Goal: Task Accomplishment & Management: Complete application form

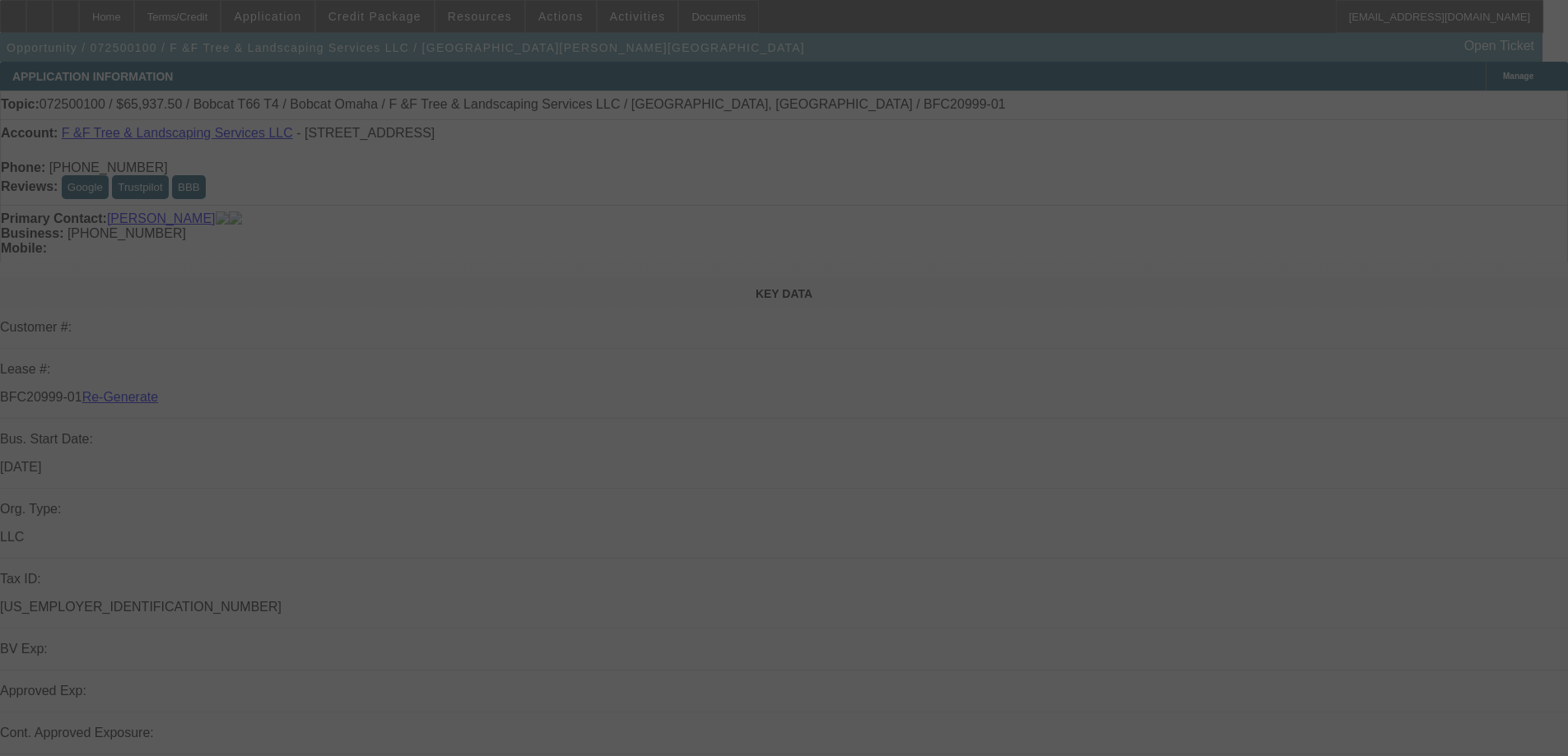
select select "3"
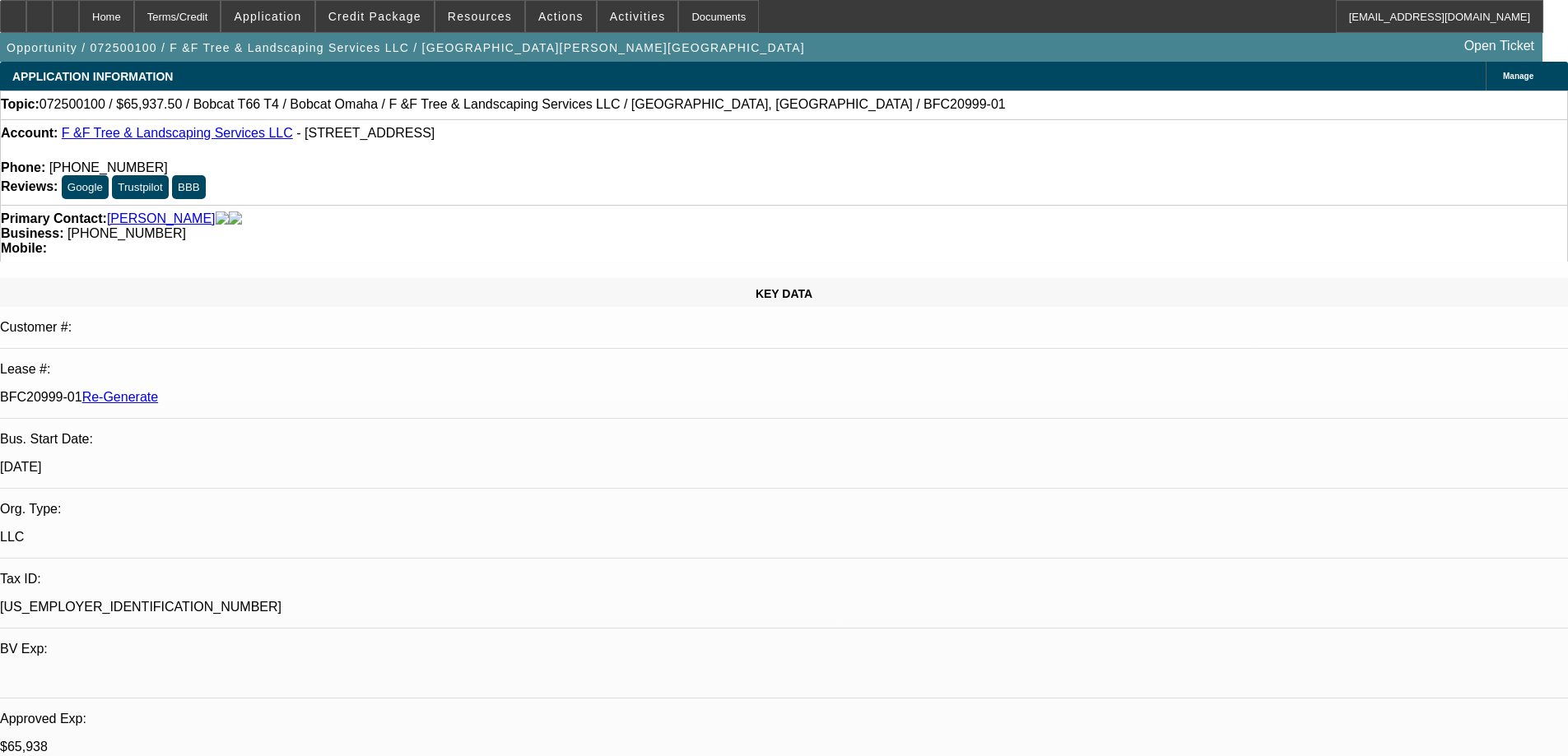
select select "0"
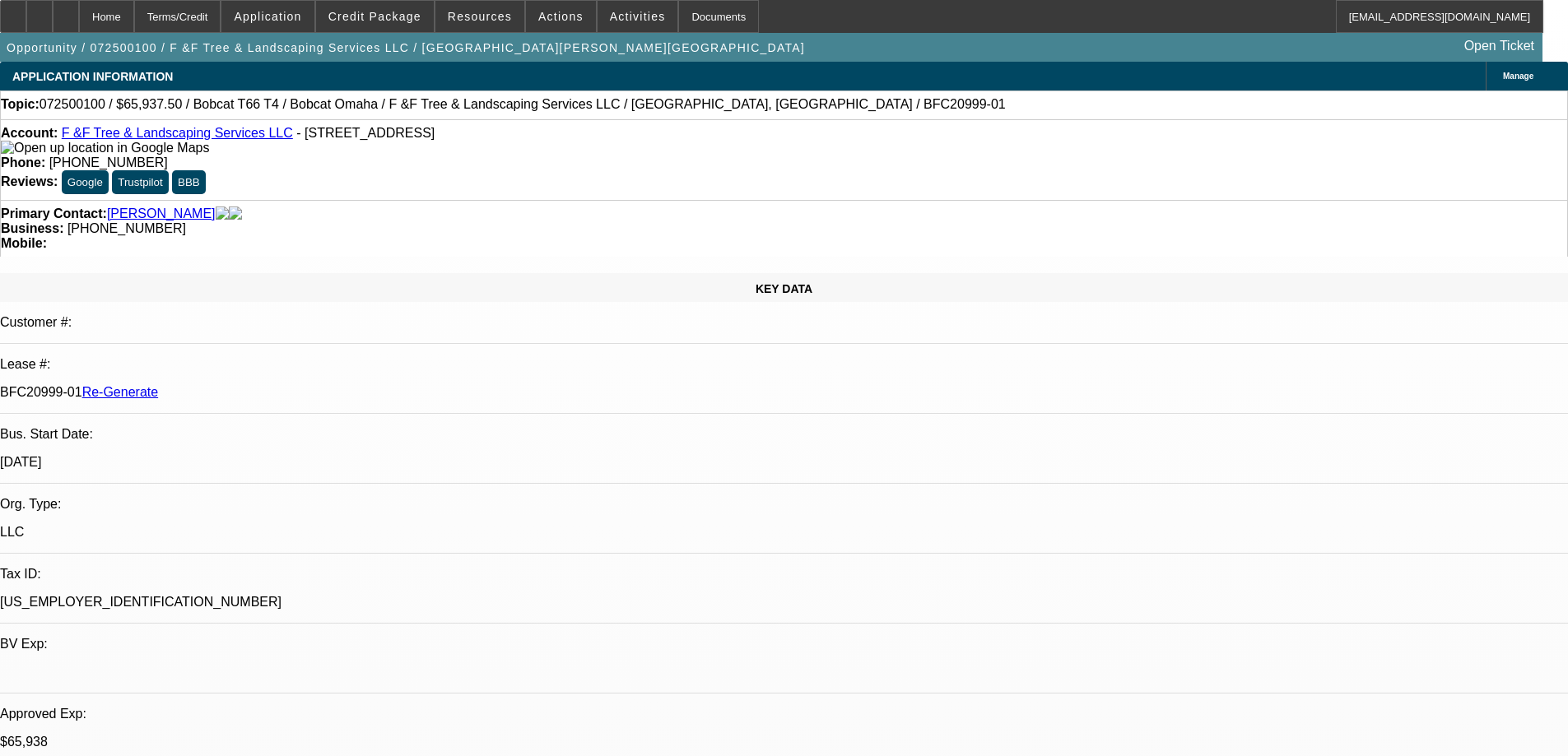
select select "0"
select select "1"
select select "3"
select select "6"
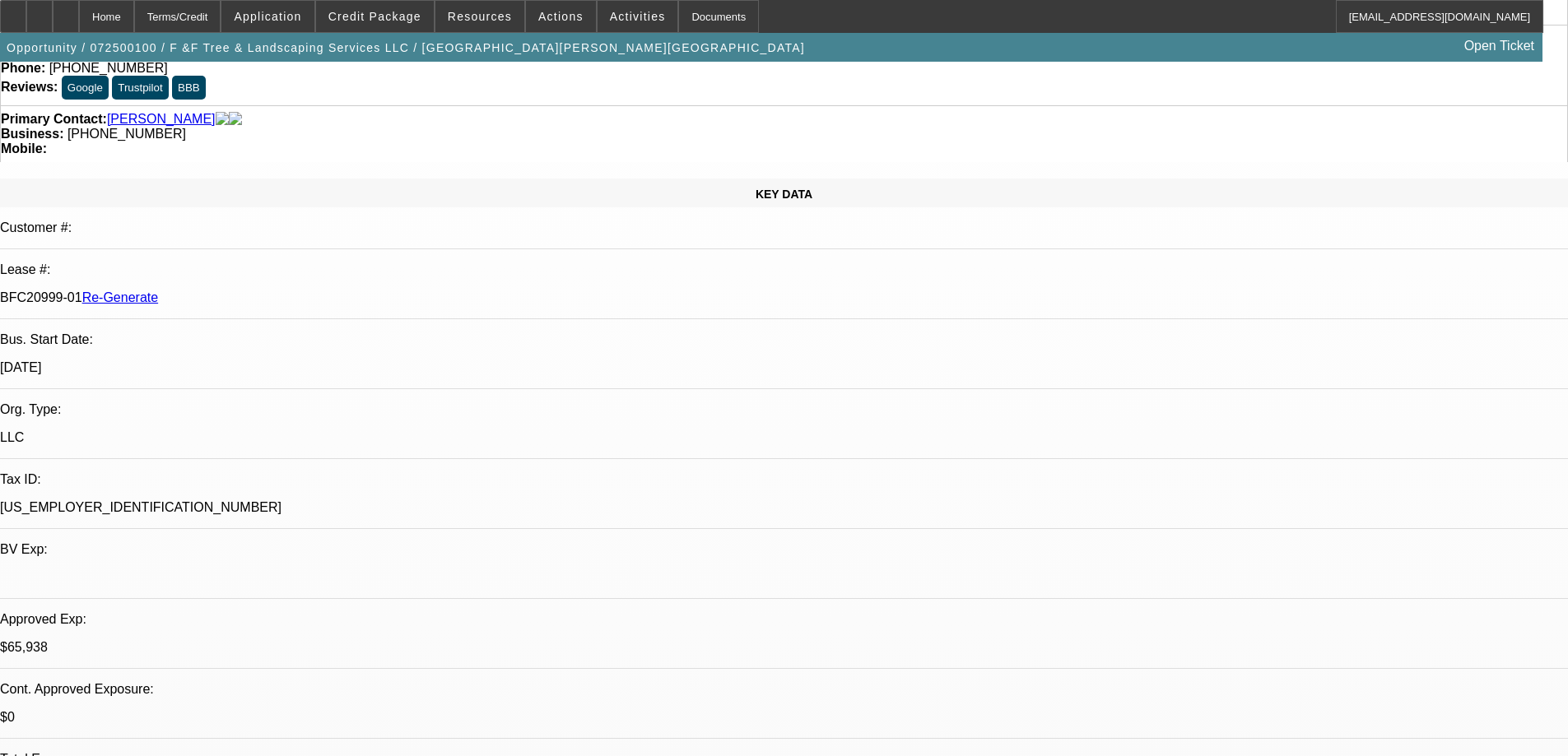
scroll to position [329, 0]
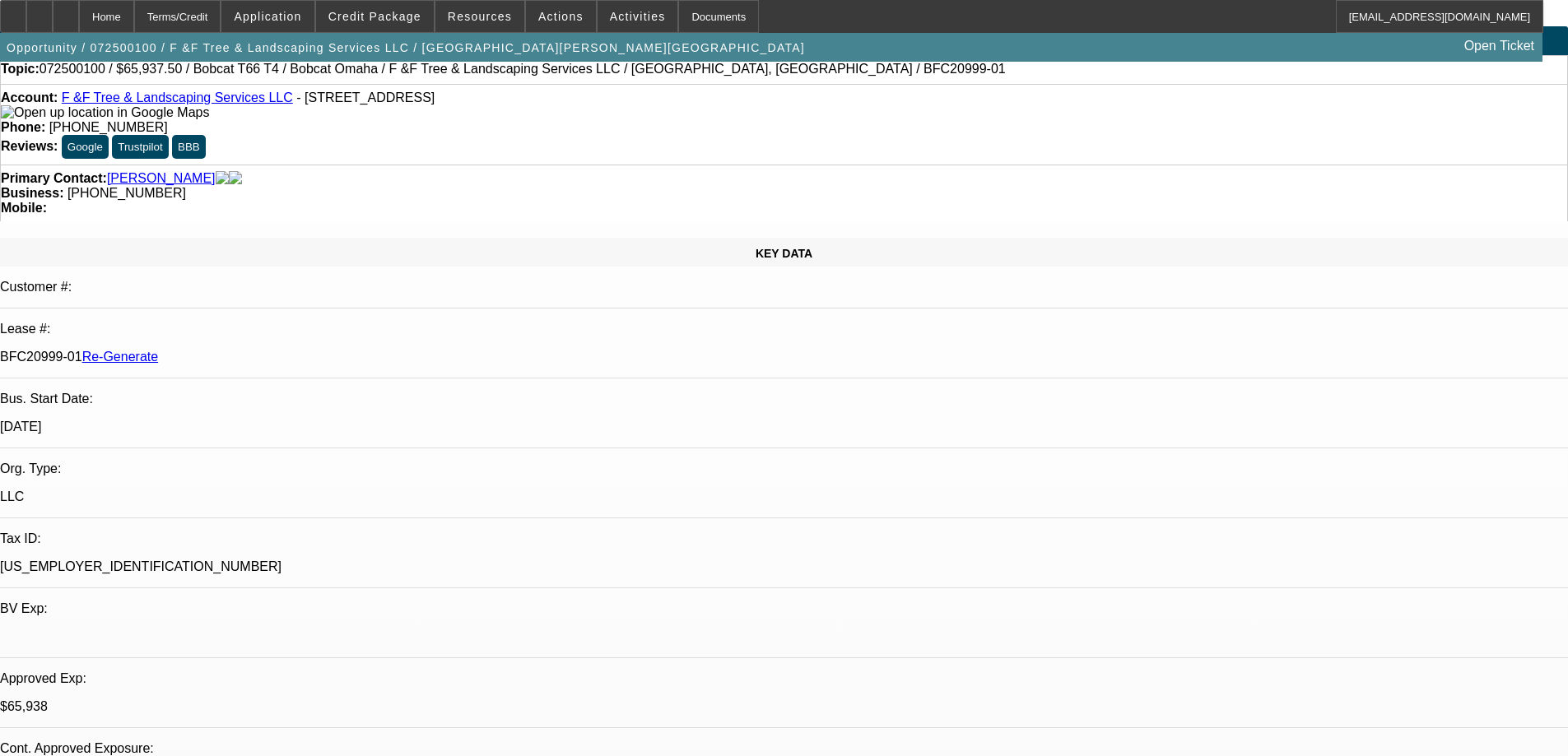
scroll to position [0, 0]
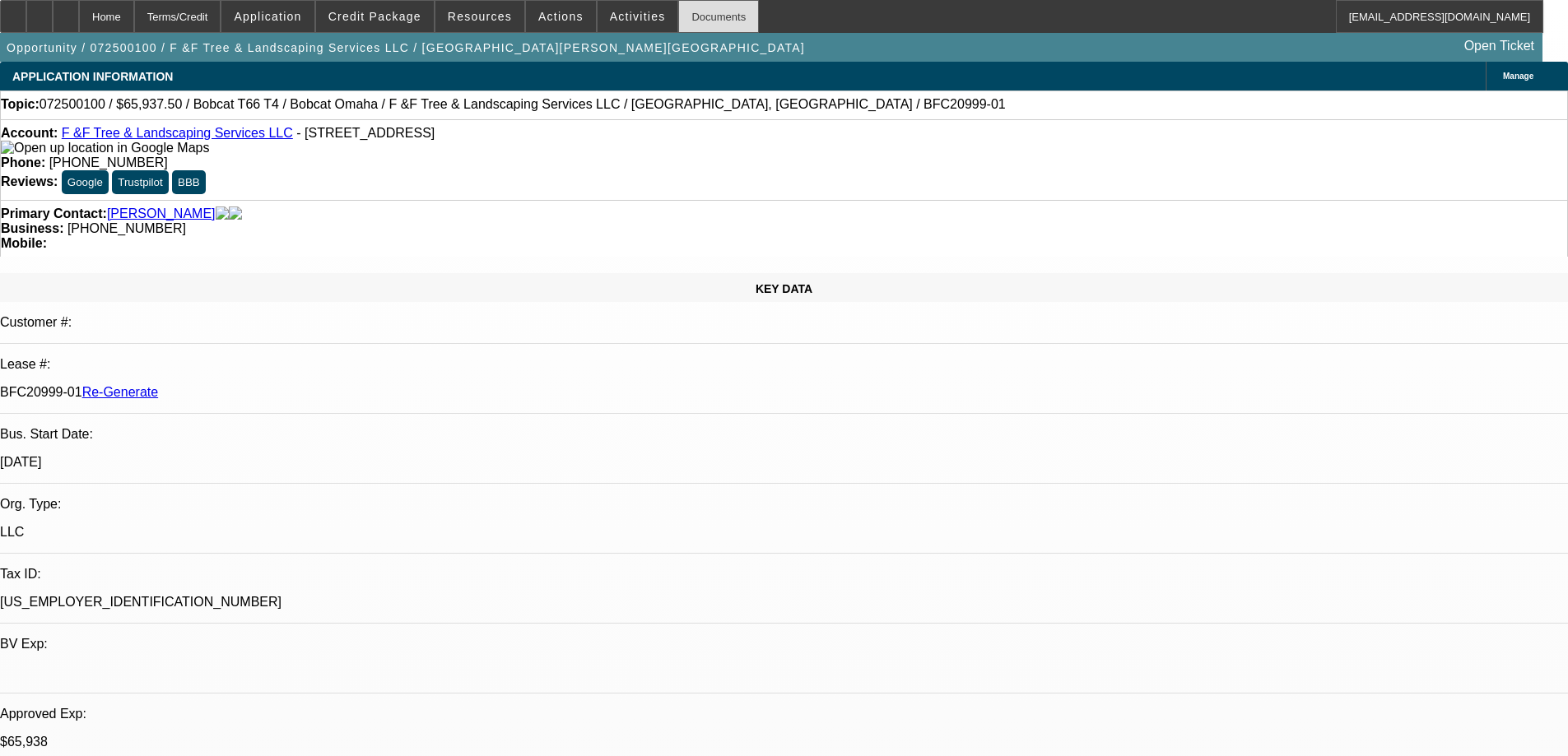
click at [689, 20] on div "Documents" at bounding box center [718, 16] width 81 height 33
click at [616, 22] on span "Activities" at bounding box center [638, 16] width 56 height 14
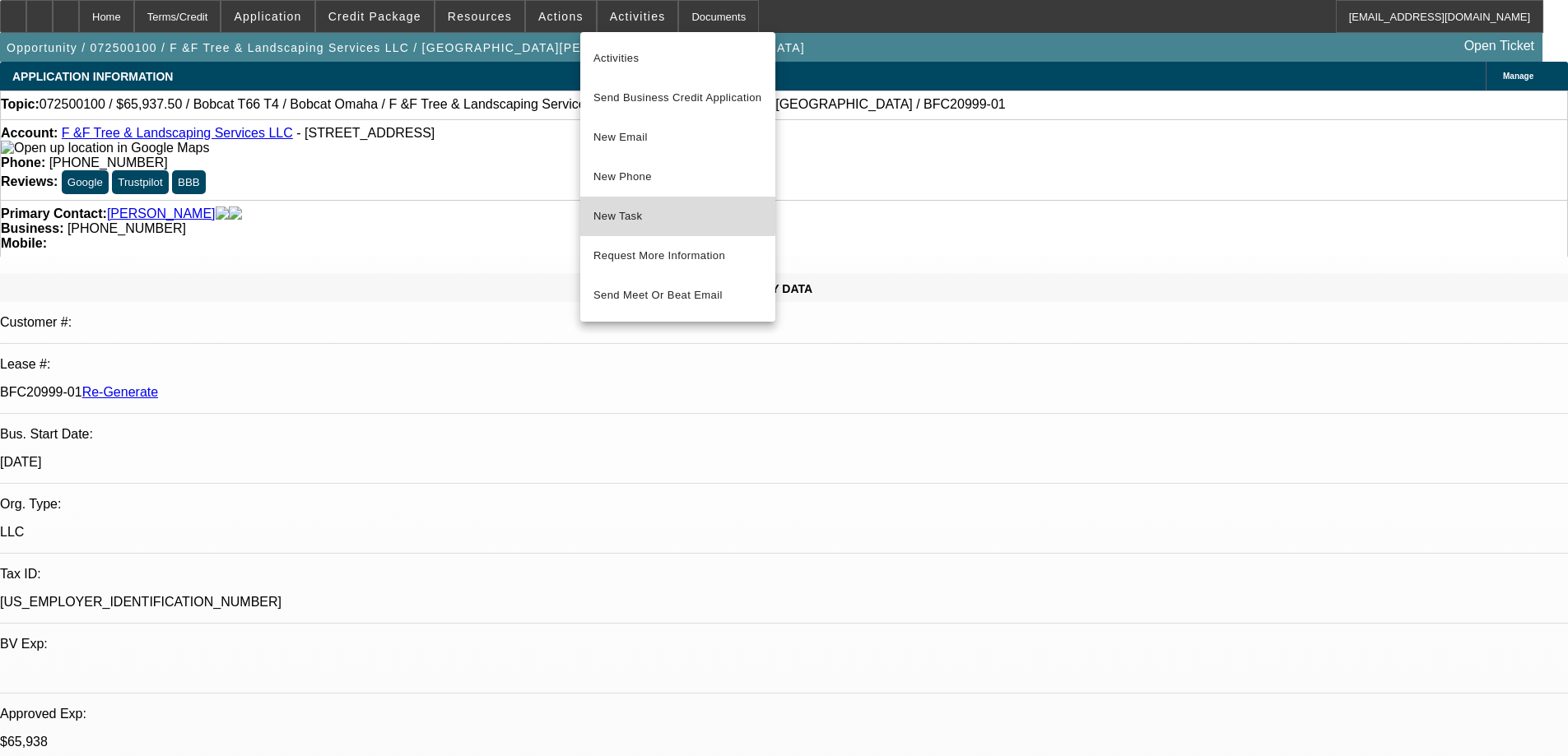
click at [657, 214] on span "New Task" at bounding box center [677, 217] width 169 height 20
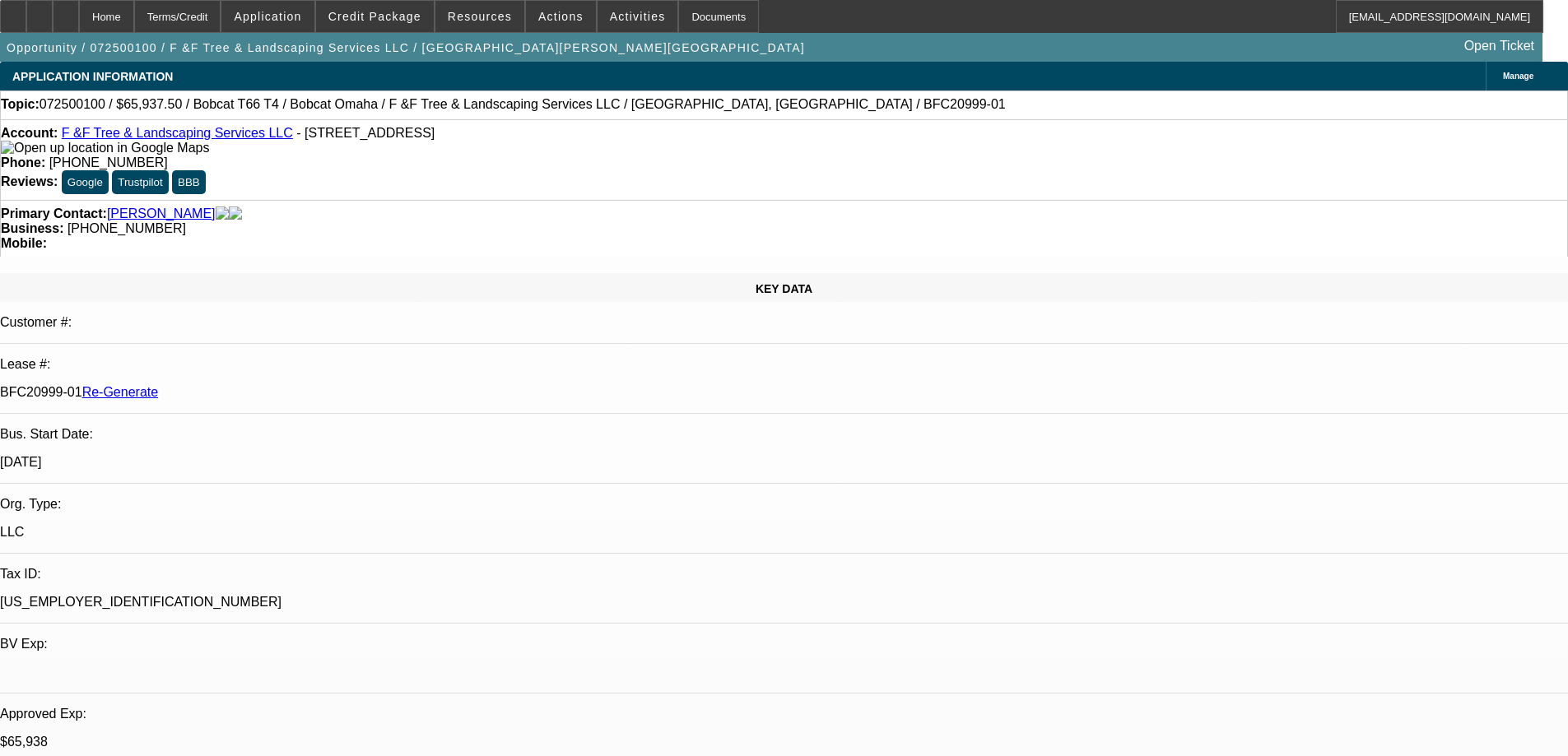
click at [887, 26] on div "Home Terms/Credit Application Credit Package Resources Actions Activities Docum…" at bounding box center [771, 16] width 1543 height 33
click at [774, 25] on div "Home Terms/Credit Application Credit Package Resources Actions Activities Docum…" at bounding box center [771, 16] width 1543 height 33
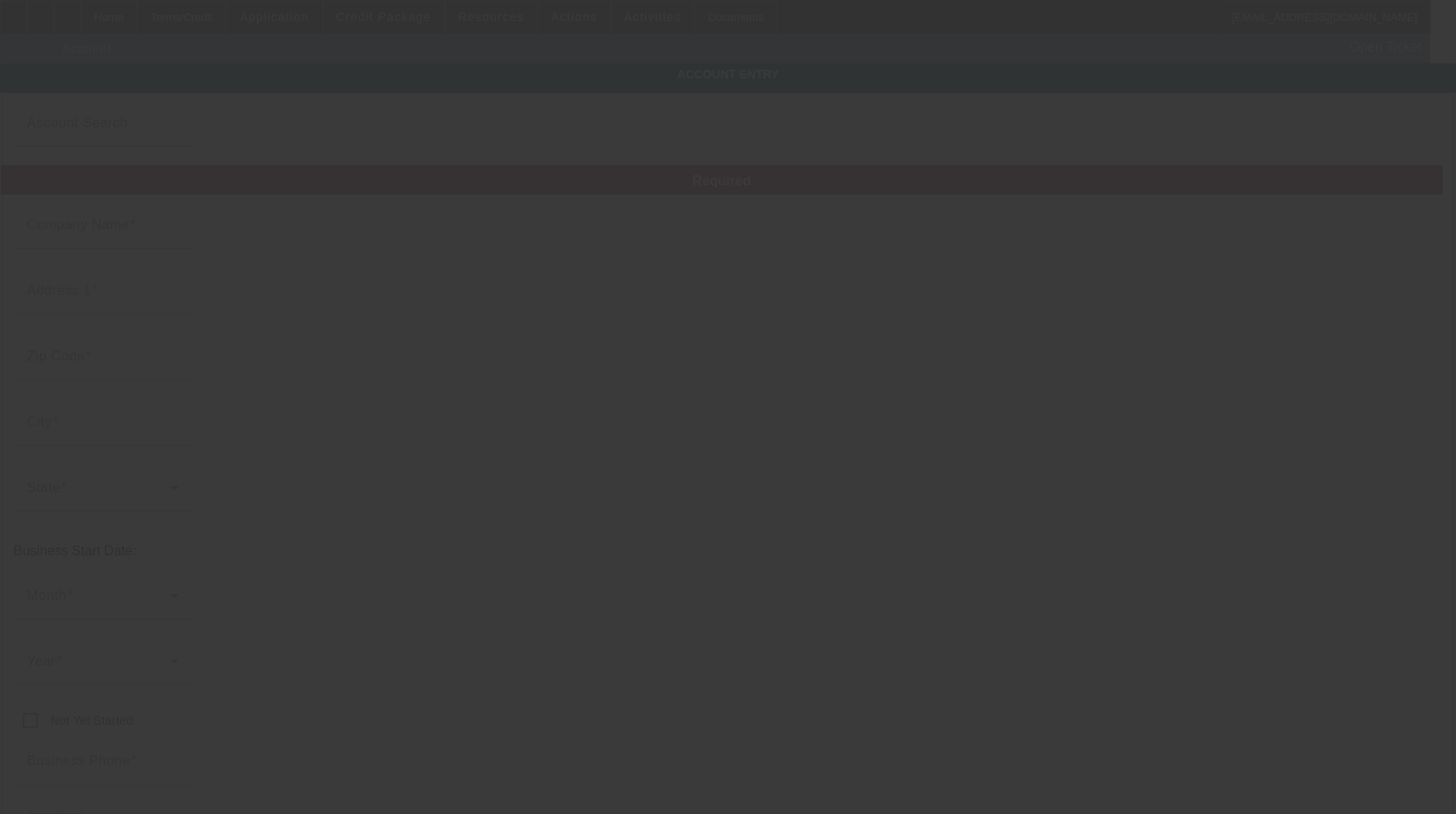
type input "F &F Tree & Landscaping Services LLC"
type input "2424 S 12th St"
type input "51501"
type input "Council Bluffs"
type input "[PHONE_NUMBER]"
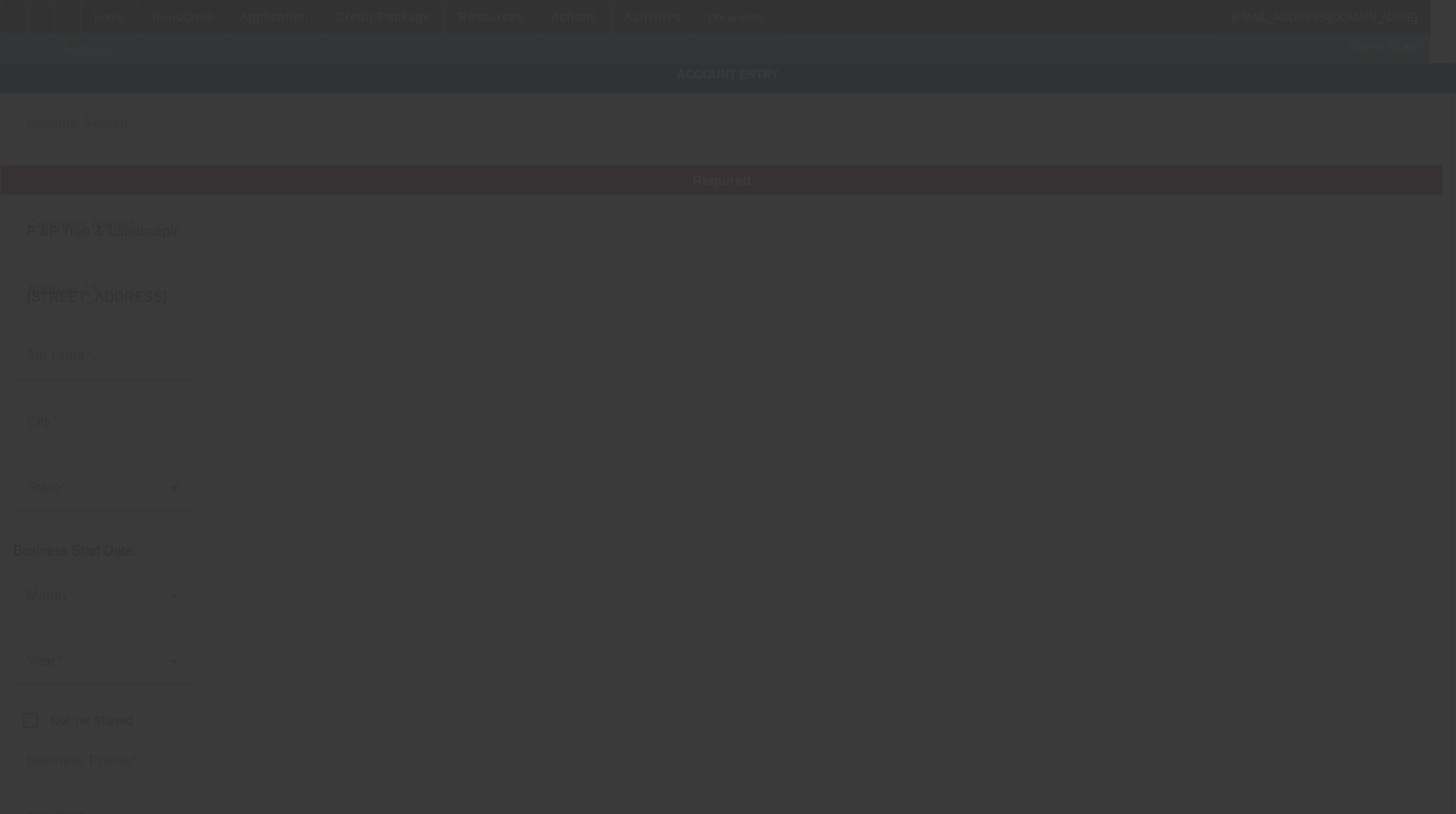
type input "fandftreeandlandscaping@gmail.com"
type input "[US_EMPLOYER_IDENTIFICATION_NUMBER]"
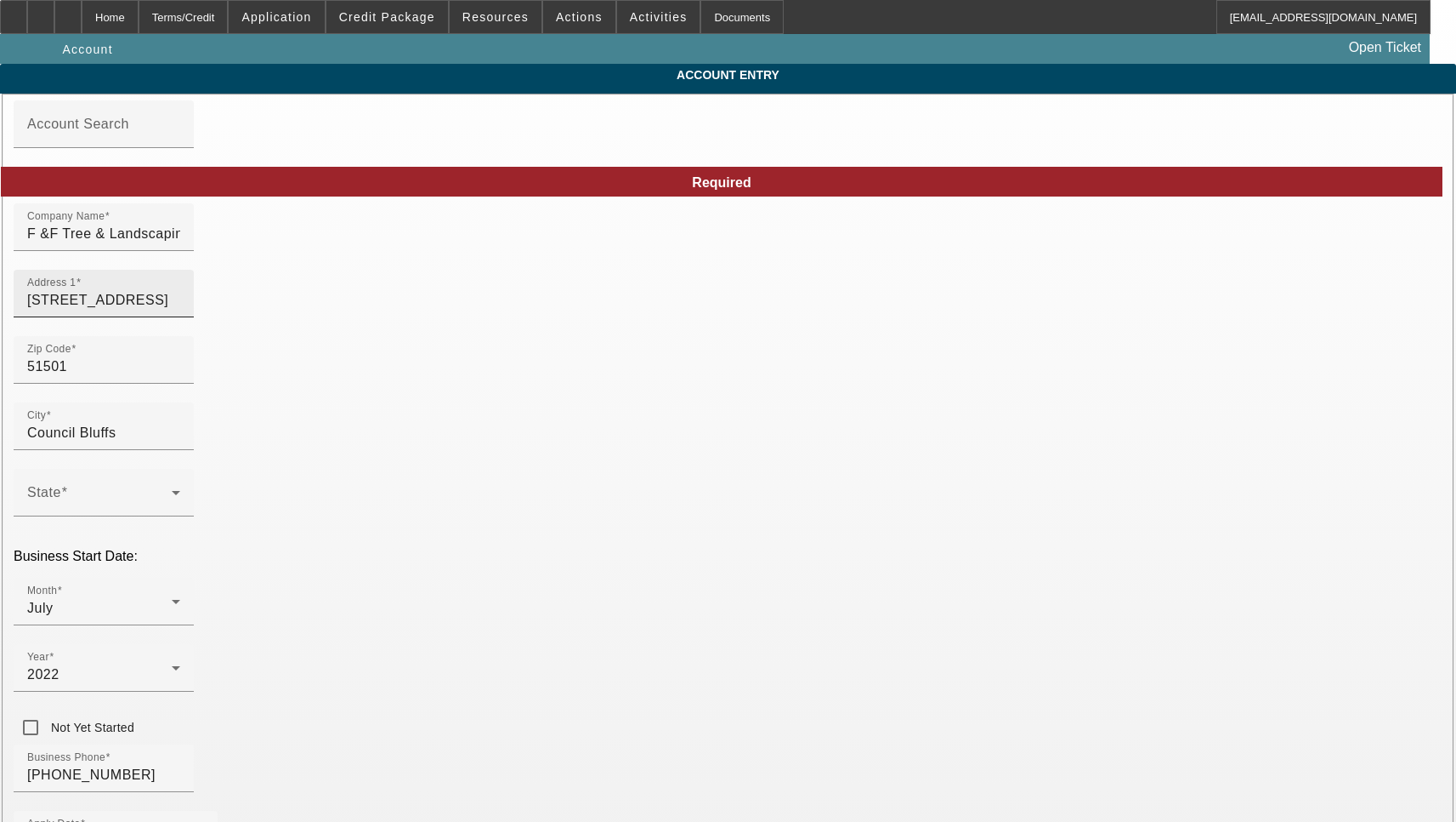
type input "7/4/2025"
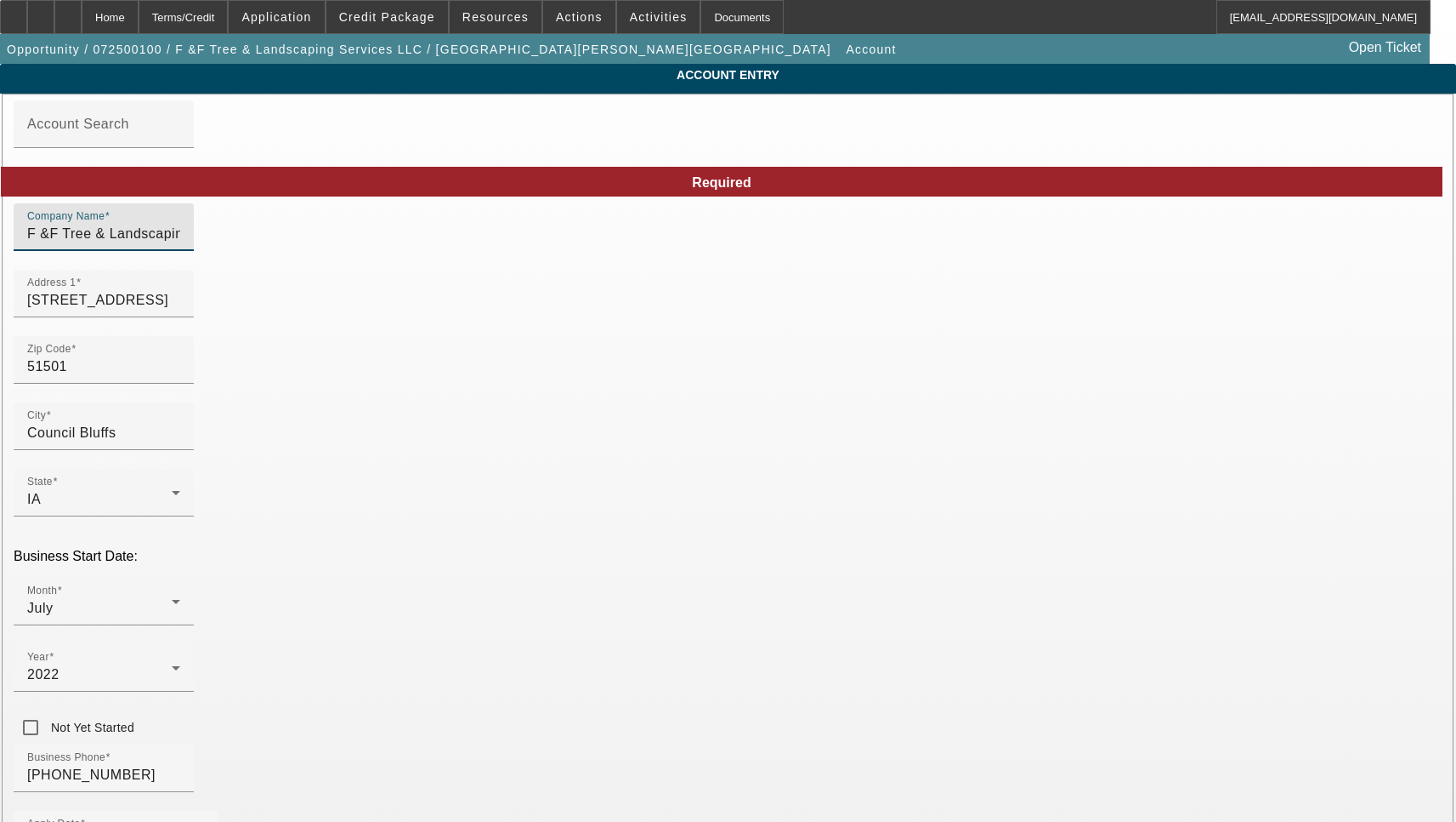
click at [180, 244] on input "F &F Tree & Landscaping Services LLC" at bounding box center [103, 234] width 153 height 21
click at [180, 244] on input "F & F Tree & Landscaping Services LLC" at bounding box center [103, 234] width 153 height 21
type input "F & F Tree & Landscaping Service, LLC."
click at [180, 310] on input "2424 S 12th St" at bounding box center [103, 300] width 153 height 21
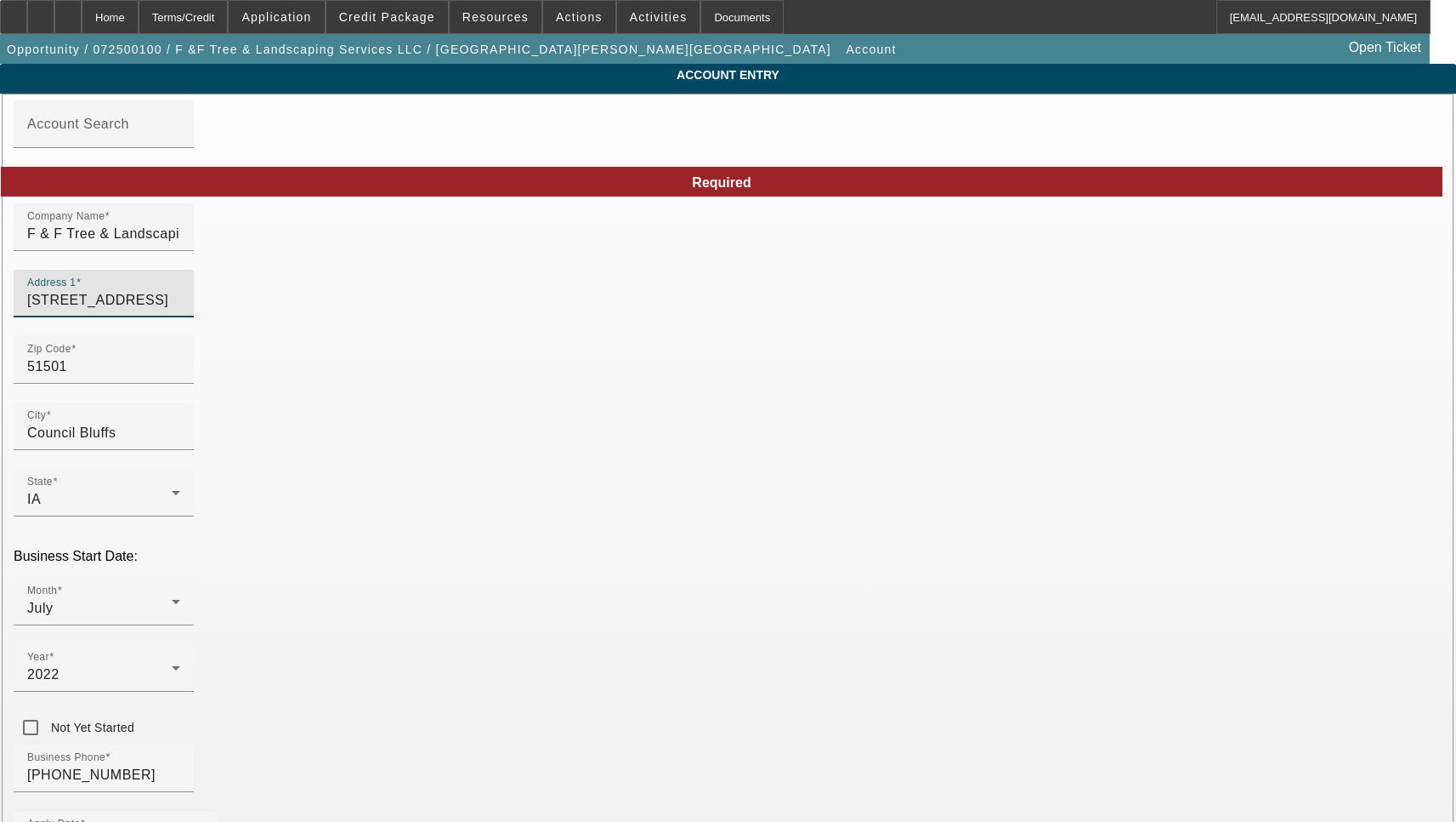
click at [180, 310] on input "2424 S 12th St" at bounding box center [103, 300] width 153 height 21
click at [180, 309] on input "2424 S 12th St" at bounding box center [103, 300] width 153 height 21
paste input "outh"
type input "2424 South 12th St"
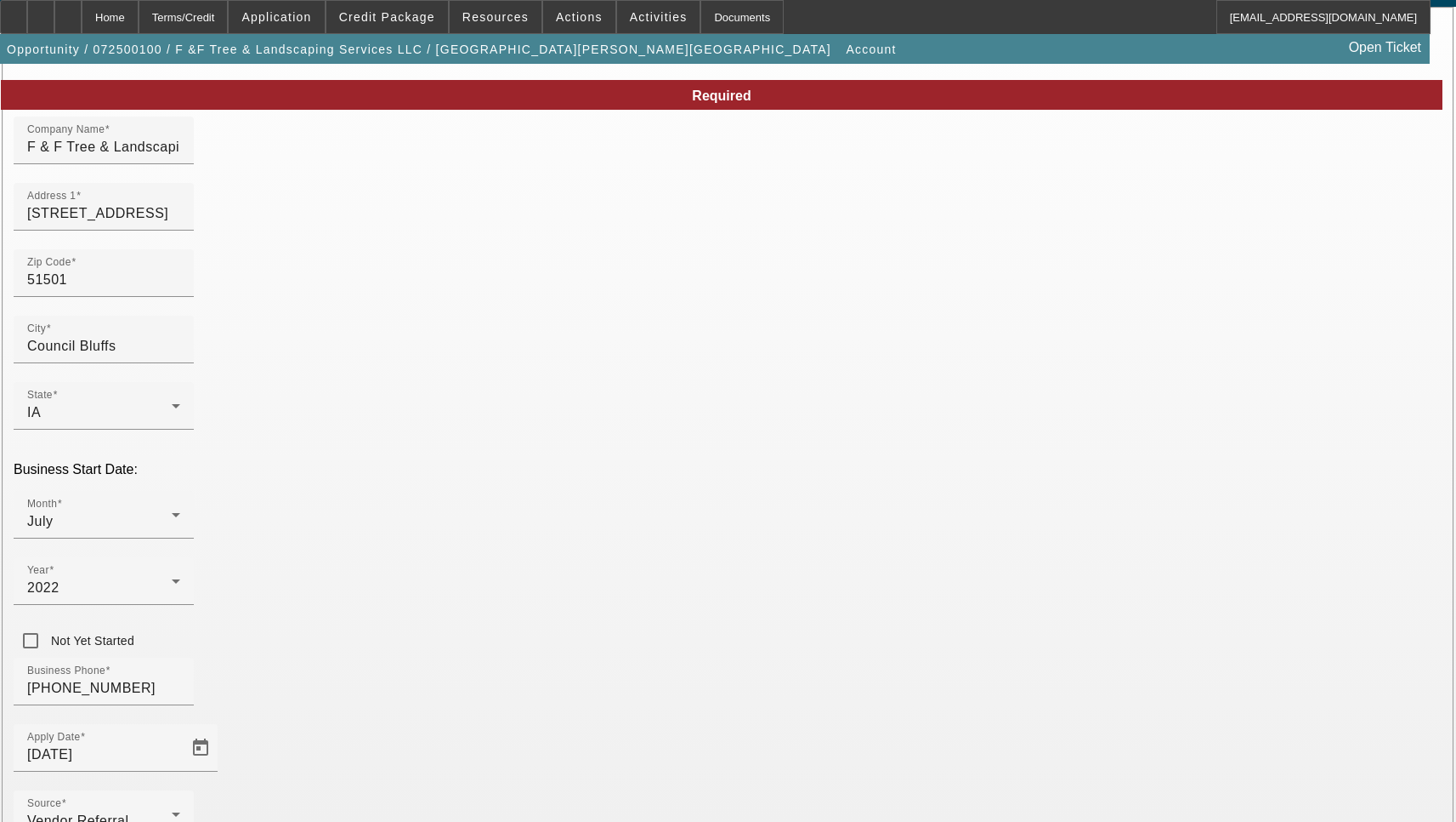
scroll to position [181, 0]
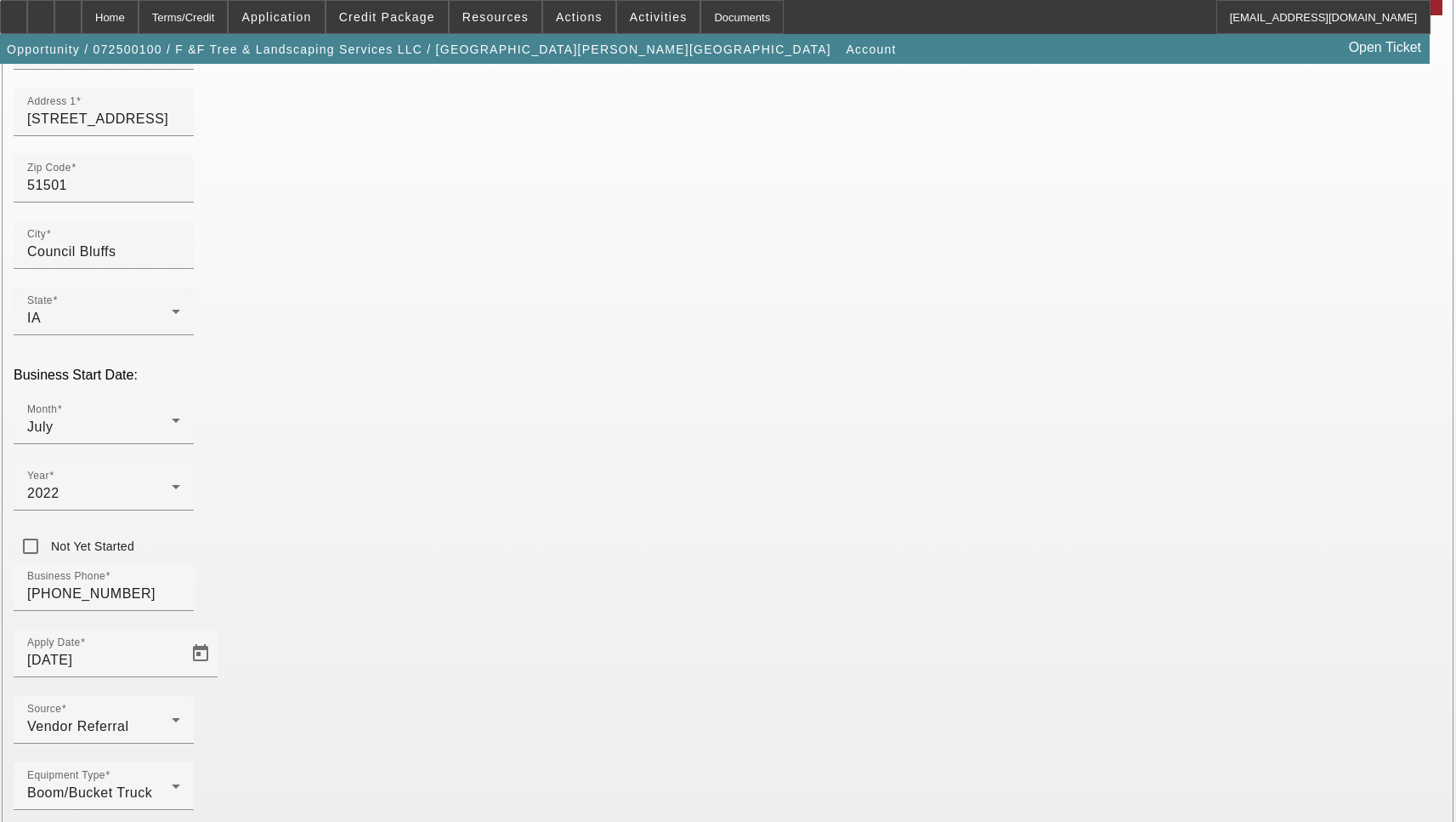
type input "Pottawattamie"
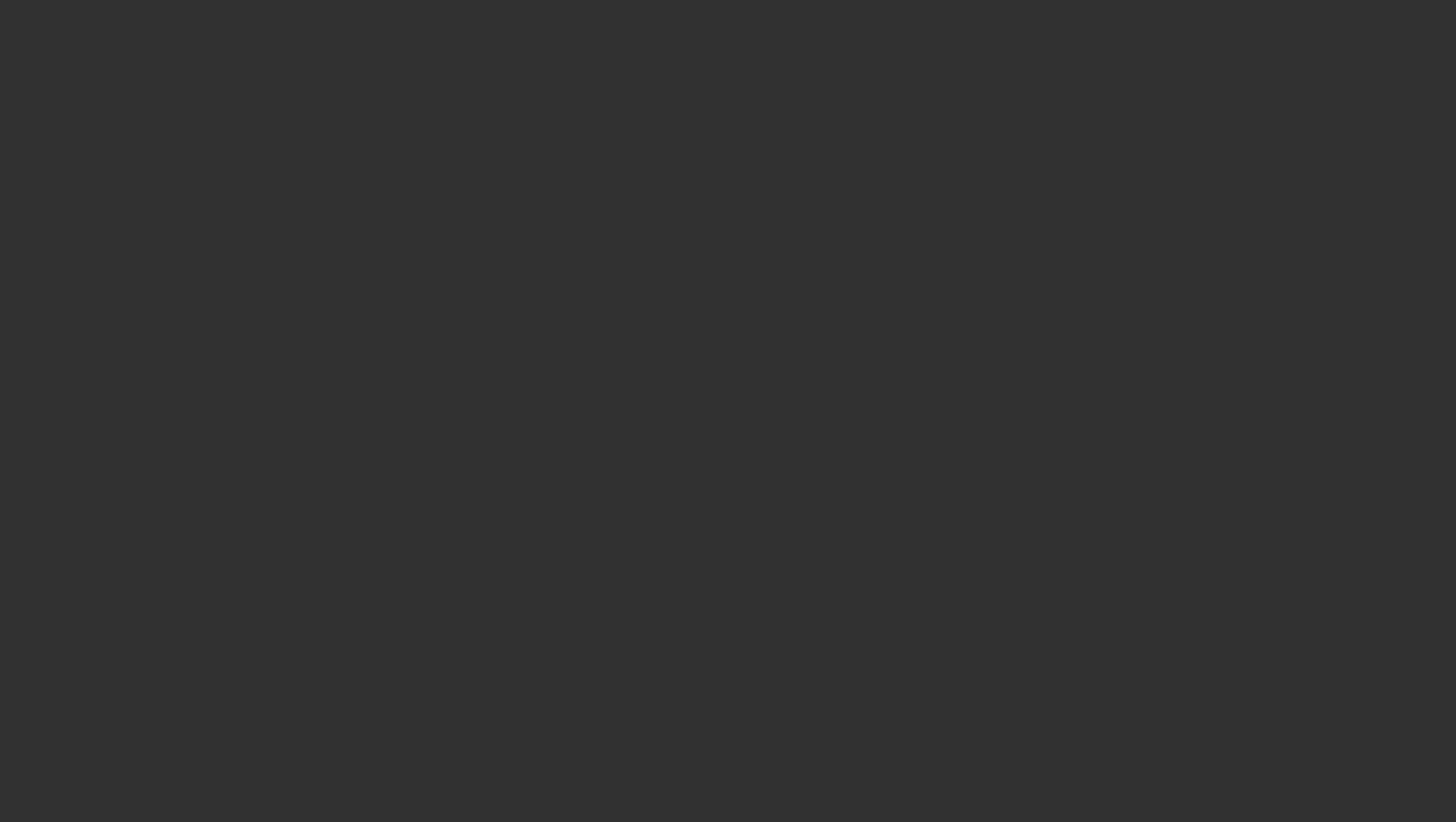
select select "3"
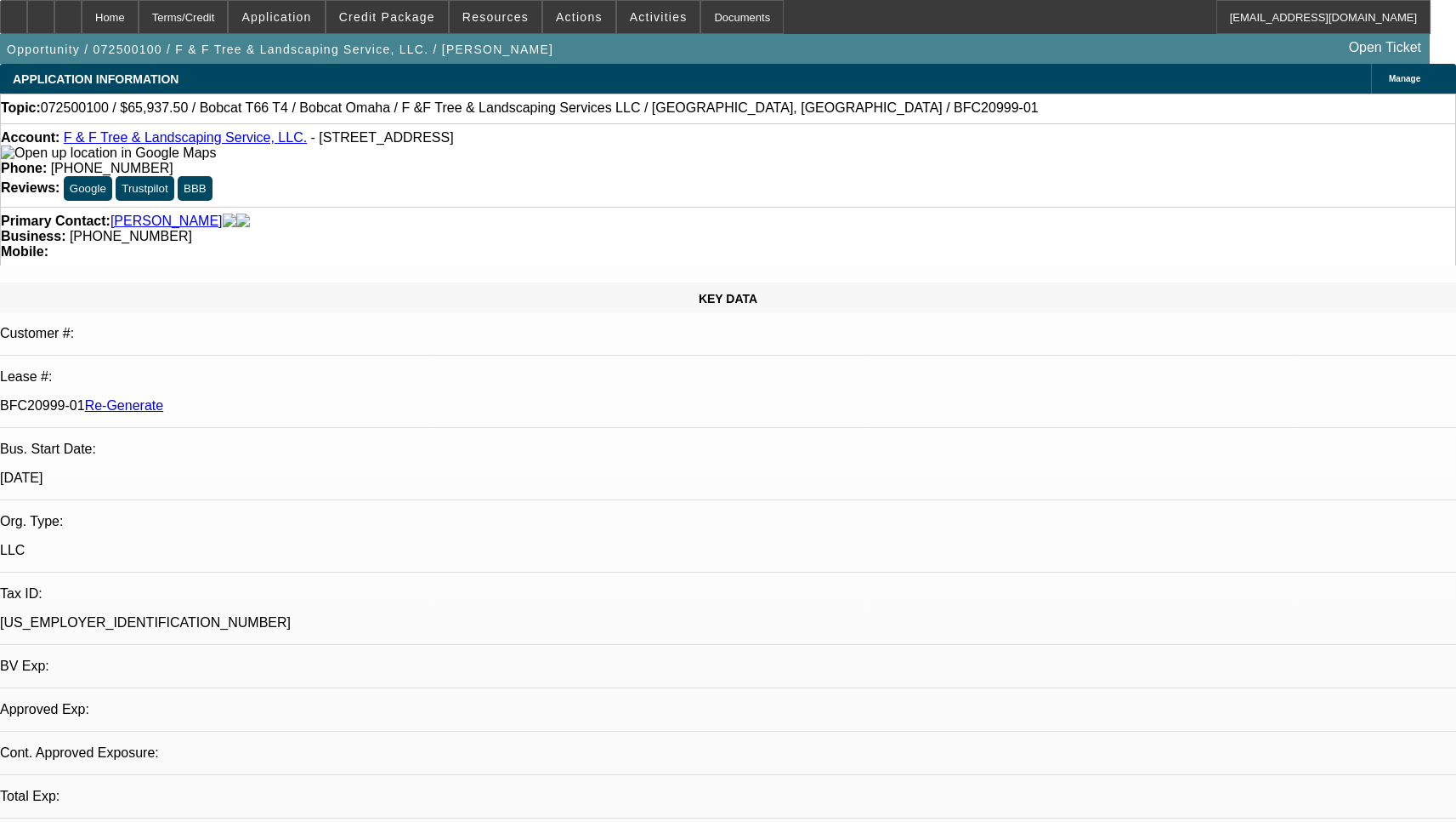
select select "0"
select select "3"
select select "0"
select select "6"
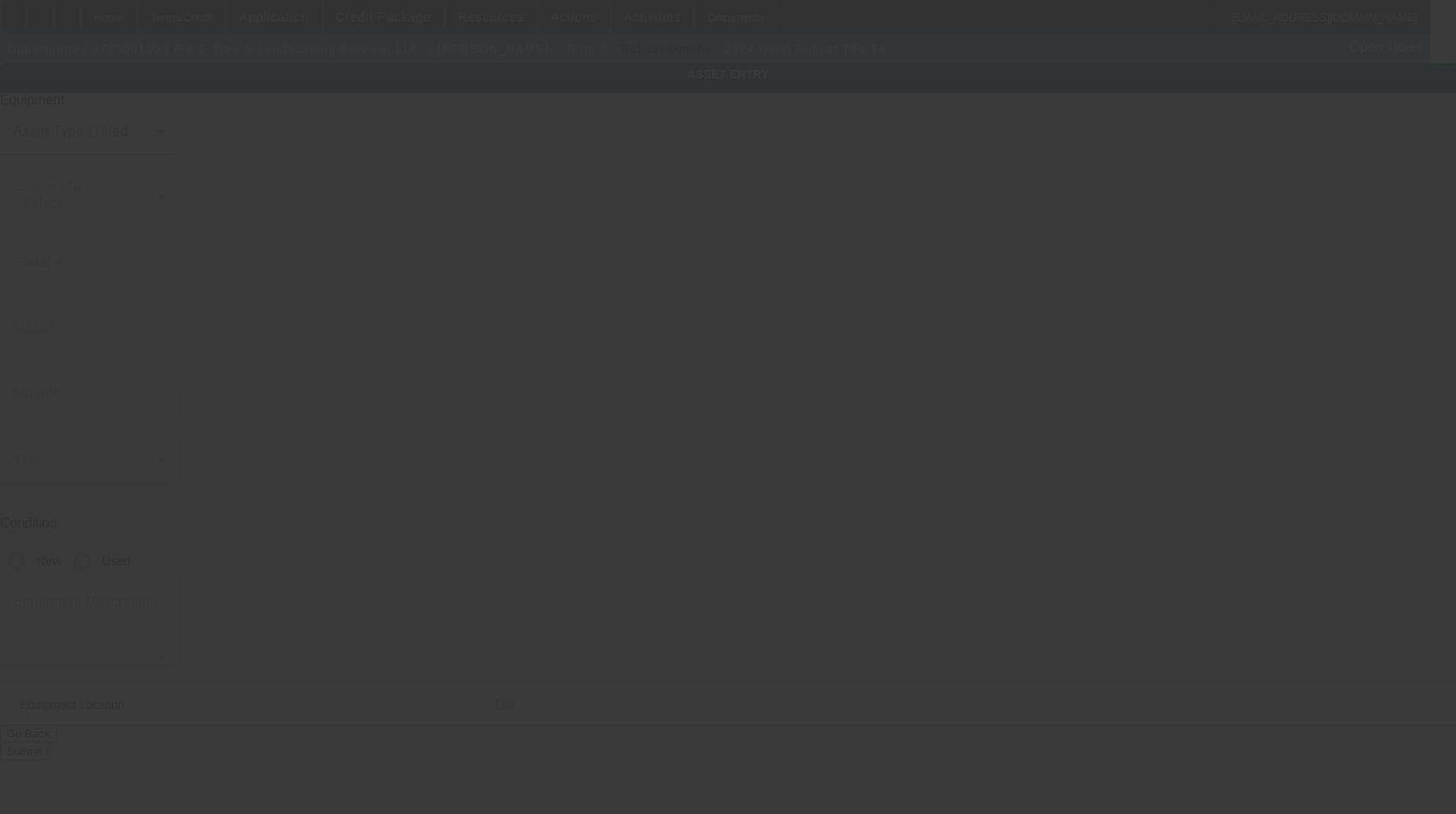
type input "B4SB39060"
type input "Bobcat"
type input "T66 T4"
radio input "true"
type input "2424 S 12th St"
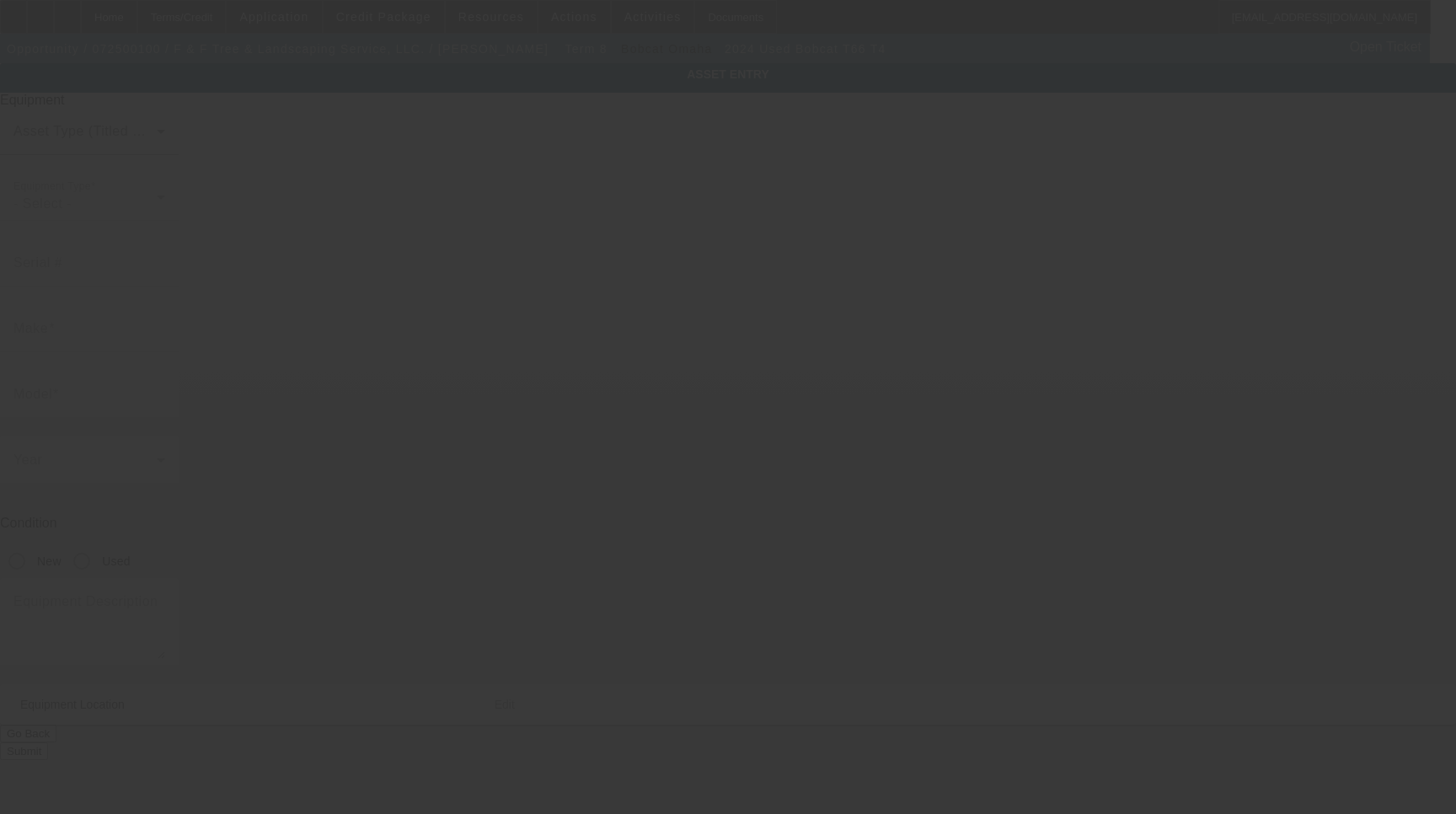
type input "Council Bluffs"
type input "51501"
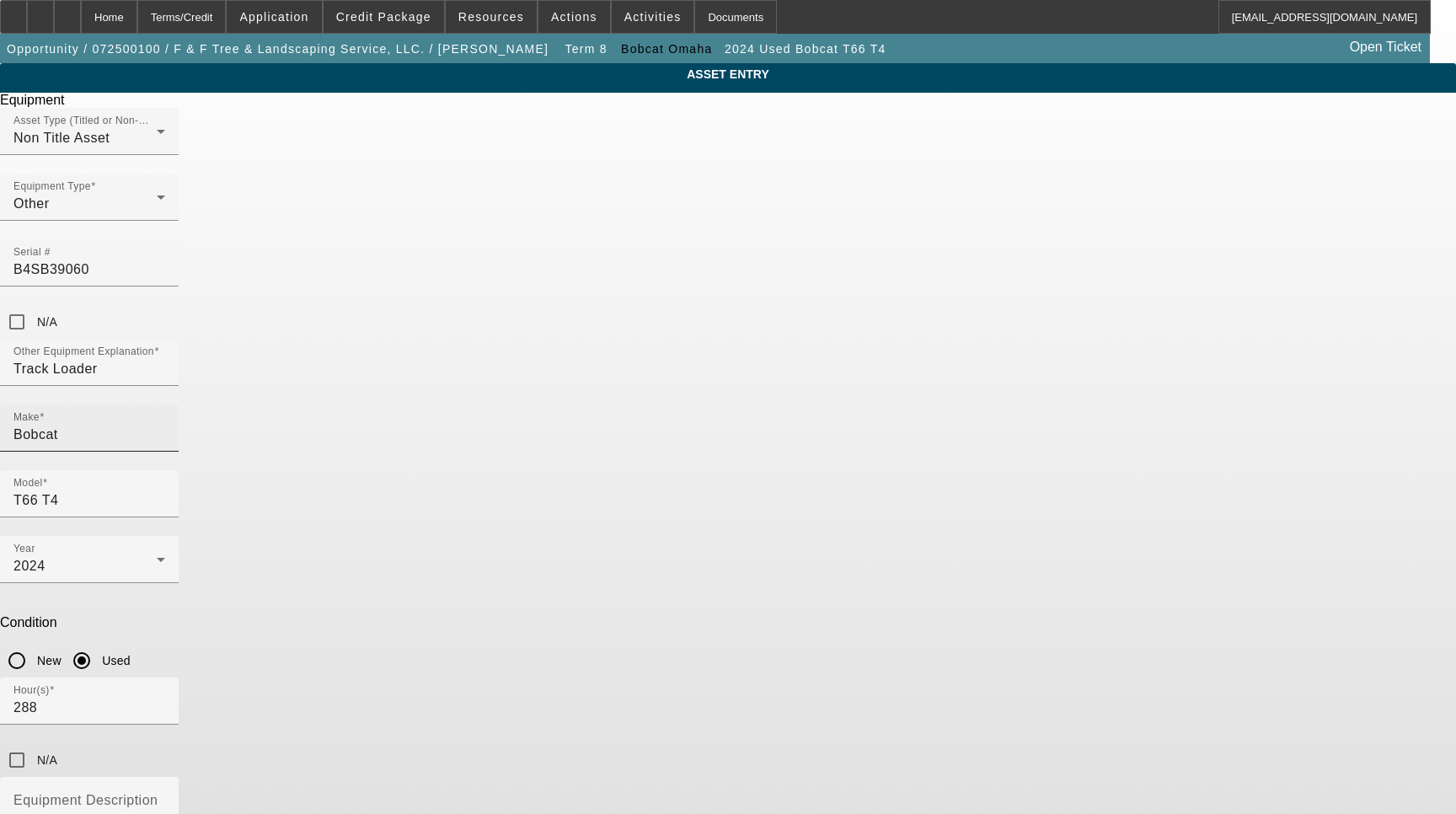
click at [165, 424] on input "Bobcat" at bounding box center [89, 434] width 151 height 20
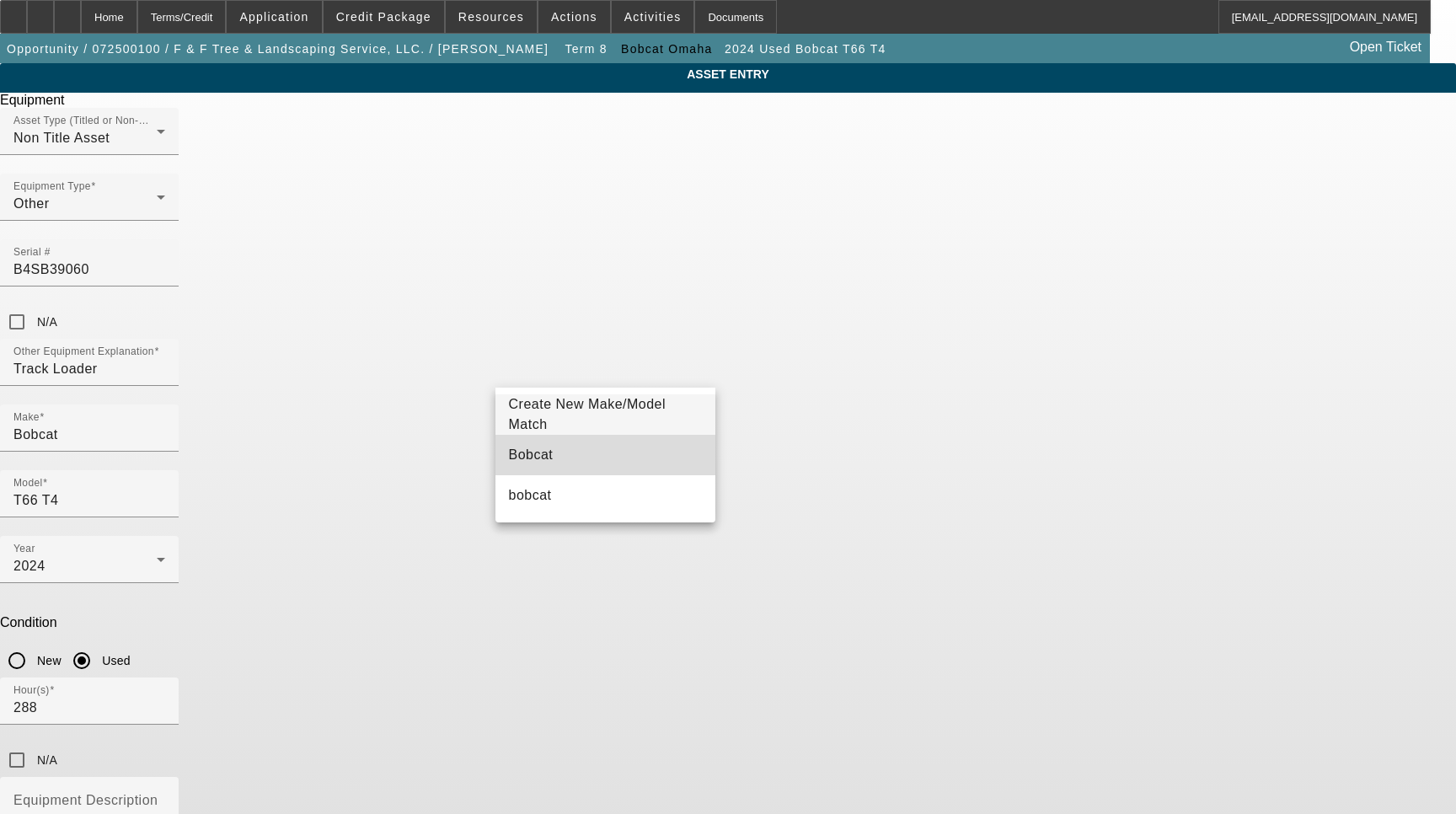
click at [554, 461] on mat-option "Bobcat" at bounding box center [606, 455] width 221 height 41
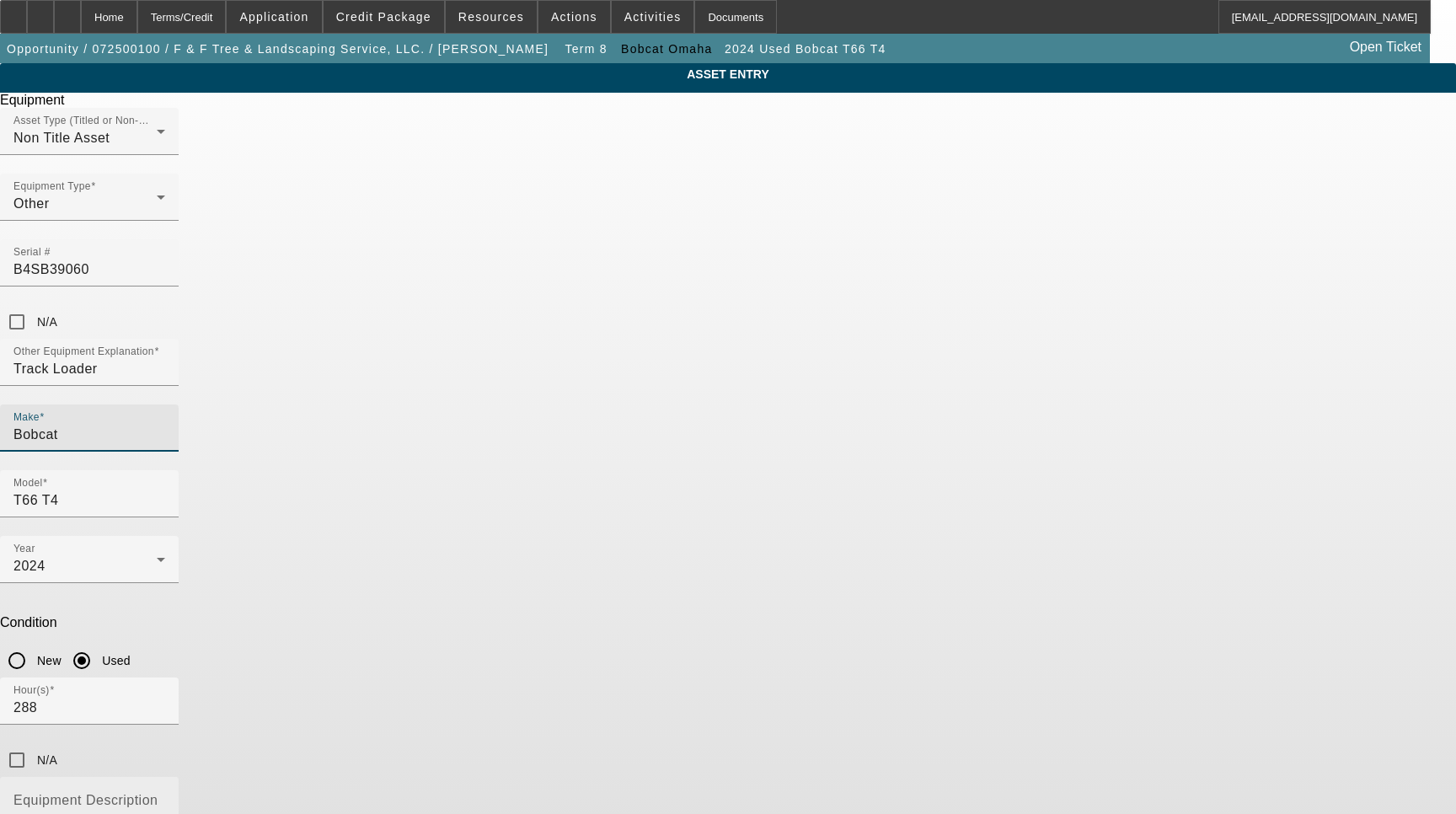
click at [165, 796] on textarea "Equipment Description" at bounding box center [89, 826] width 151 height 60
type textarea "Compact Track Loader Includes all options, attachments and accessories"
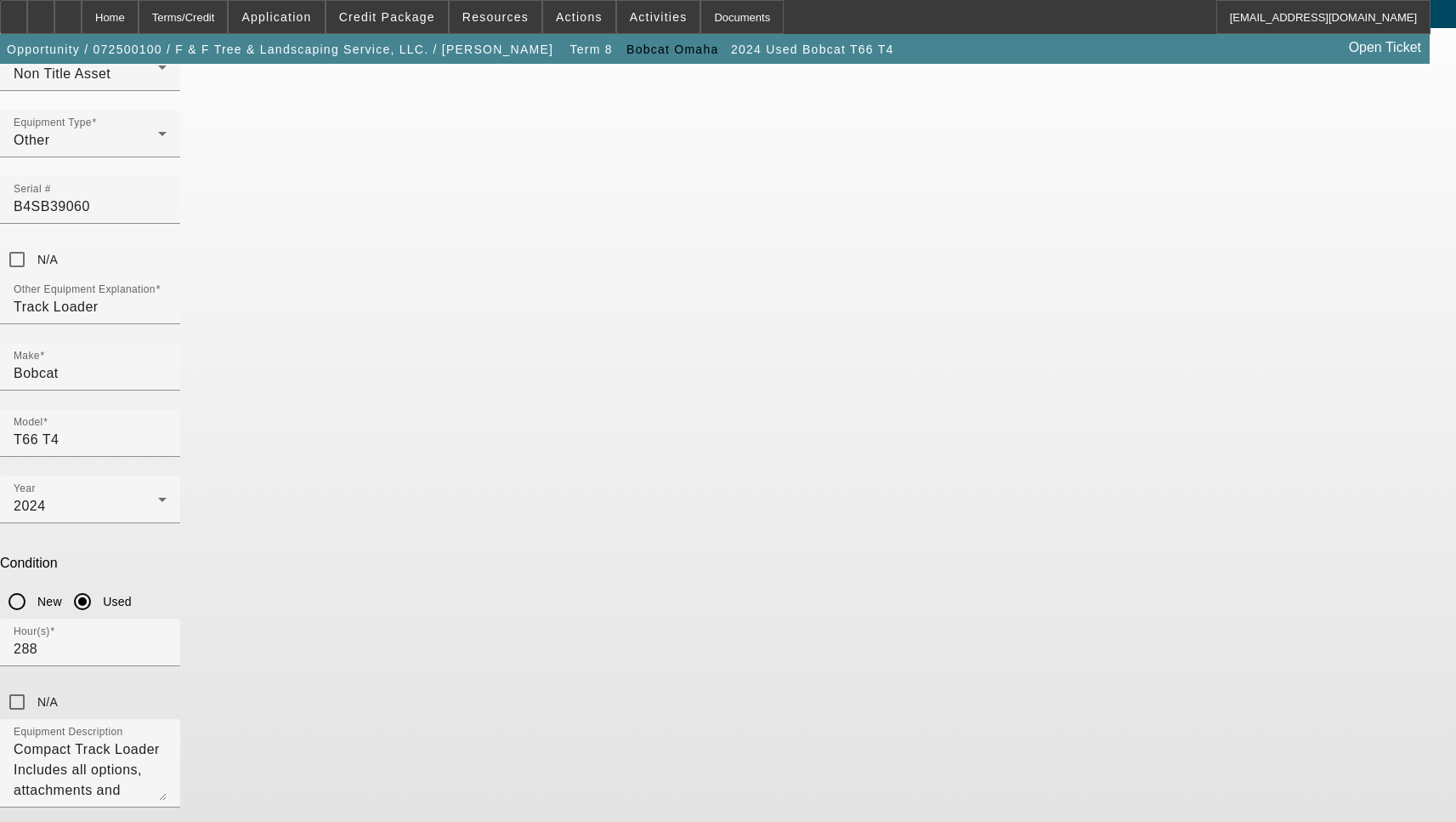
scroll to position [340, 0]
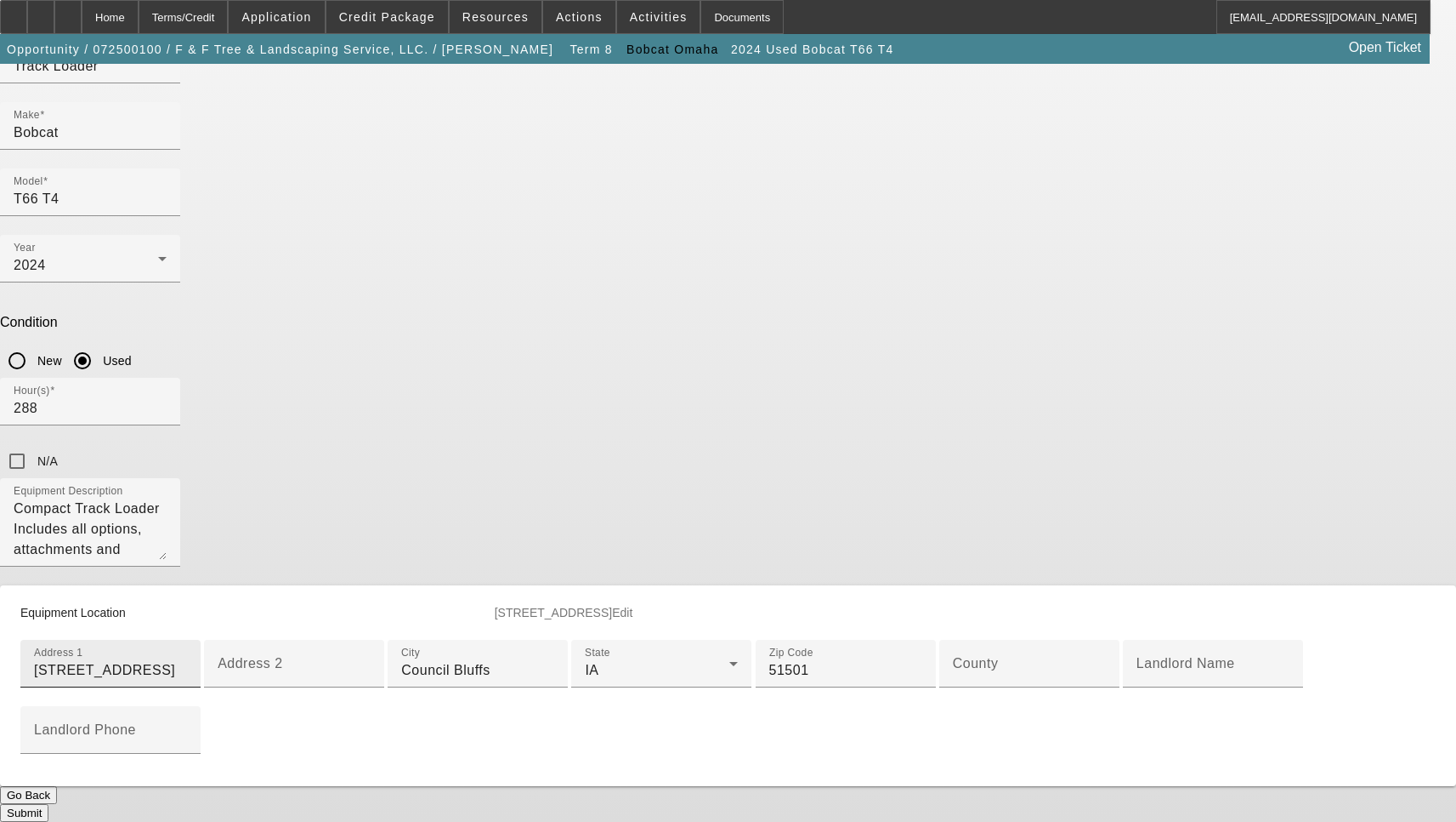
click at [187, 660] on input "2424 S 12th St" at bounding box center [110, 670] width 153 height 21
paste input "outh"
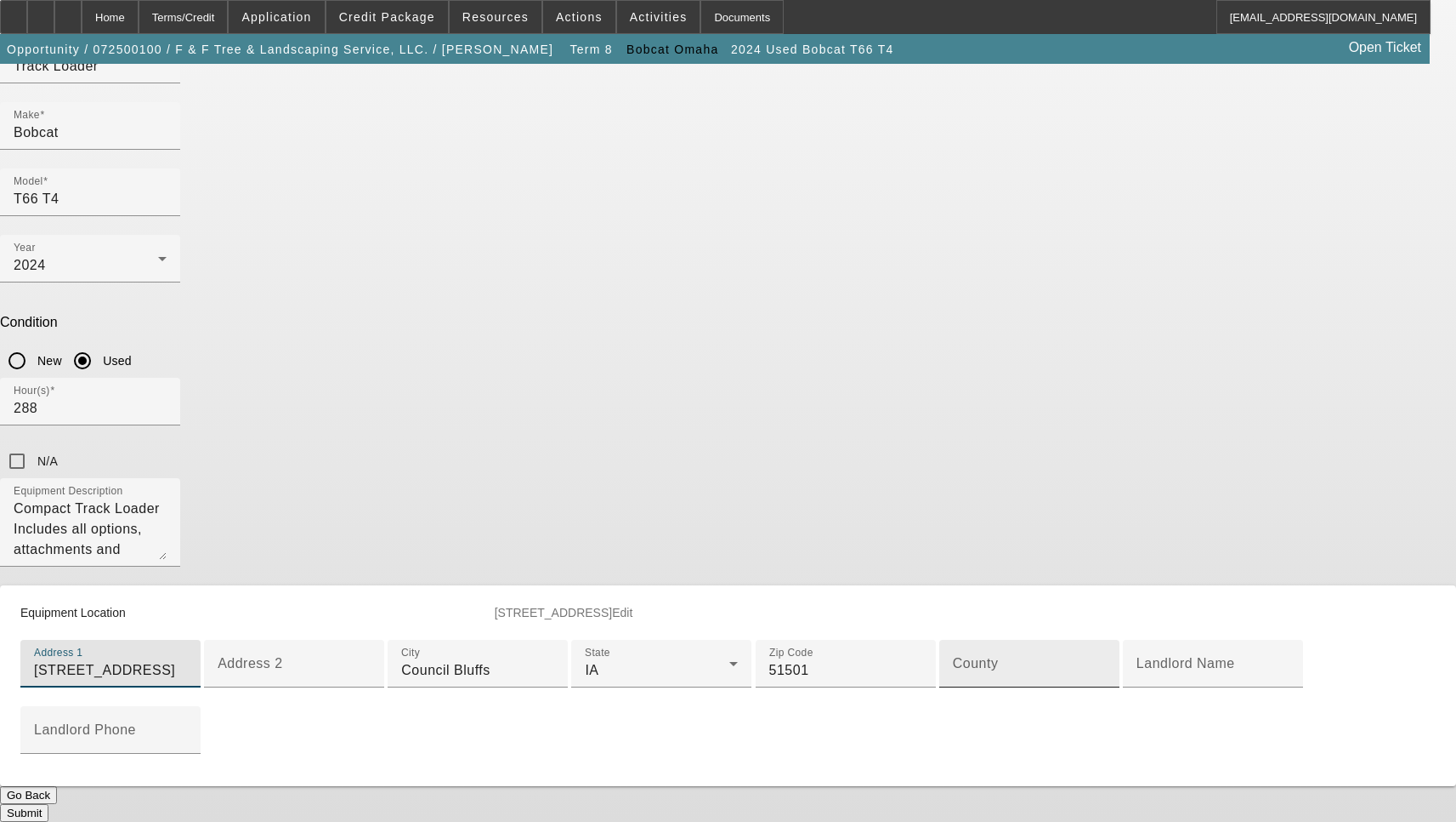
type input "2424 South 12th St"
click at [953, 660] on input "County" at bounding box center [1029, 670] width 153 height 21
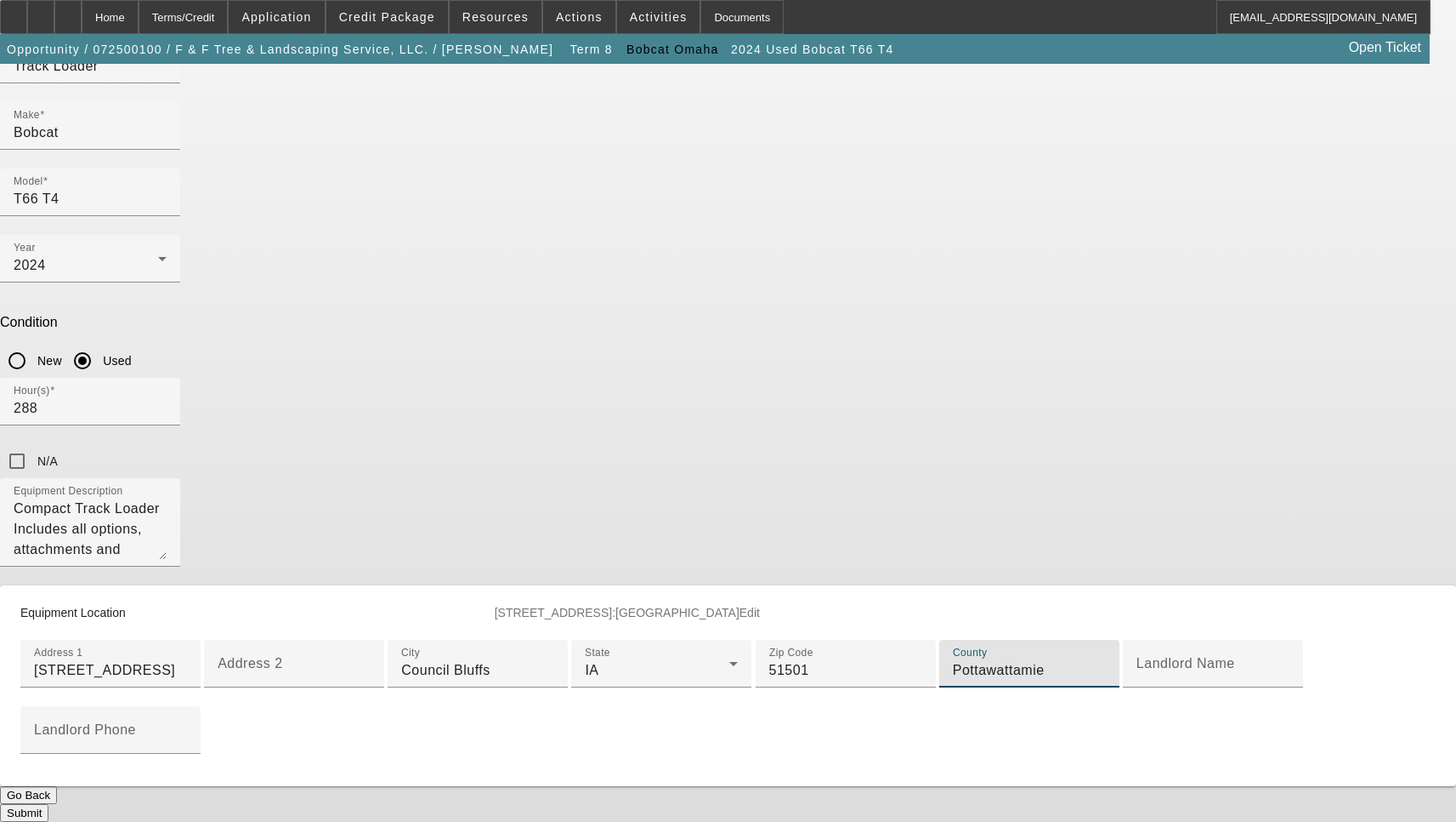
type input "Pottawattamie"
click at [49, 803] on button "Submit" at bounding box center [24, 812] width 49 height 18
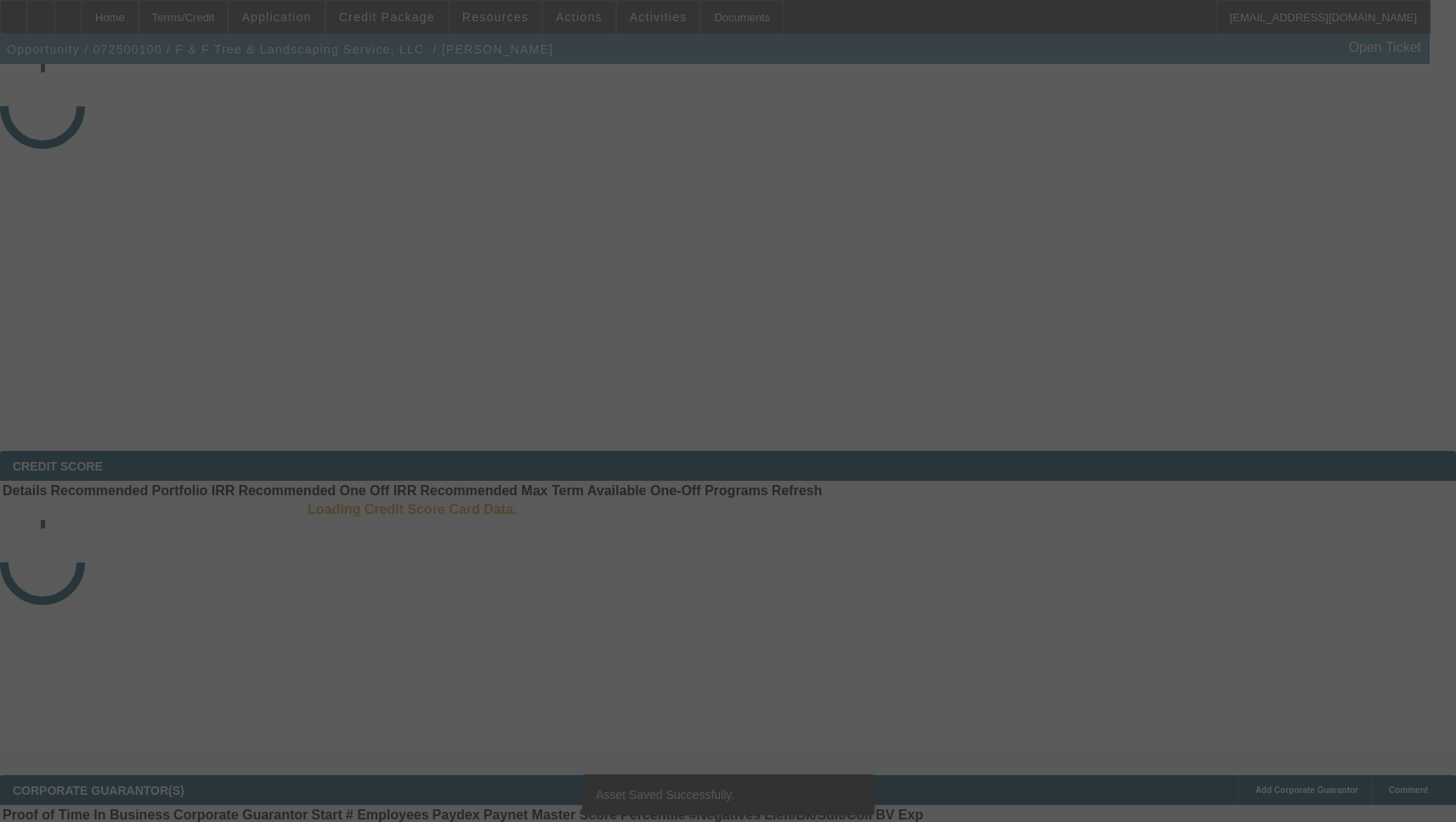
select select "3"
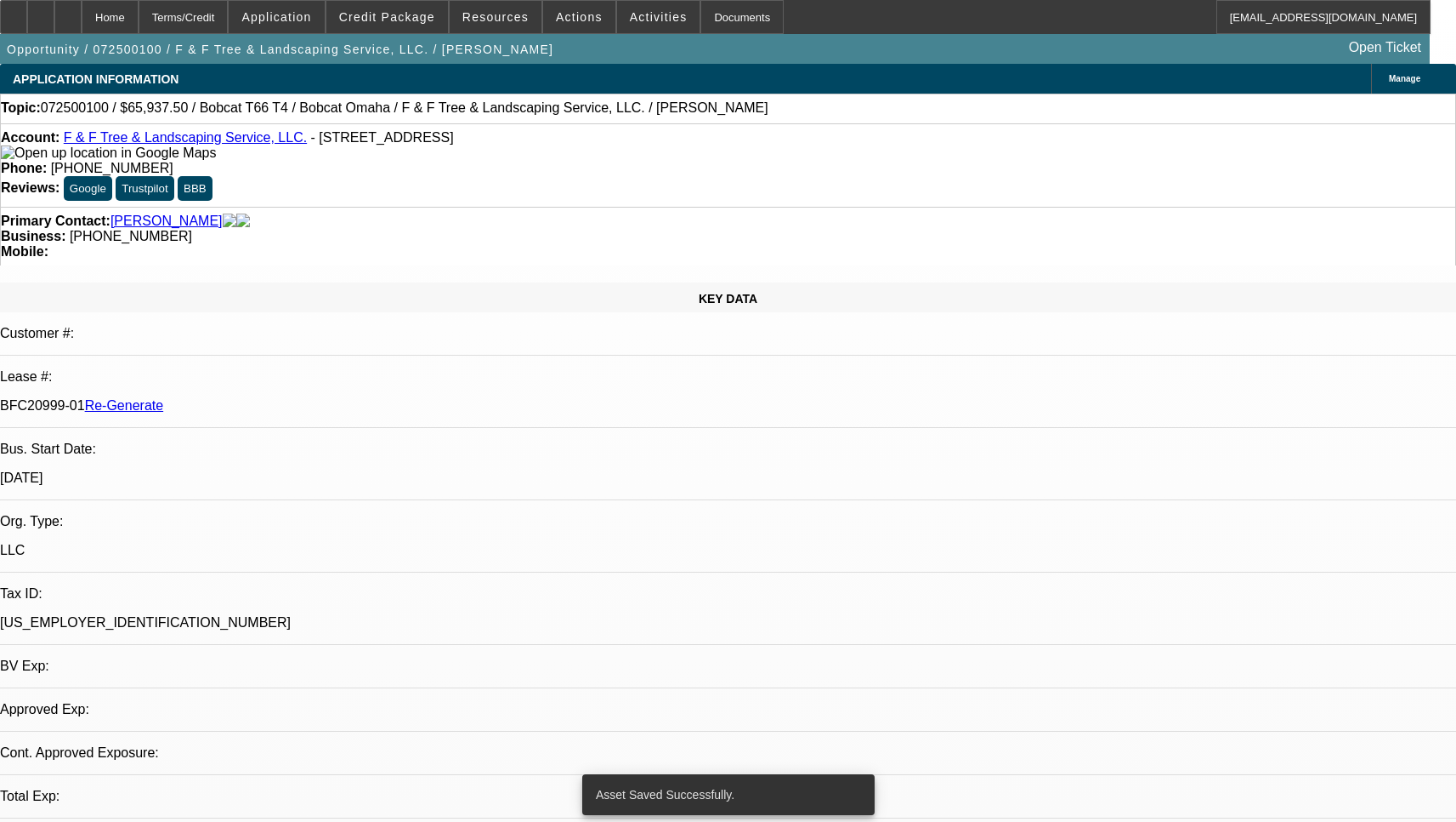
select select "0"
select select "3"
select select "0"
select select "6"
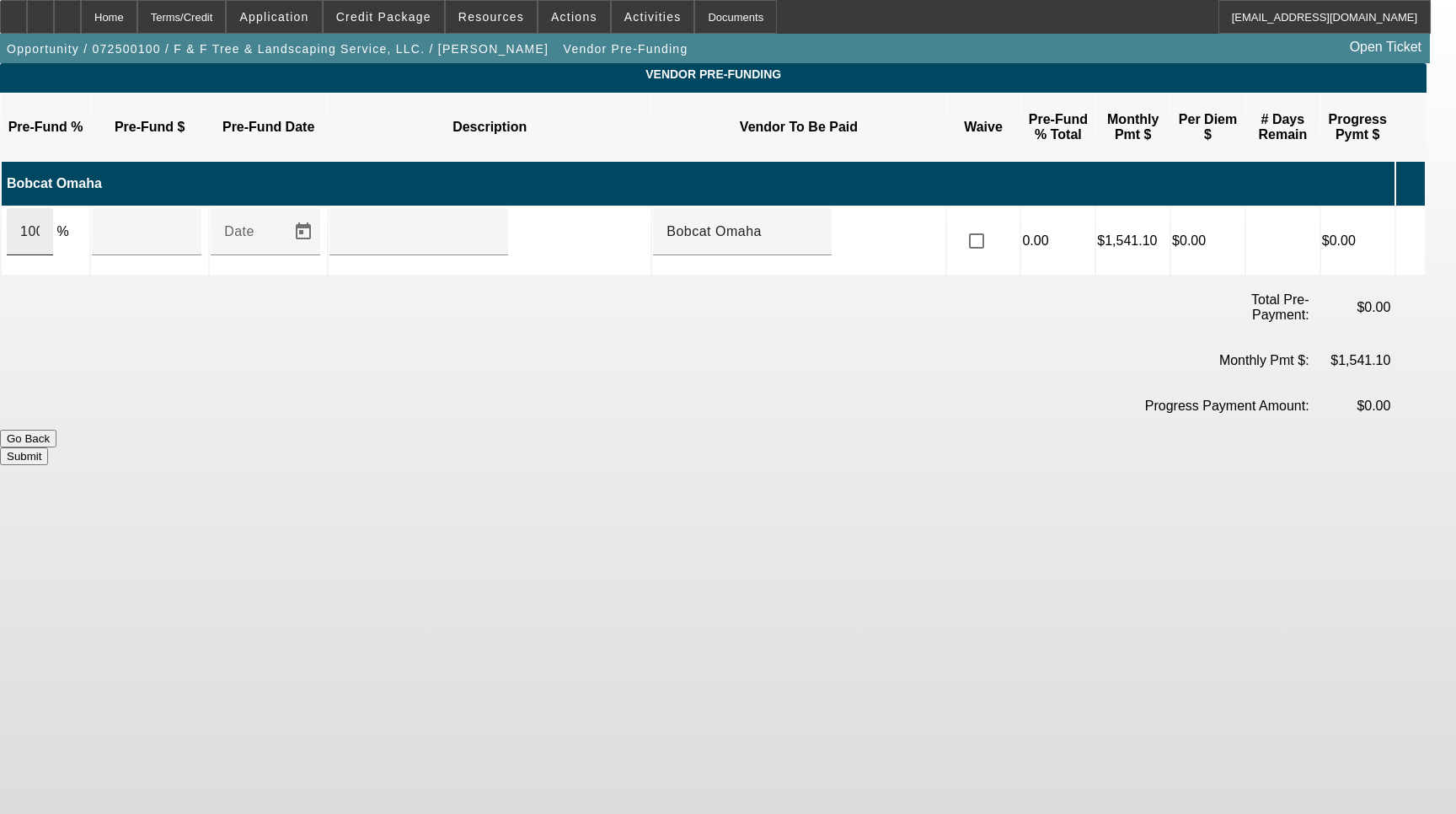
click at [53, 218] on div "100" at bounding box center [30, 231] width 46 height 47
type input "$65,937.50"
click at [48, 447] on button "Submit" at bounding box center [24, 456] width 48 height 18
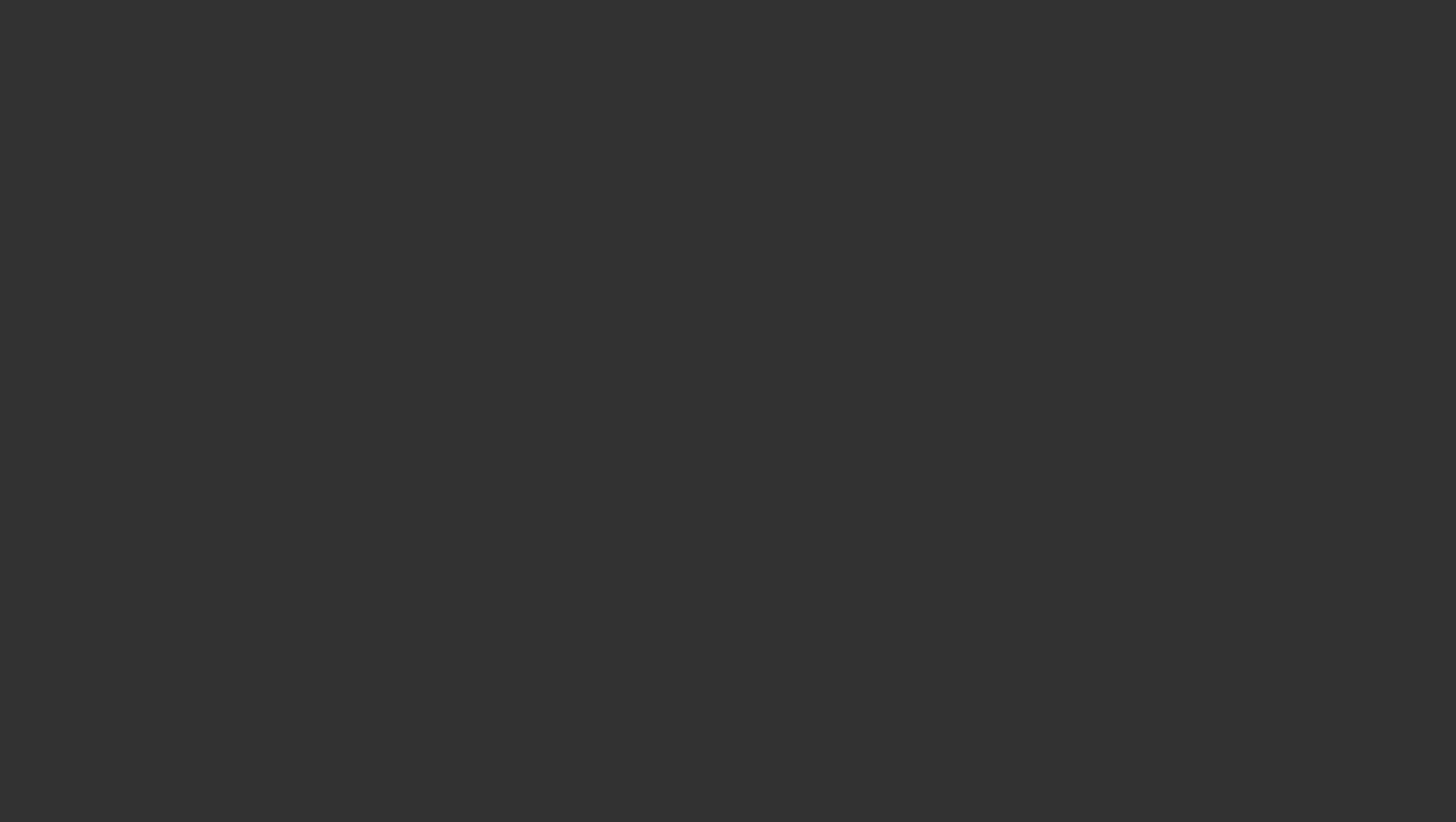
select select "3"
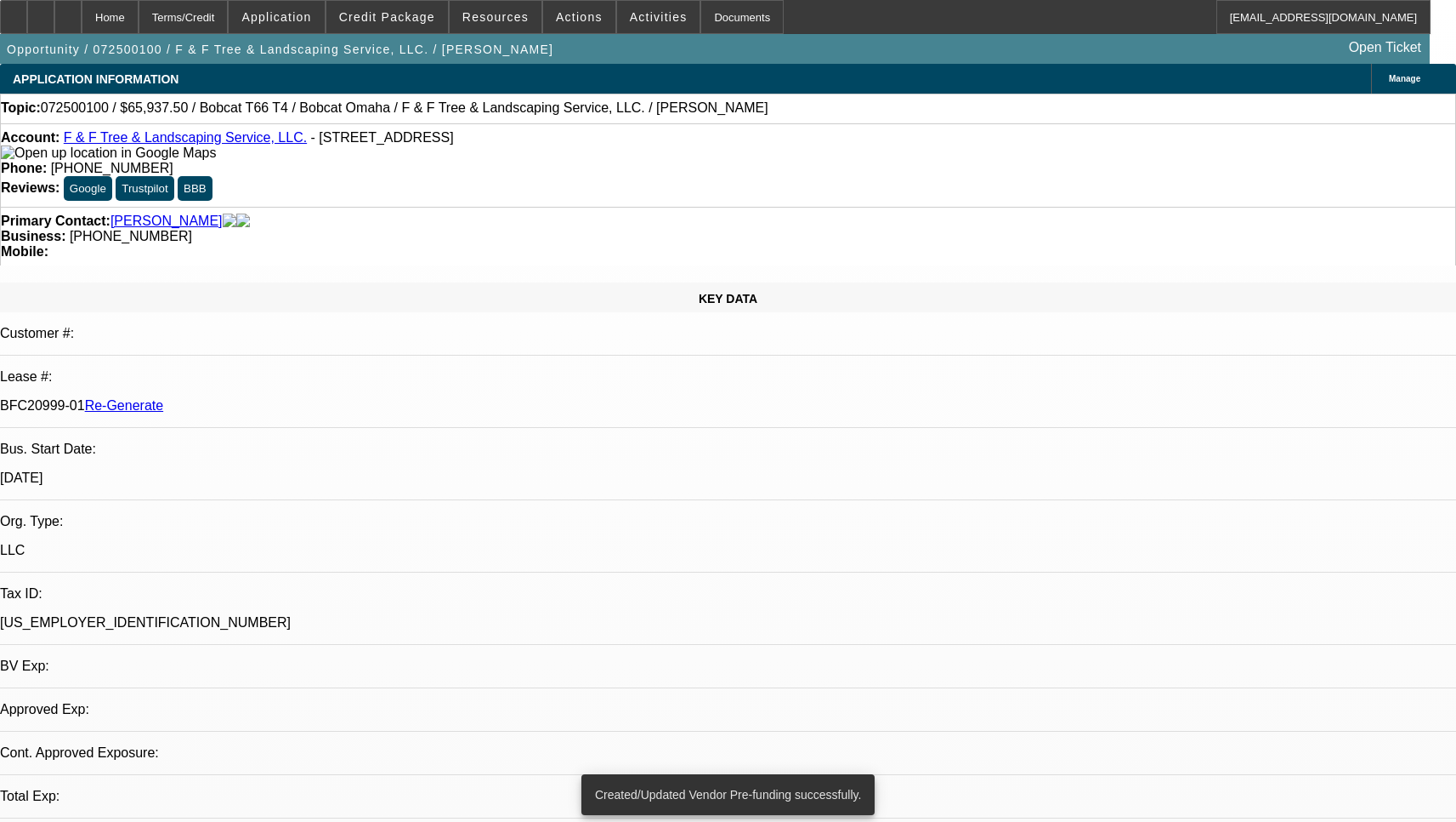
select select "0"
select select "3"
select select "0"
select select "6"
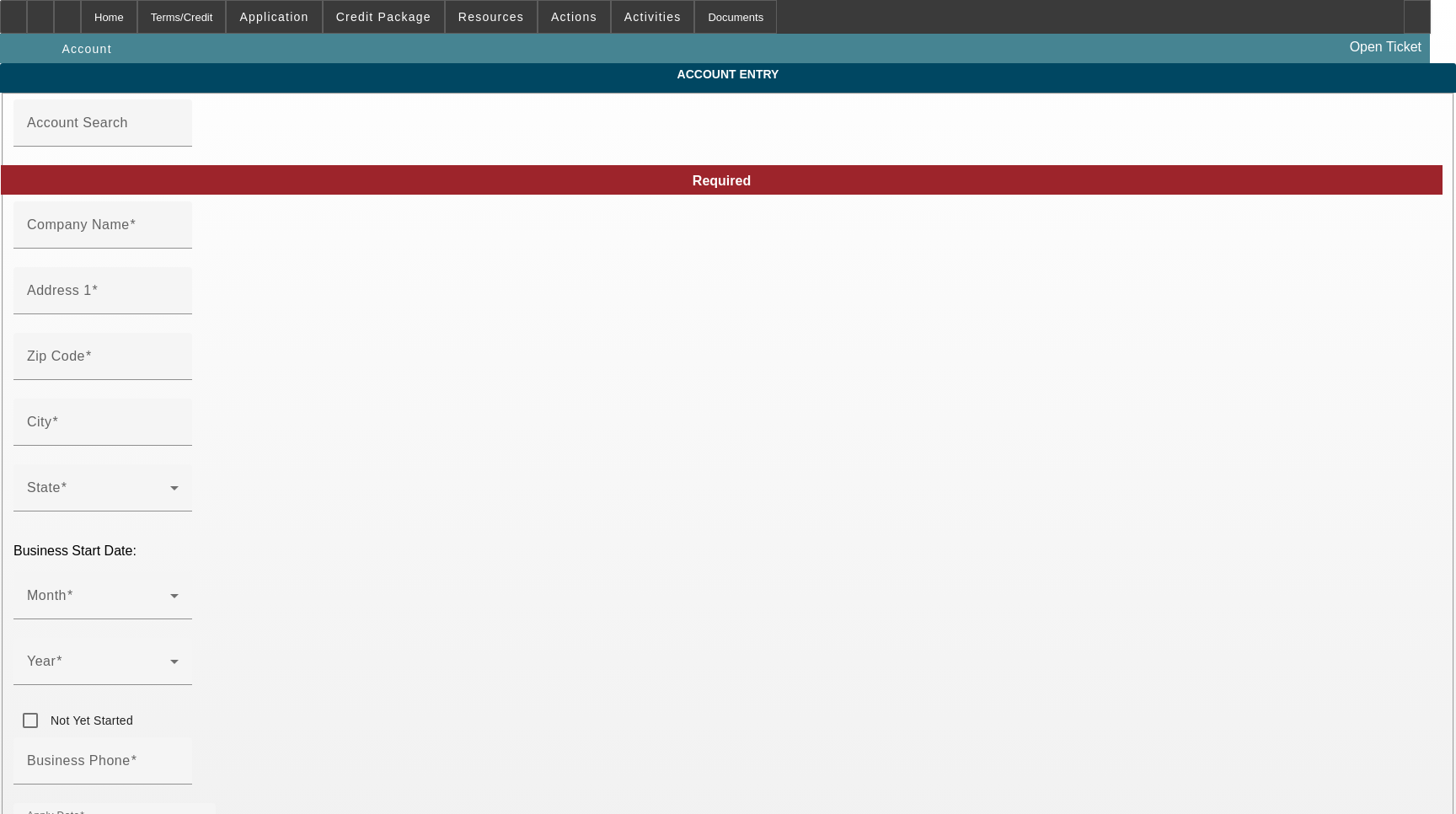
type input "F & F Tree & Landscaping Service, LLC."
type input "[STREET_ADDRESS]"
type input "51501"
type input "Council Bluffs"
type input "[PHONE_NUMBER]"
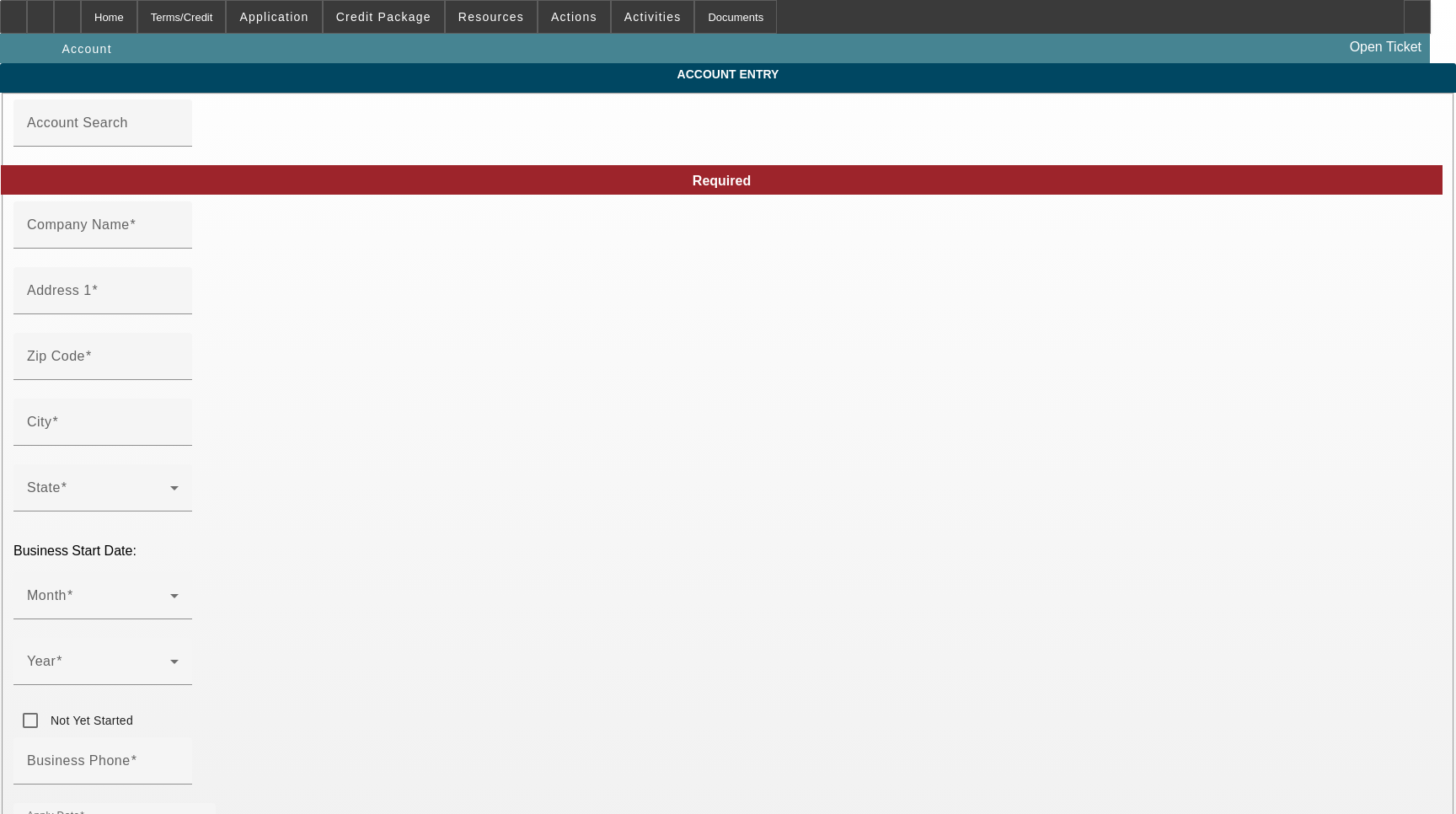
type input "fandftreeandlandscaping@gmail.com"
type input "Pottawattamie"
type input "[US_EMPLOYER_IDENTIFICATION_NUMBER]"
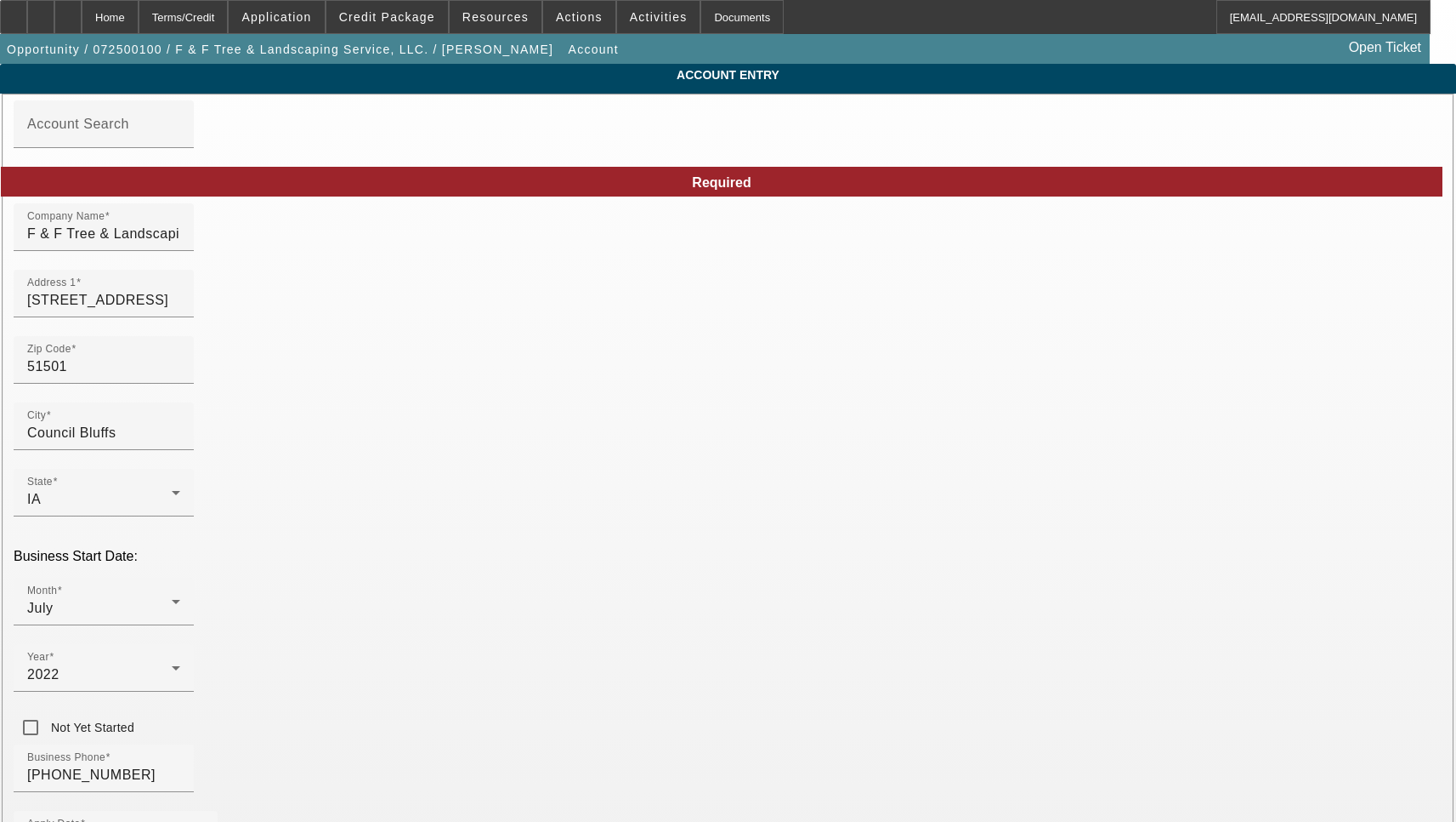
type input "7/4/2025"
click at [180, 244] on input "F & F Tree & Landscaping Service, LLC." at bounding box center [103, 234] width 153 height 21
type input "F & F Tree and Landscaping Service, LLC."
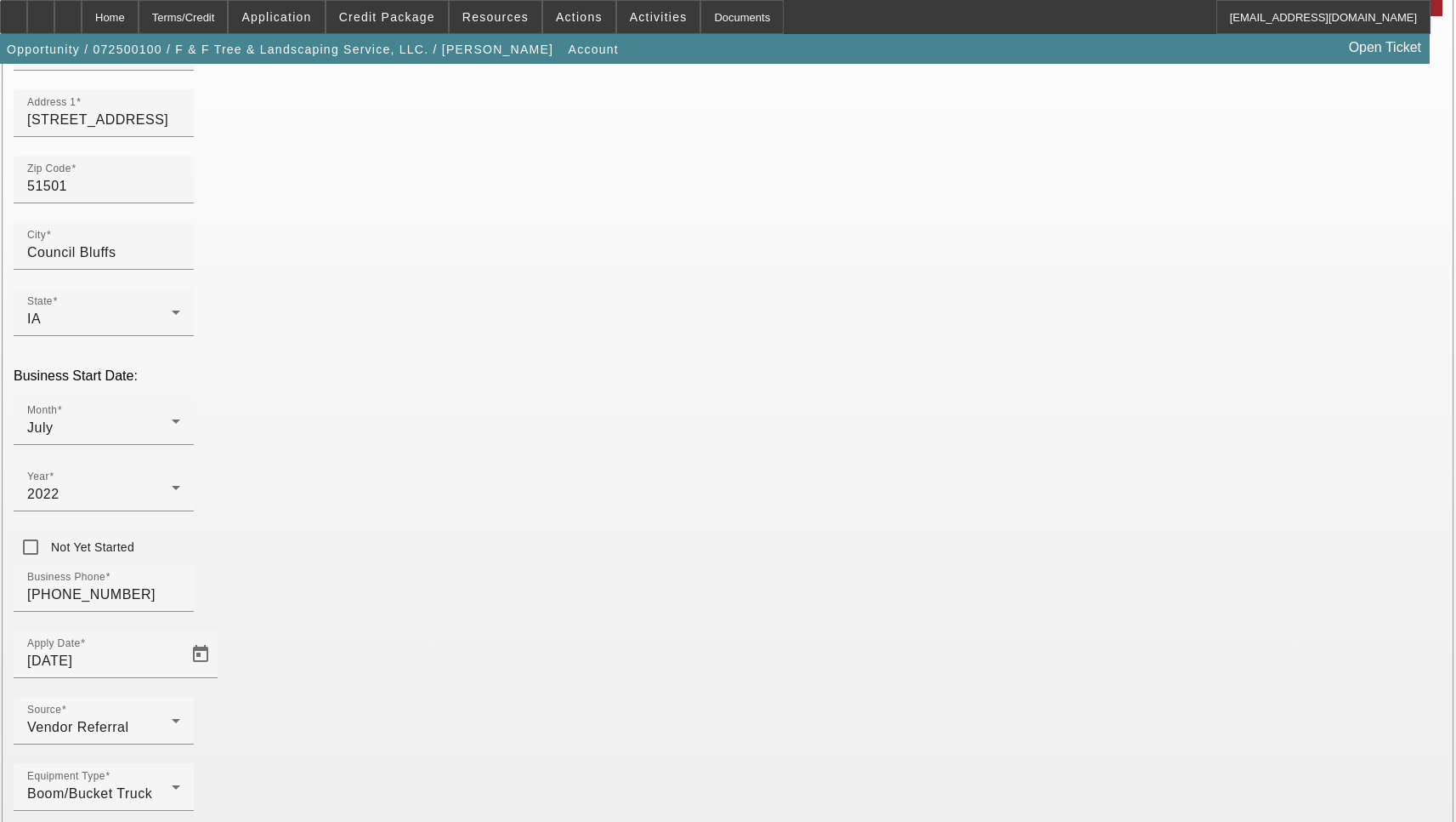
scroll to position [181, 0]
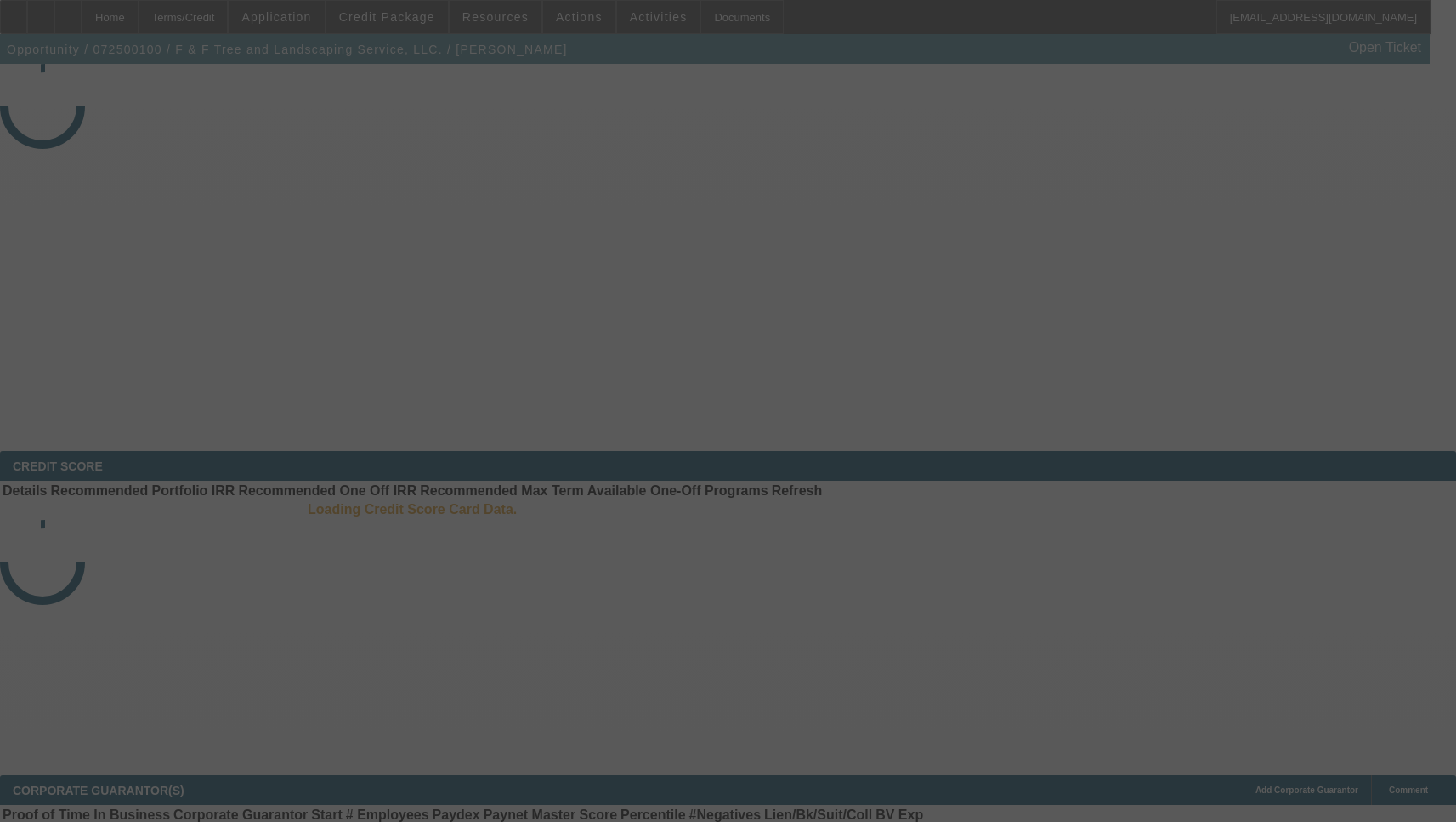
select select "3"
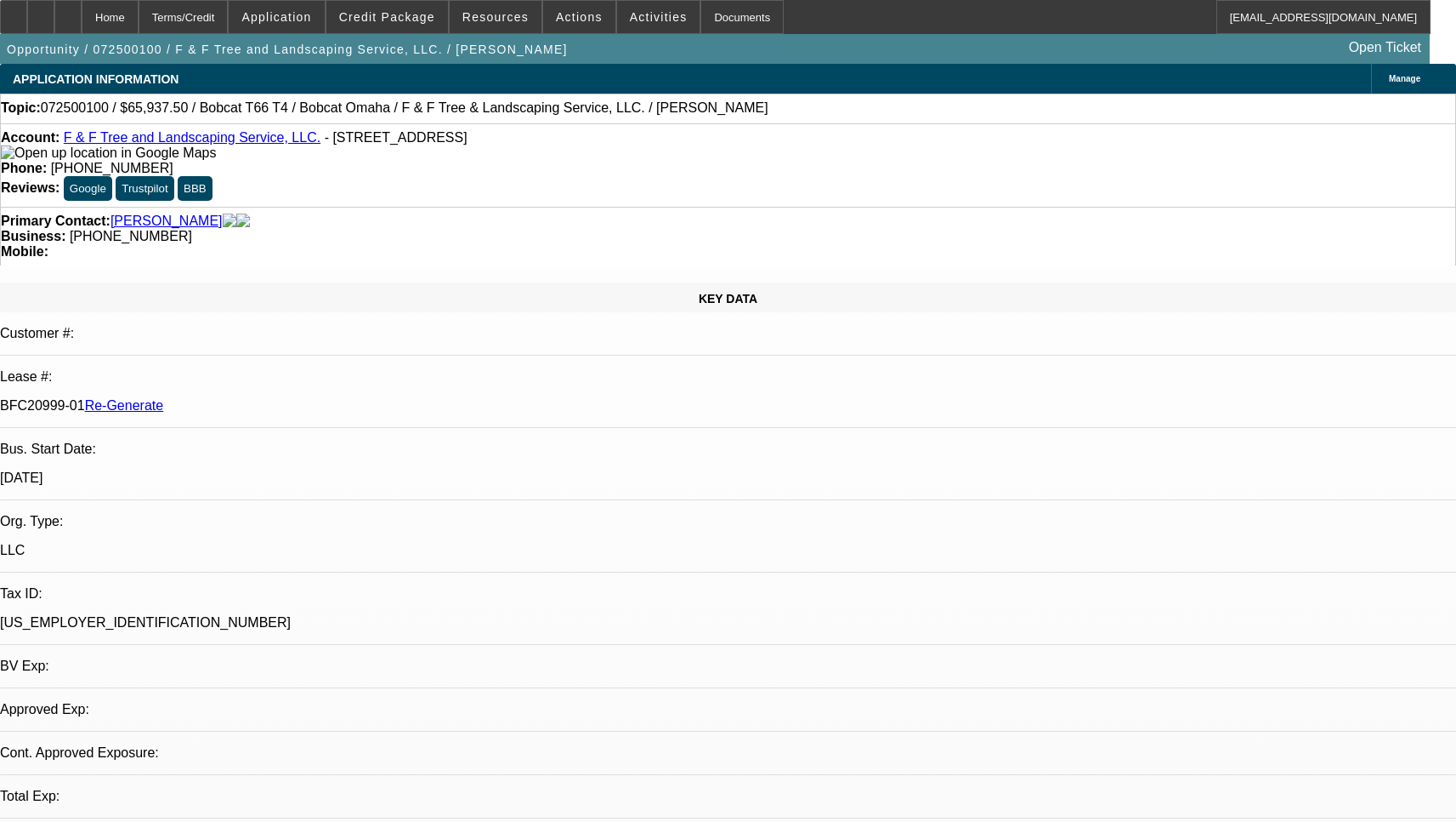
select select "0"
select select "3"
select select "0"
select select "6"
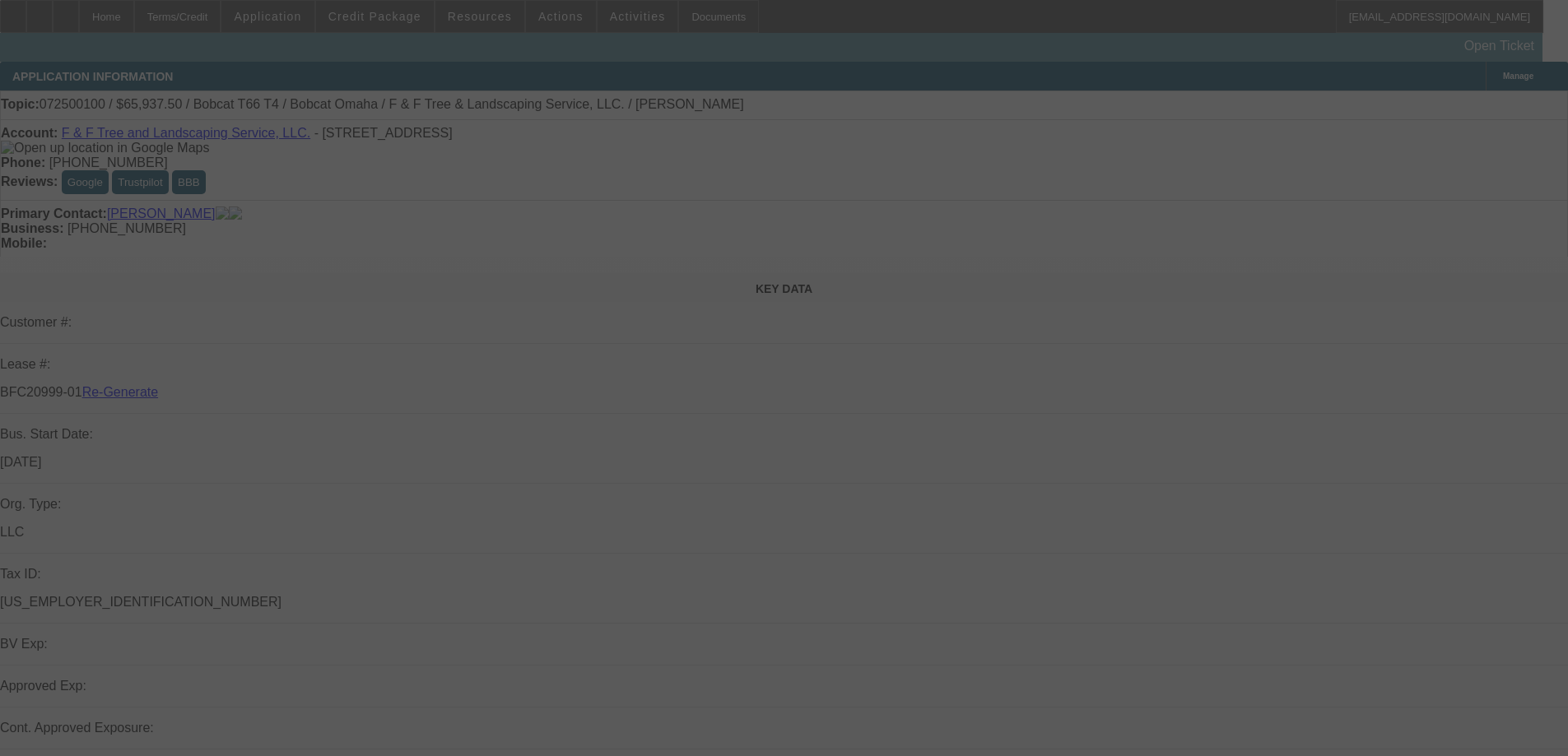
select select "3"
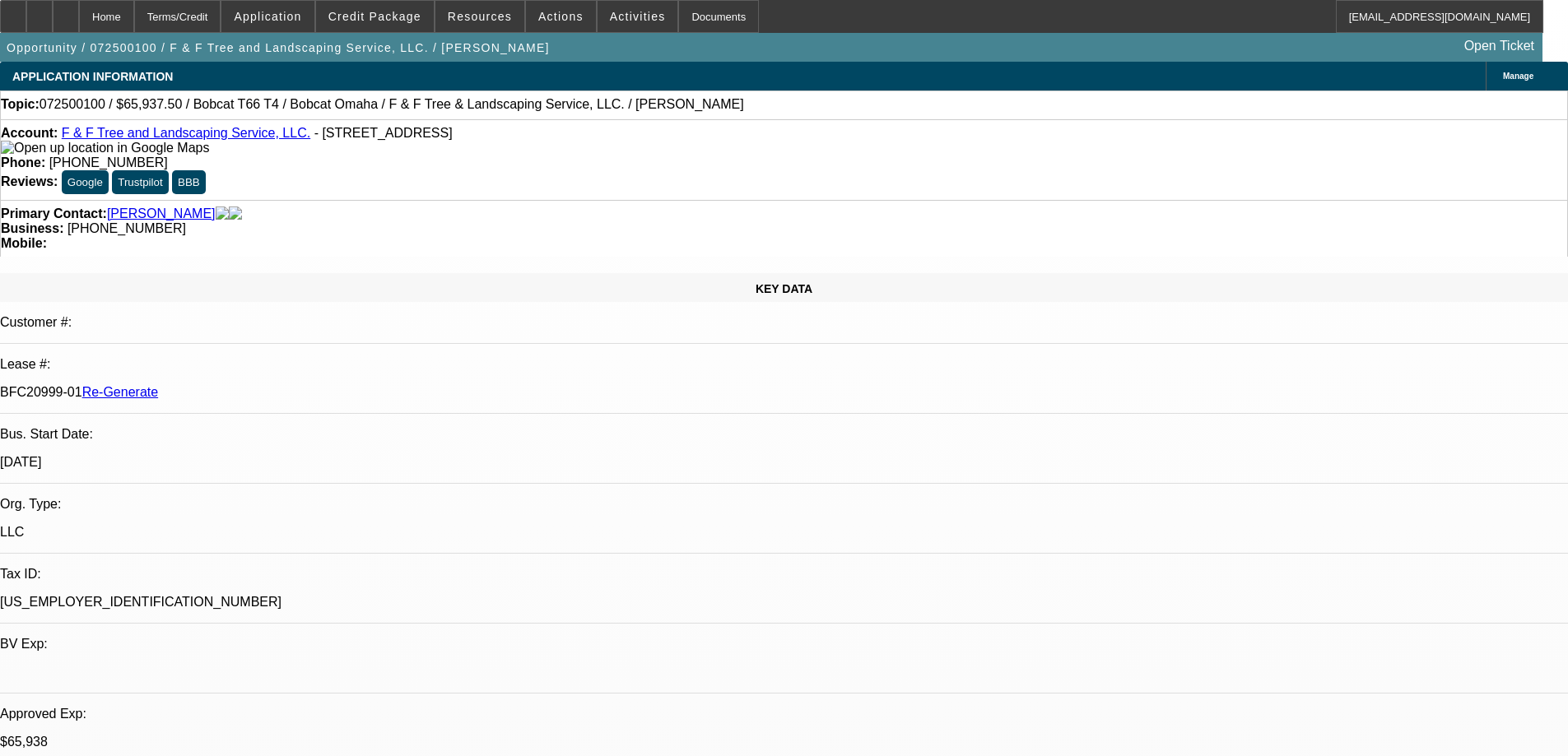
select select "0"
select select "3"
select select "0"
select select "6"
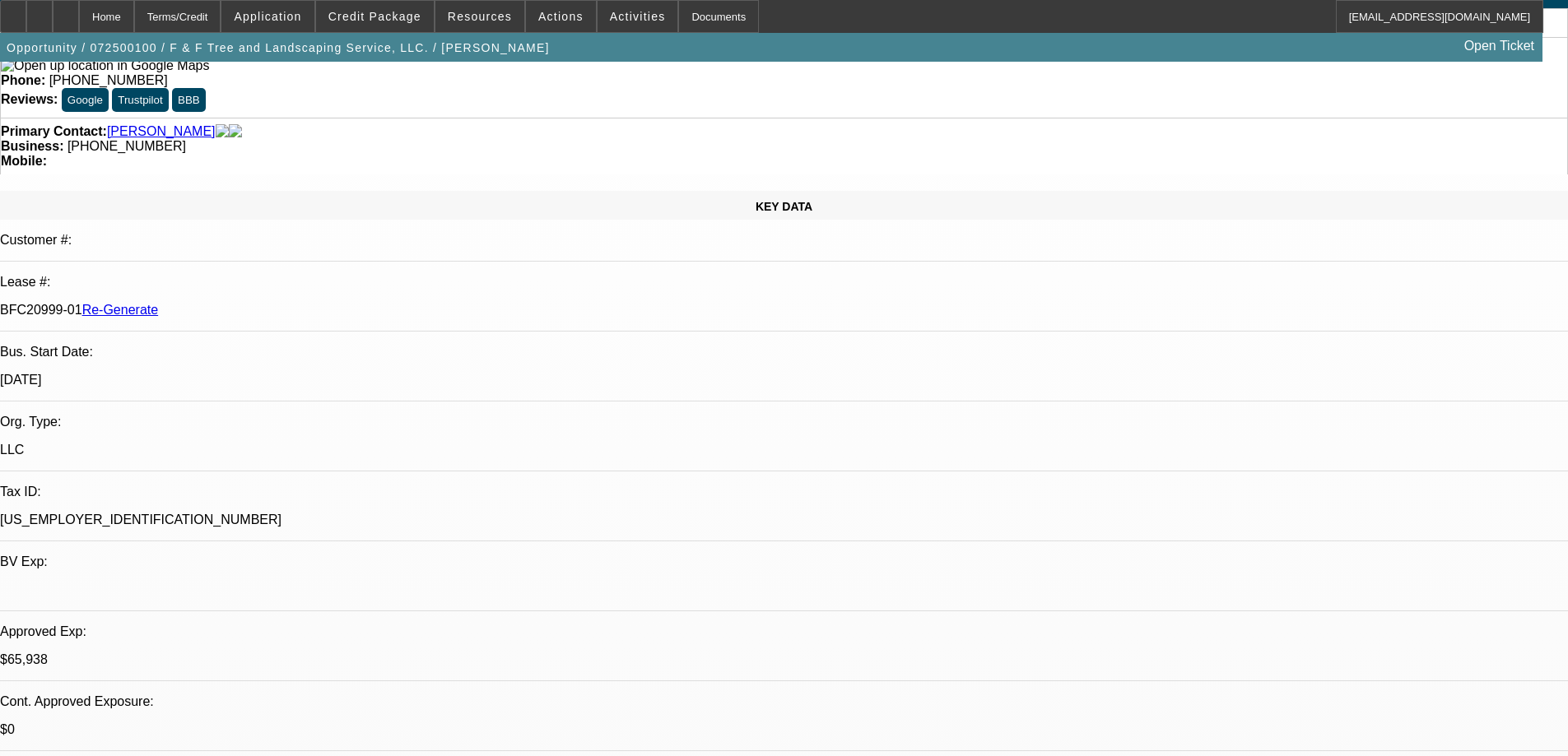
scroll to position [329, 0]
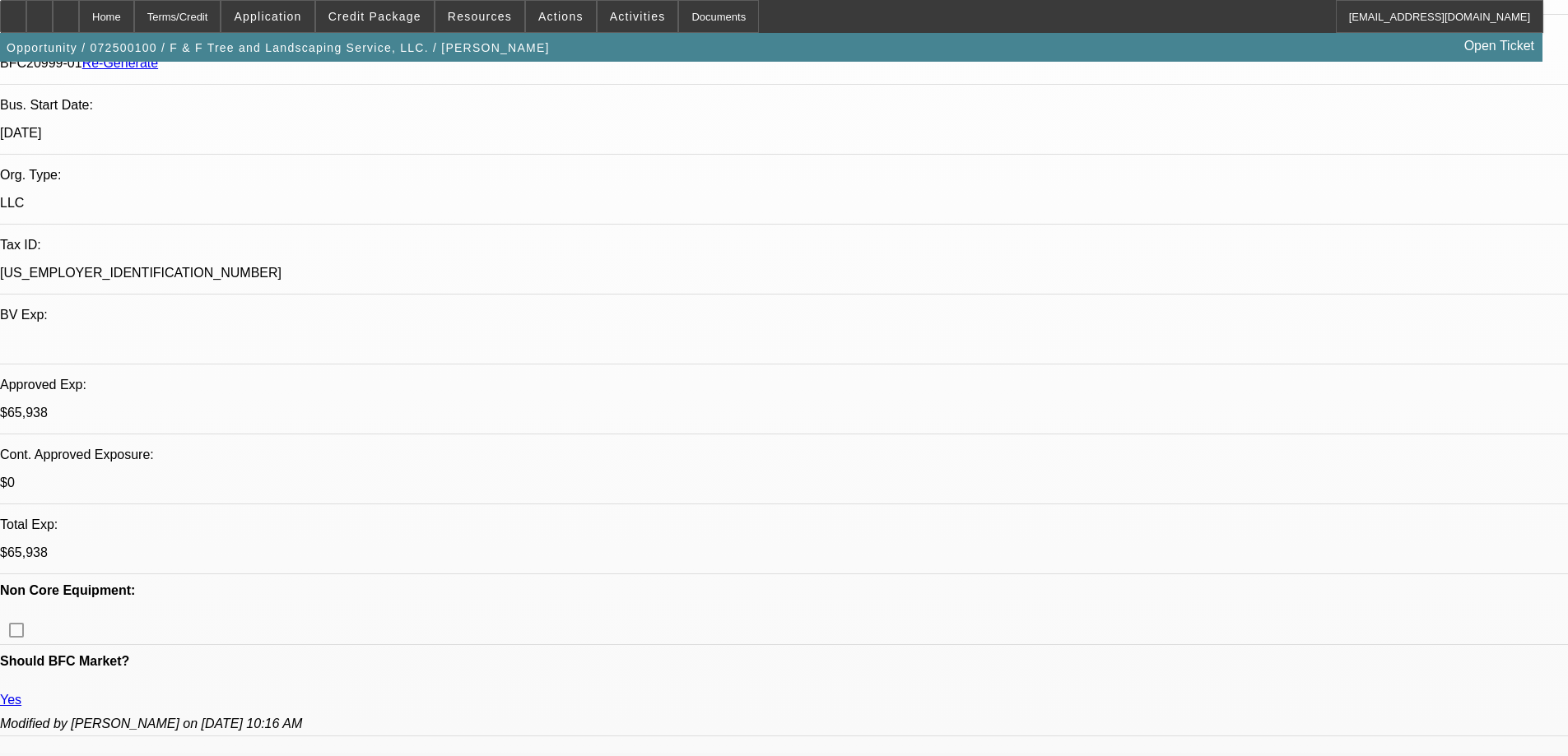
click at [694, 21] on div "Documents" at bounding box center [718, 16] width 81 height 33
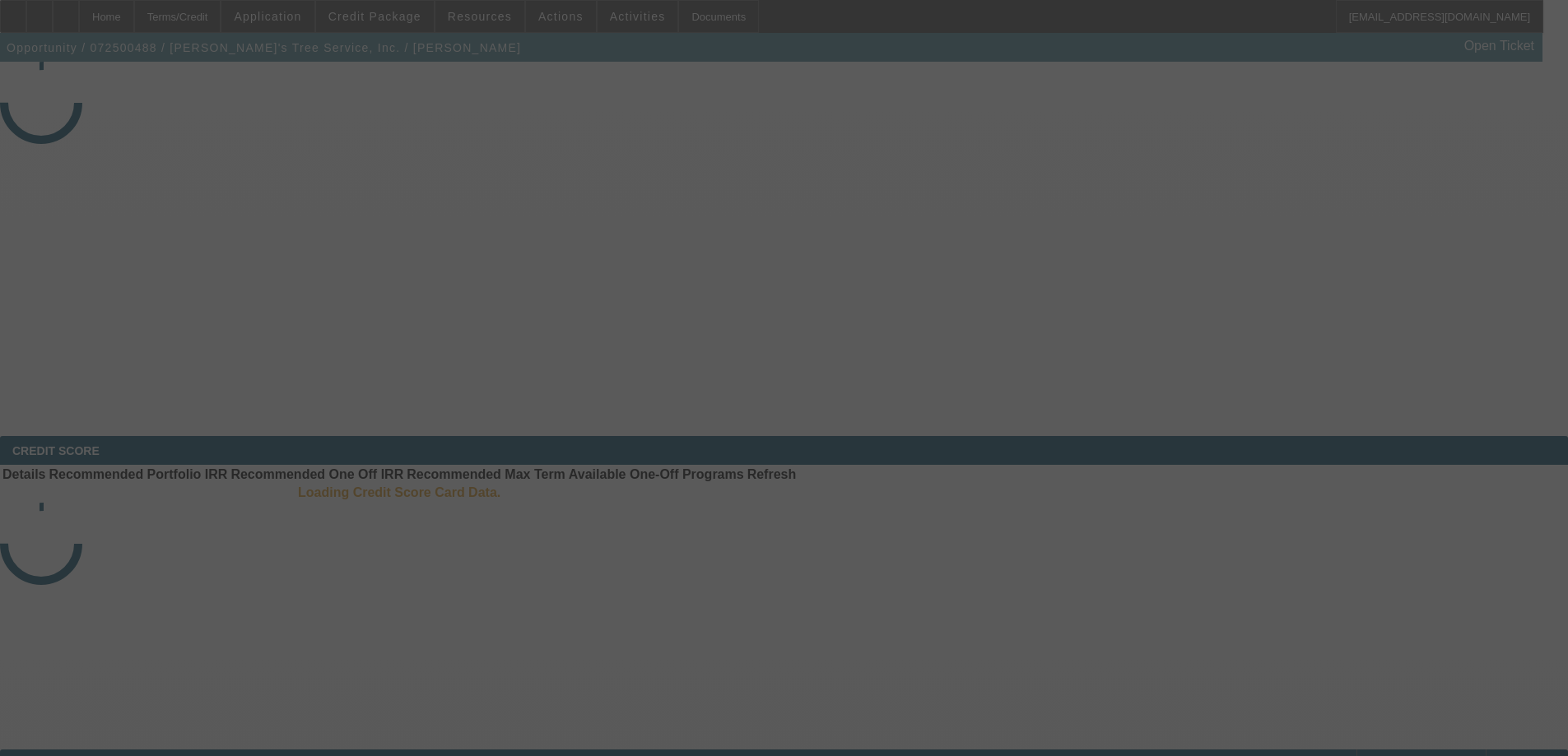
select select "3"
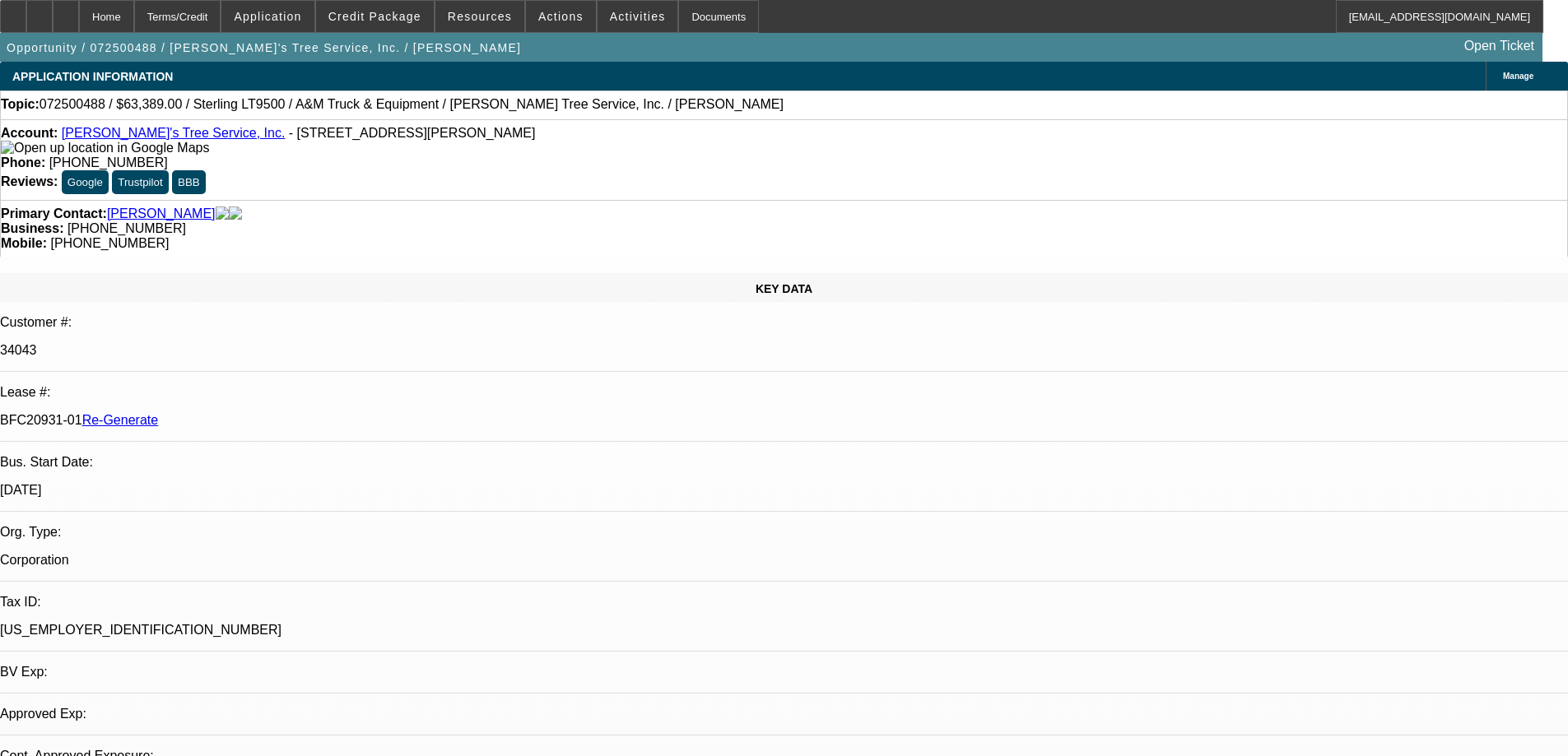
select select "0"
select select "2"
select select "0.1"
select select "4"
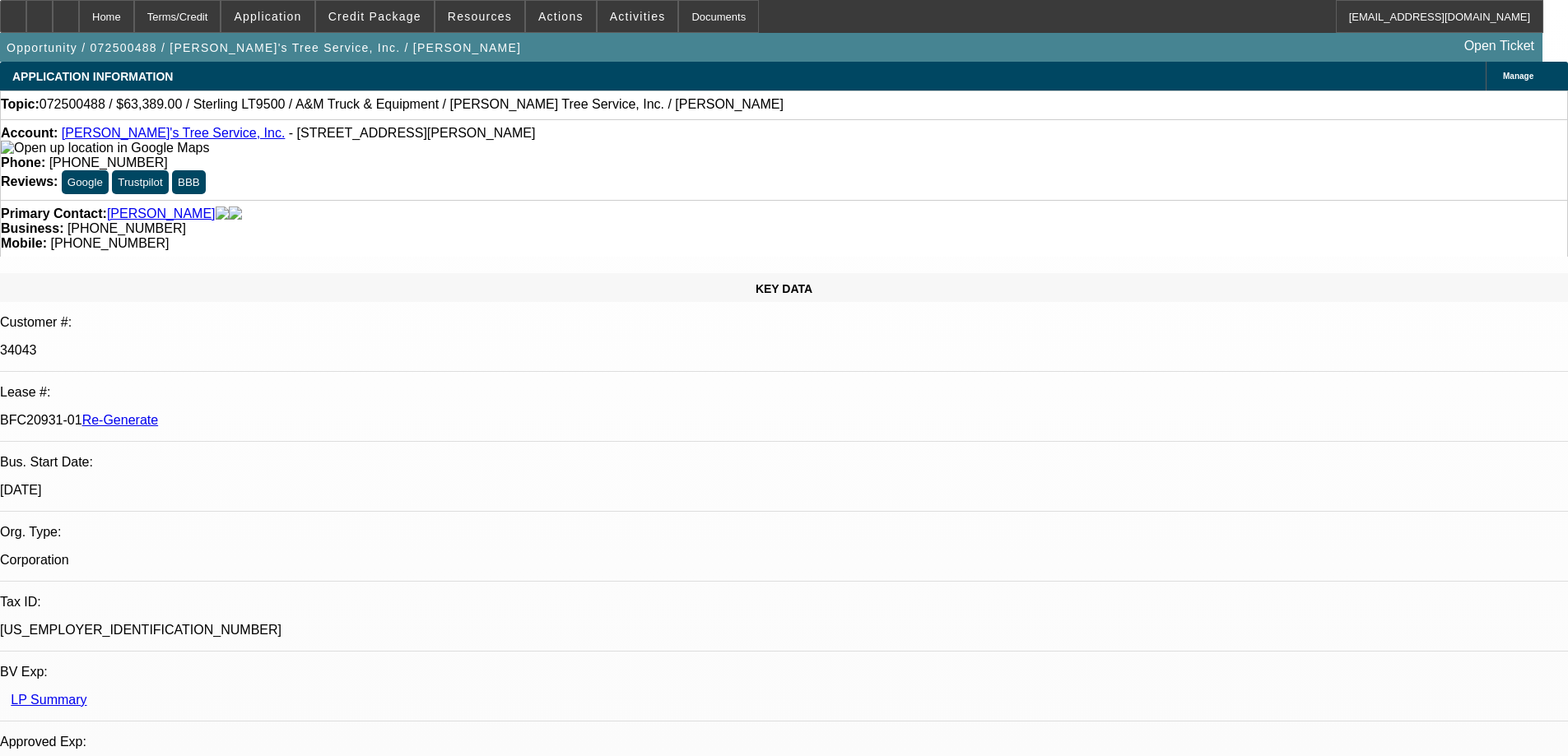
click at [551, 20] on span "Actions" at bounding box center [560, 16] width 45 height 14
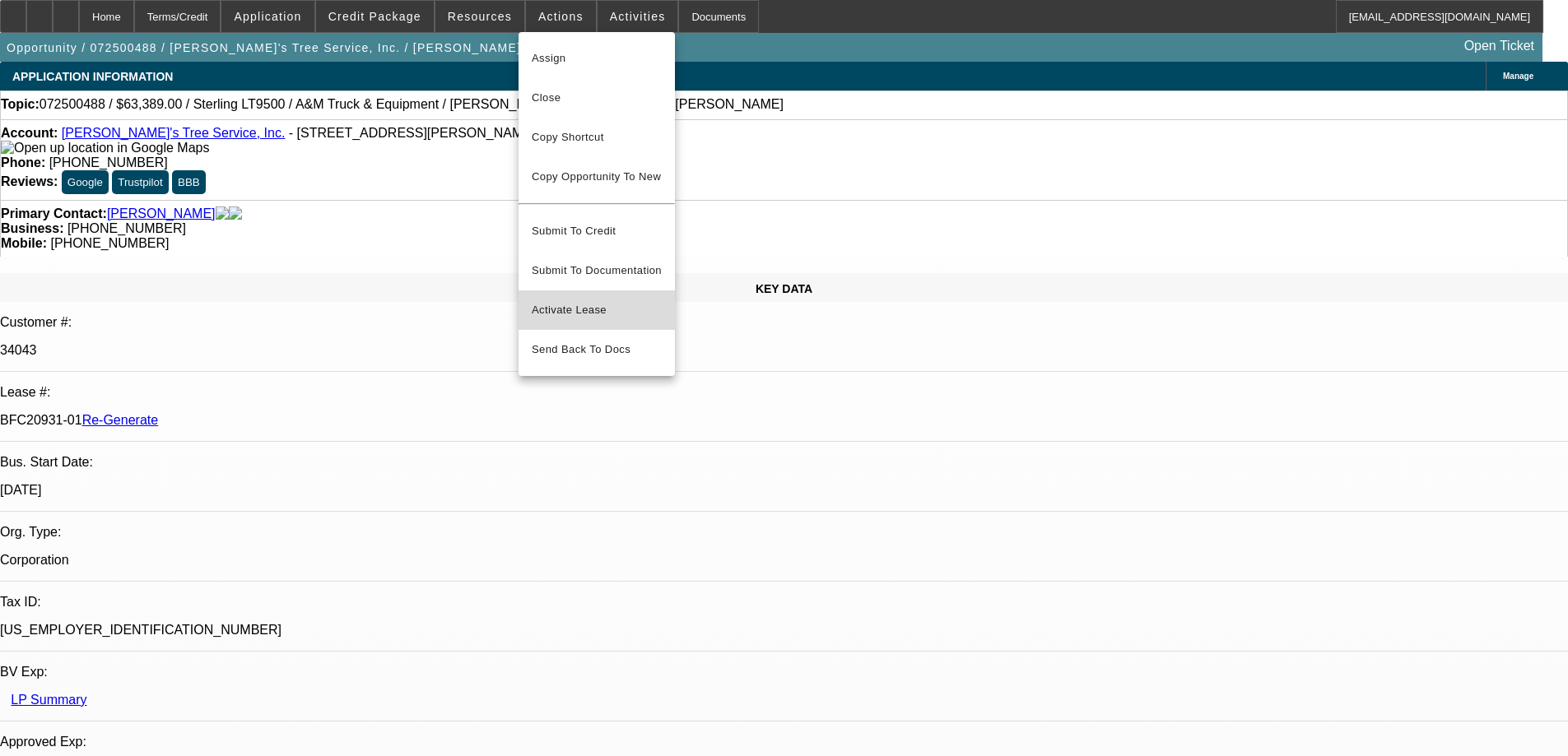
click at [552, 302] on span "Activate Lease" at bounding box center [596, 310] width 130 height 20
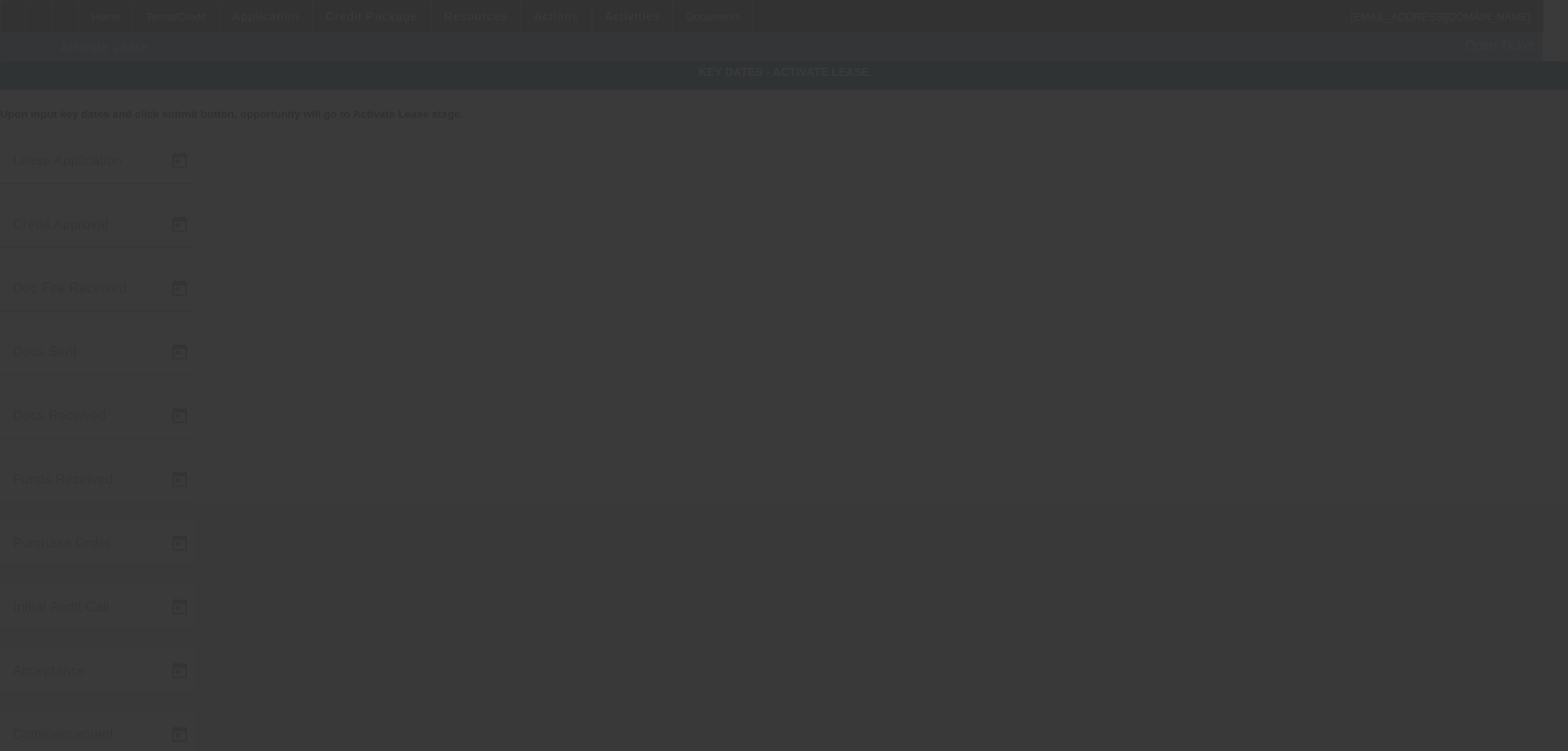
type input "7/21/2025"
type input "7/29/2025"
type input "8/11/2025"
type input "8/12/2025"
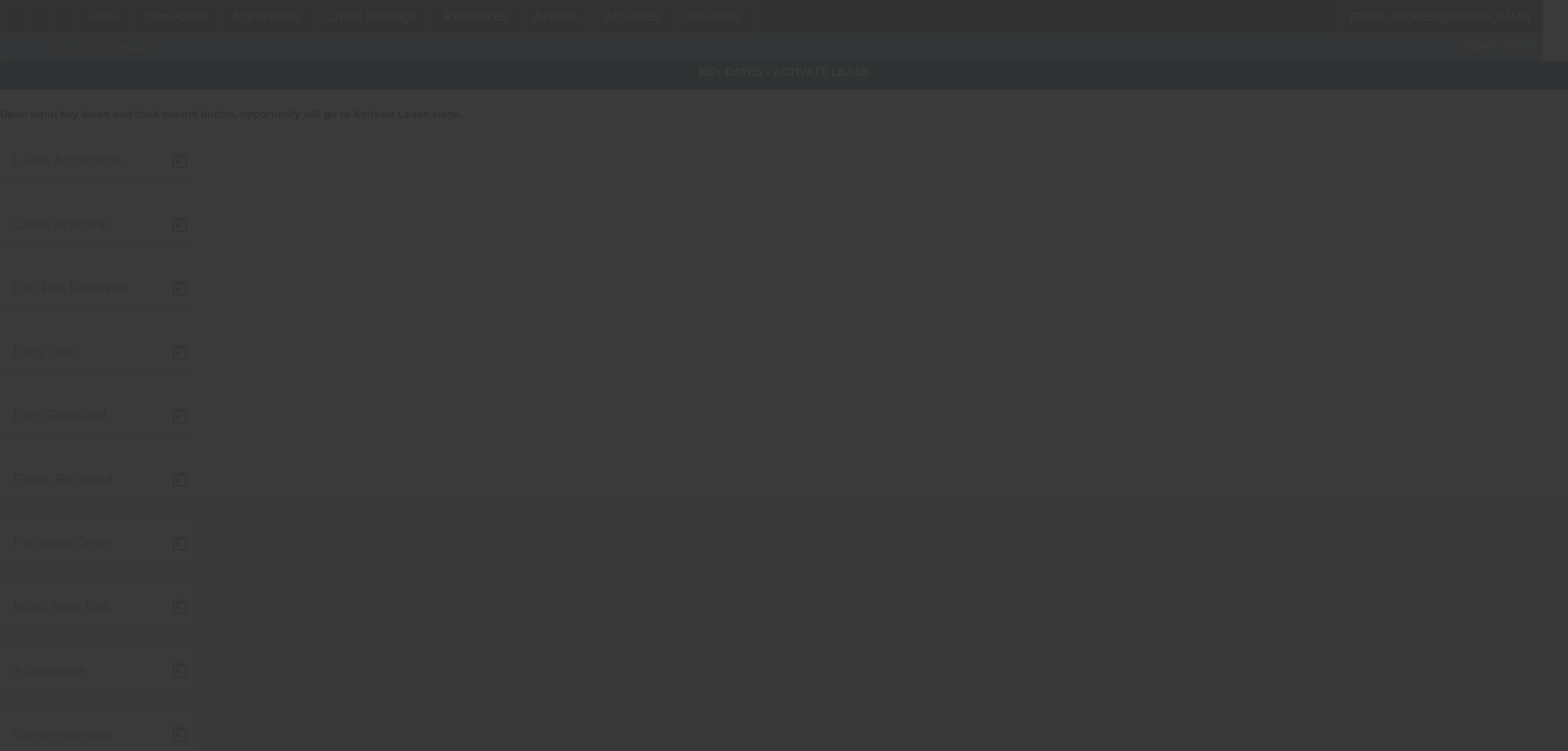
type input "8/14/2025"
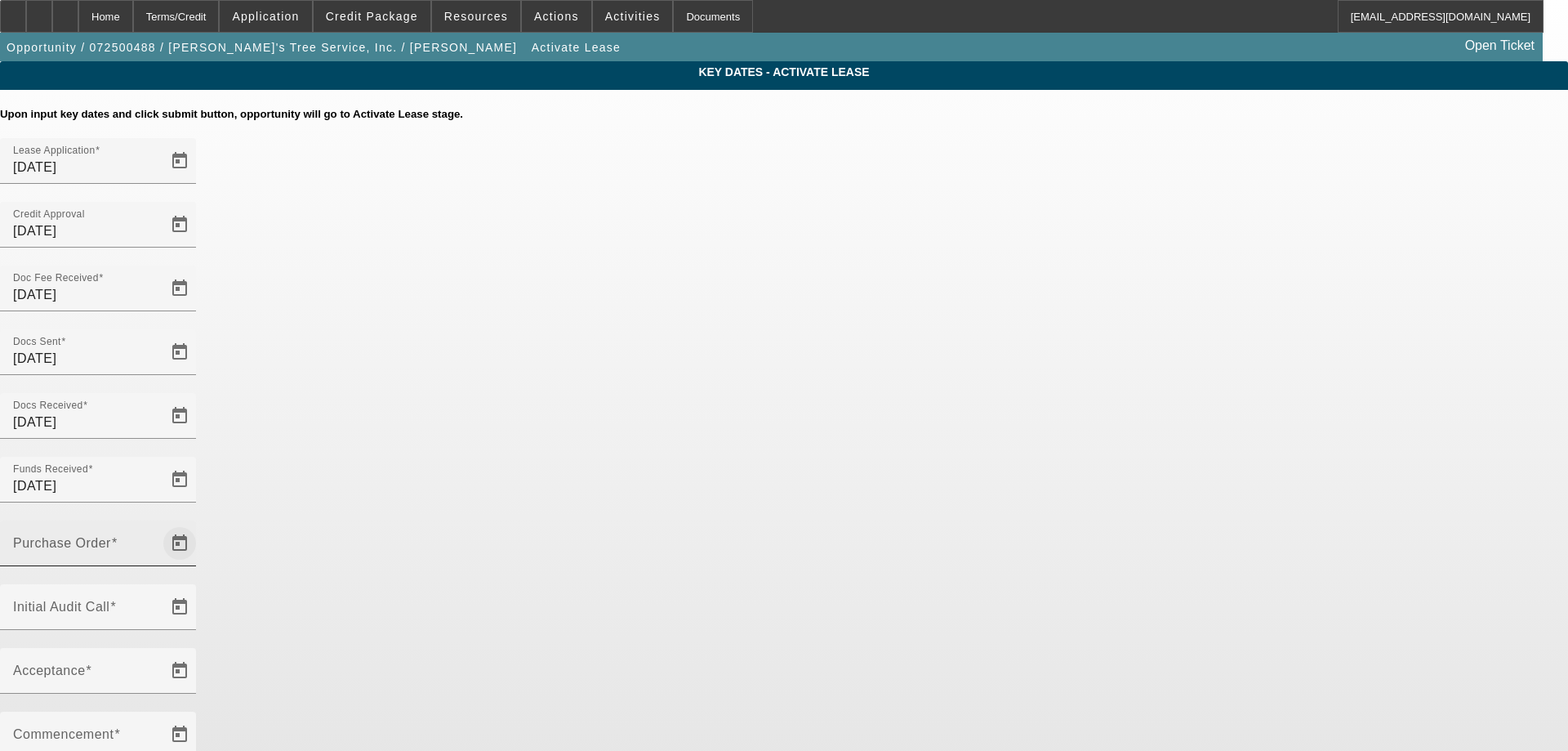
click at [199, 524] on span "Open calendar" at bounding box center [180, 544] width 40 height 40
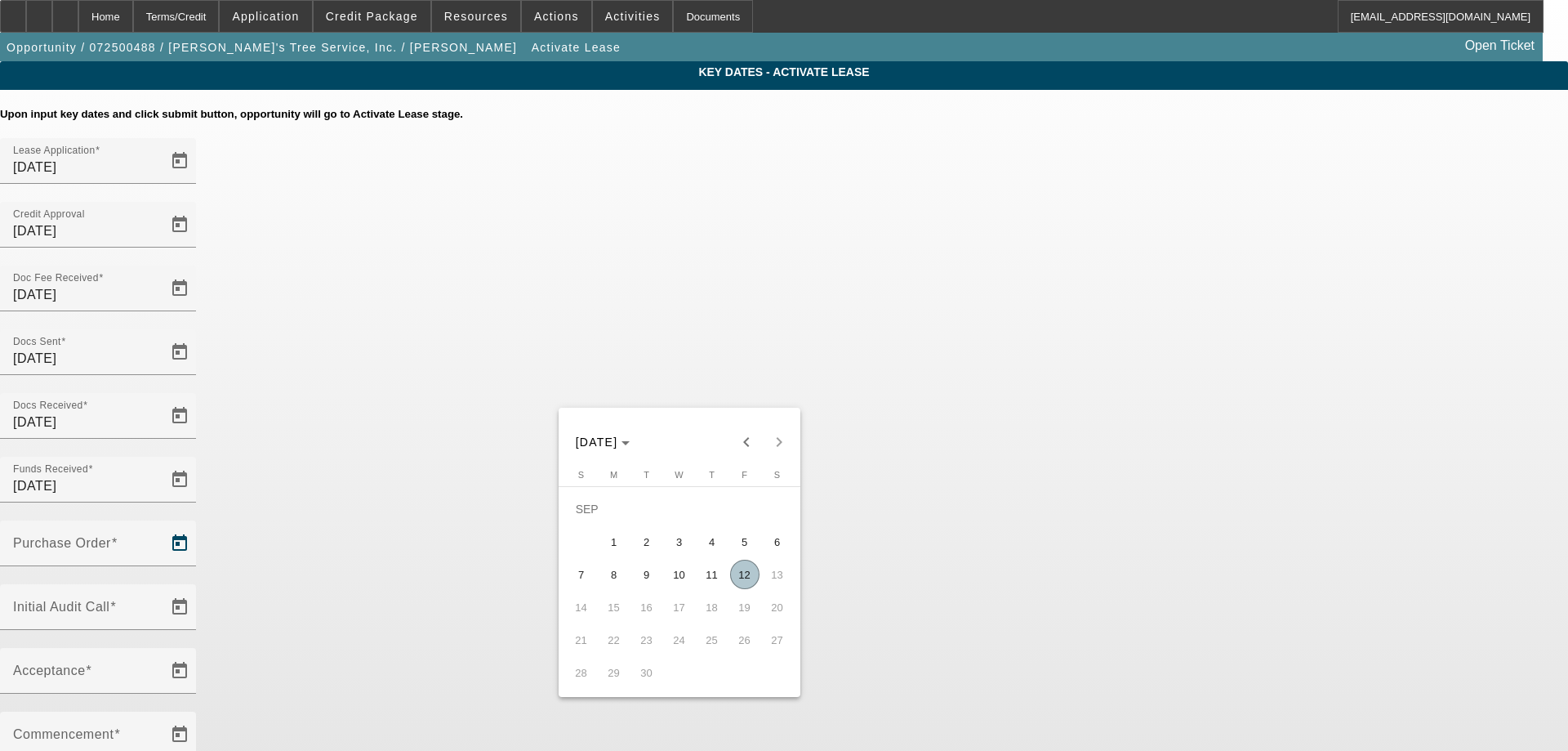
click at [728, 583] on button "12" at bounding box center [744, 575] width 32 height 32
type input "9/12/2025"
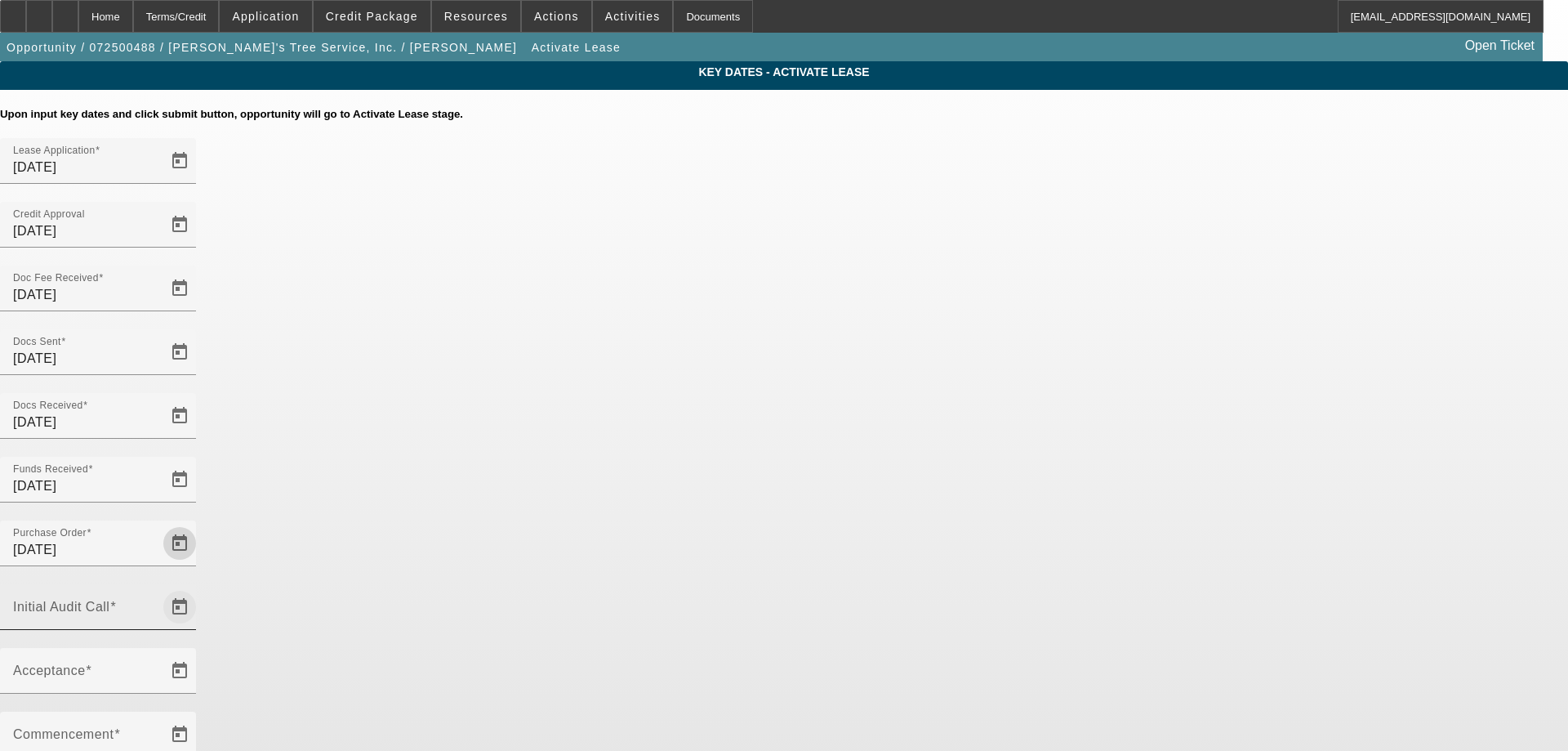
click at [199, 587] on span "Open calendar" at bounding box center [180, 607] width 40 height 40
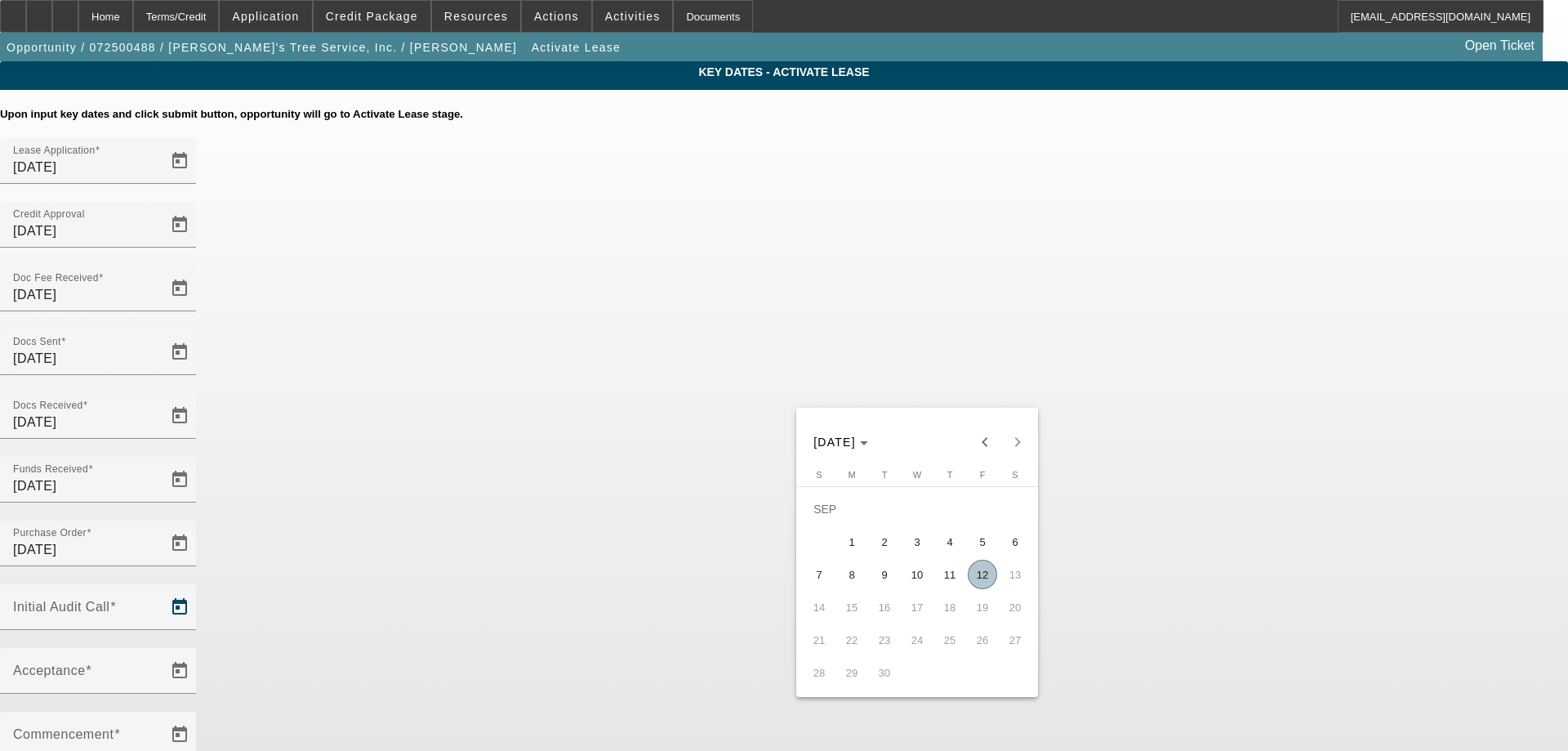
drag, startPoint x: 995, startPoint y: 584, endPoint x: 908, endPoint y: 532, distance: 101.4
click at [994, 584] on span "12" at bounding box center [982, 575] width 30 height 30
type input "9/12/2025"
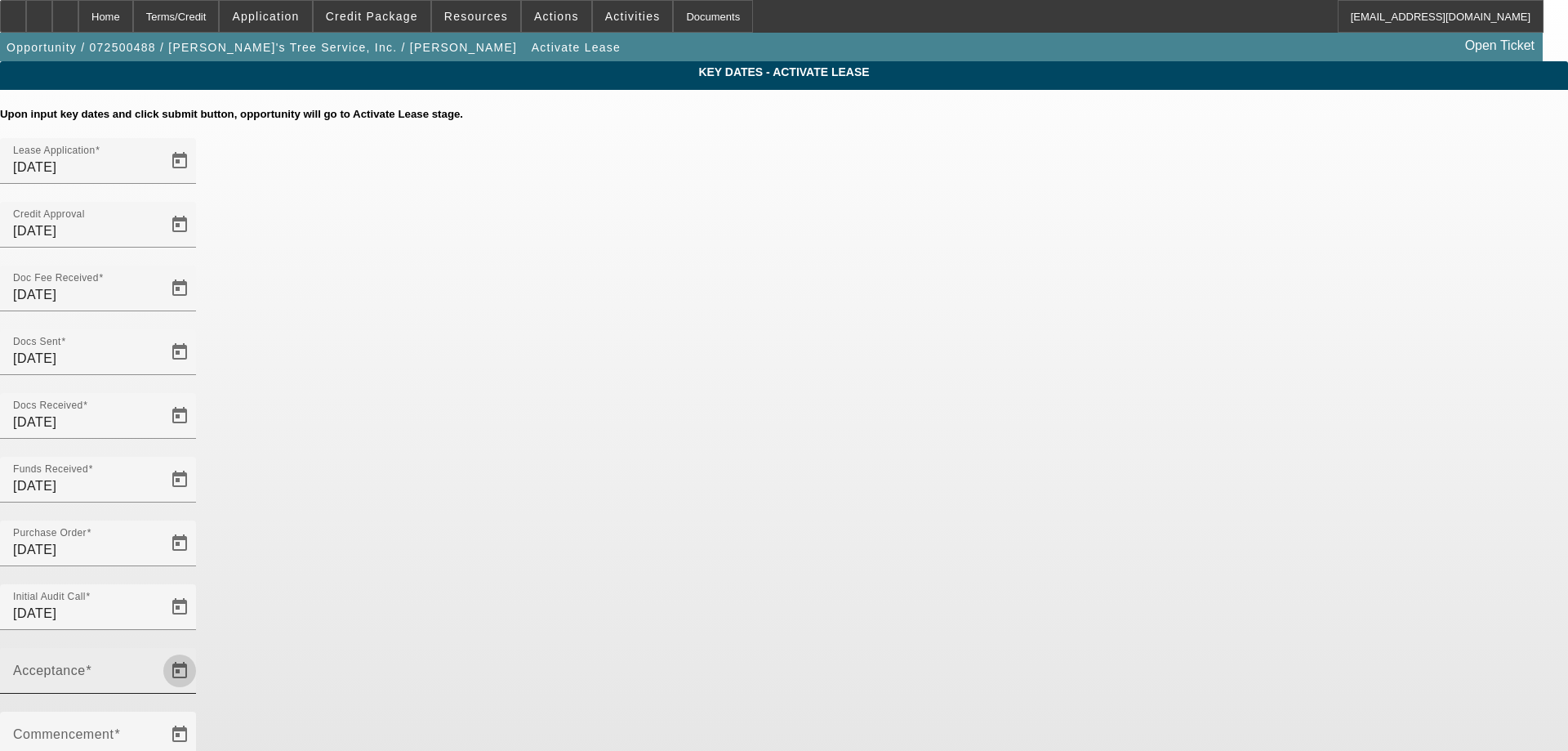
click at [199, 651] on span "Open calendar" at bounding box center [180, 671] width 40 height 40
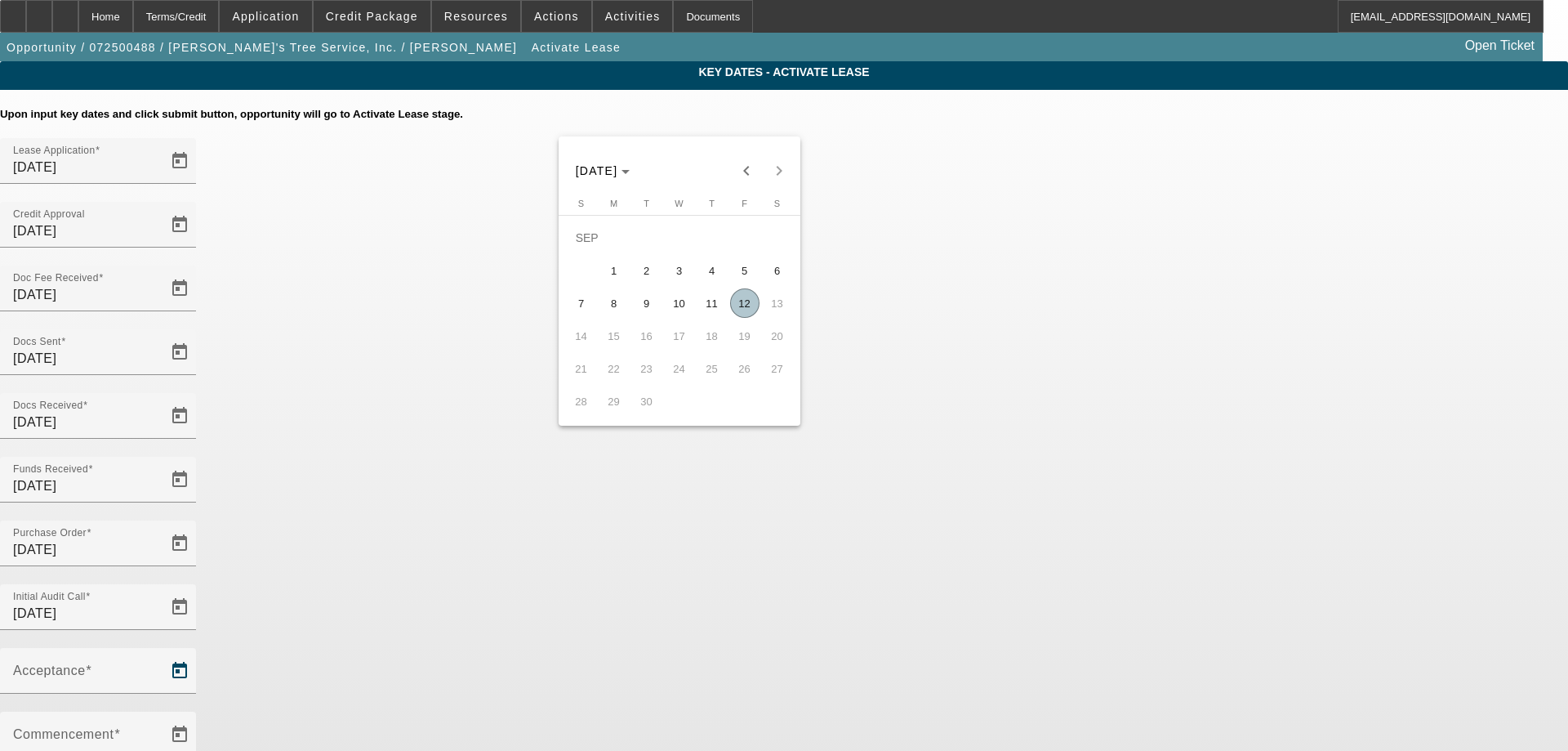
click at [740, 304] on span "12" at bounding box center [744, 303] width 30 height 30
type input "9/12/2025"
type input "10/1/2025"
type input "11/1/2025"
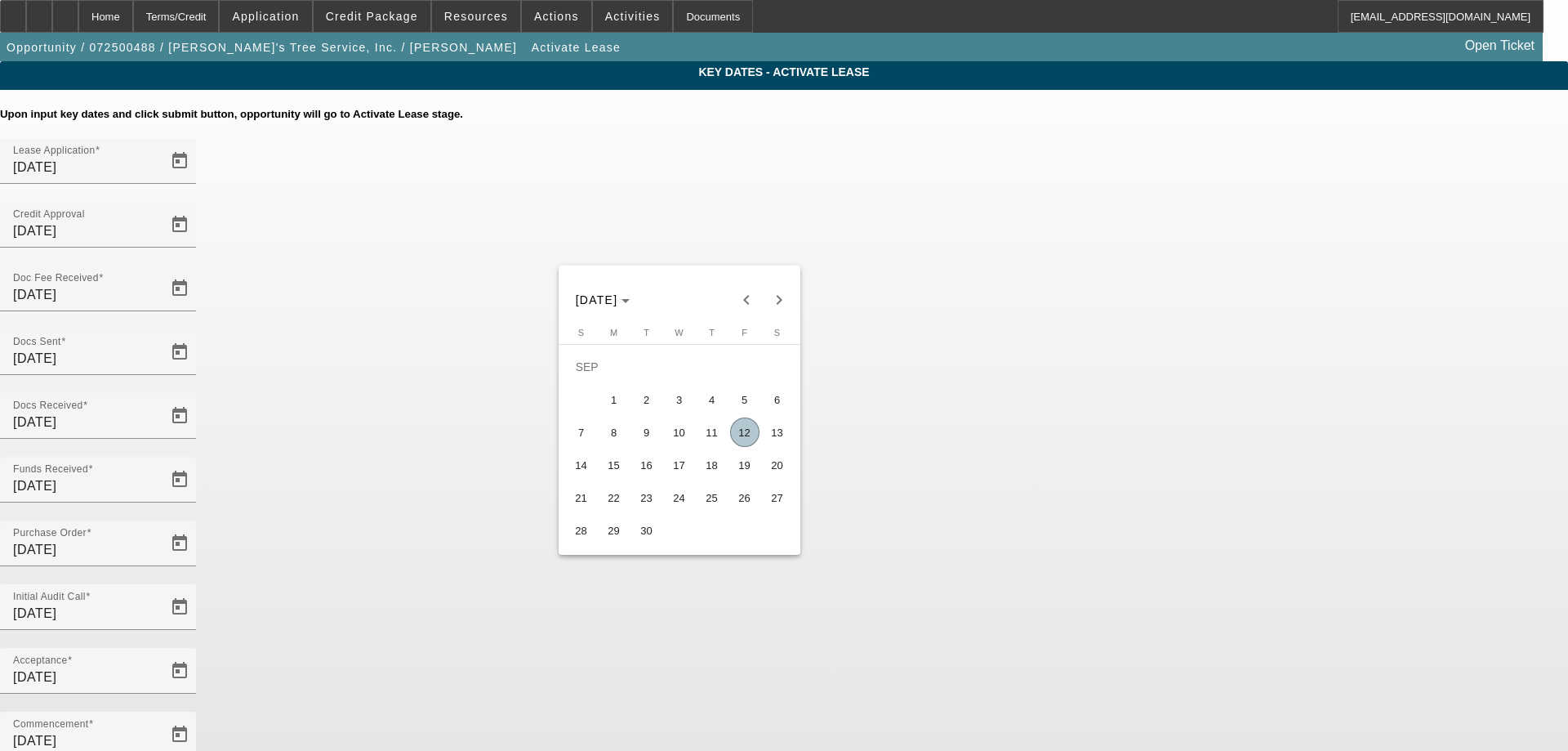
click at [643, 473] on span "16" at bounding box center [646, 465] width 30 height 30
type input "9/16/2025"
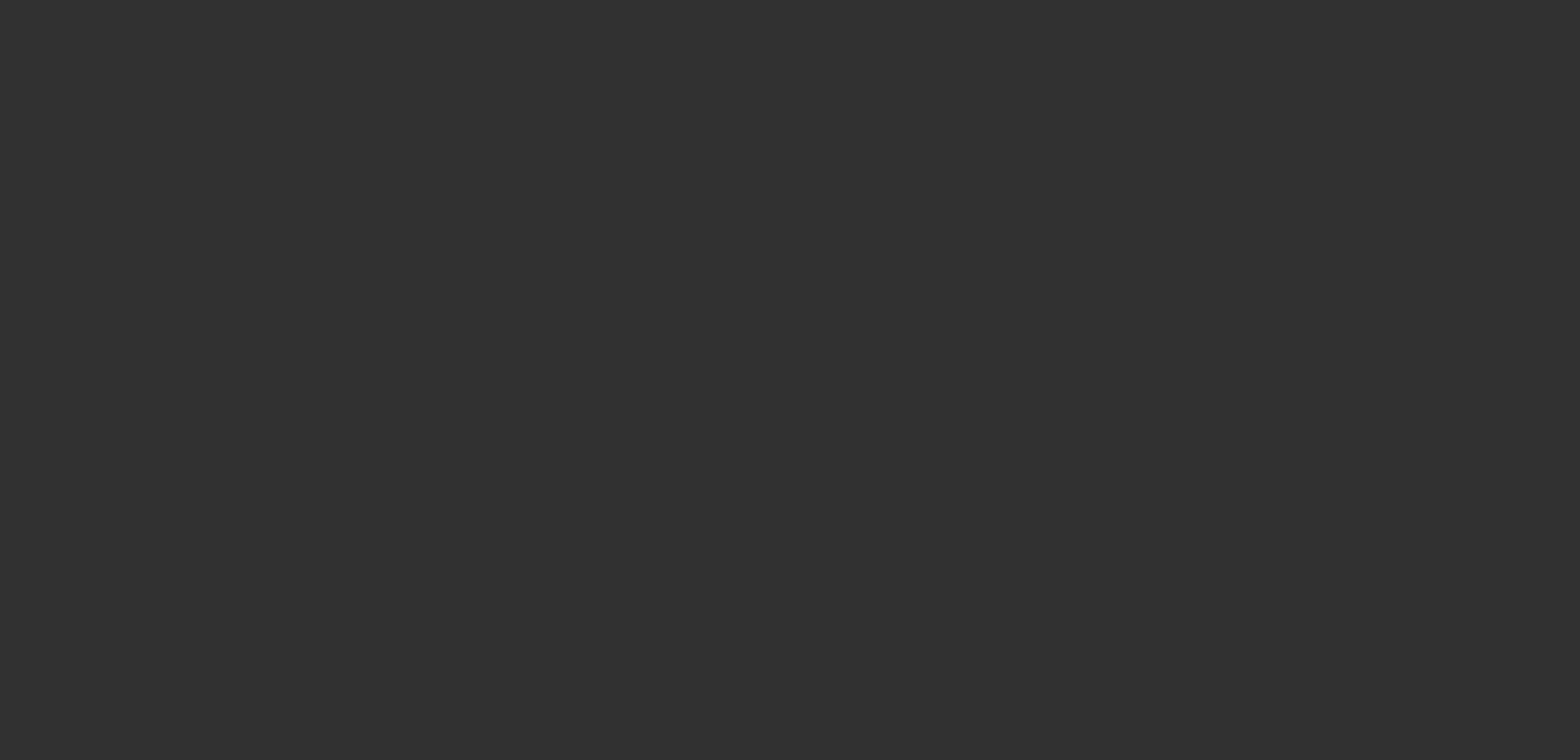
select select "4"
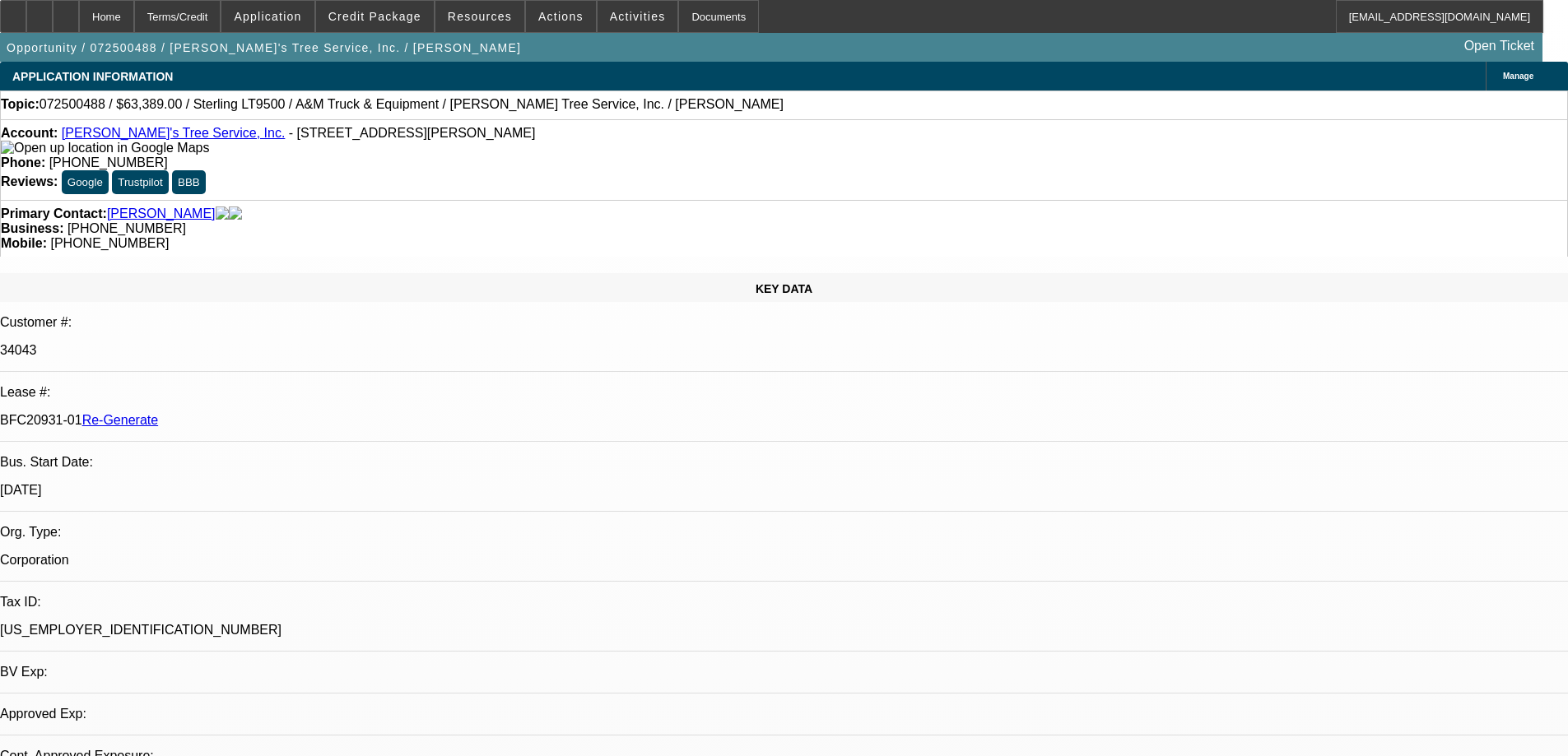
select select "0"
select select "2"
select select "0.1"
select select "4"
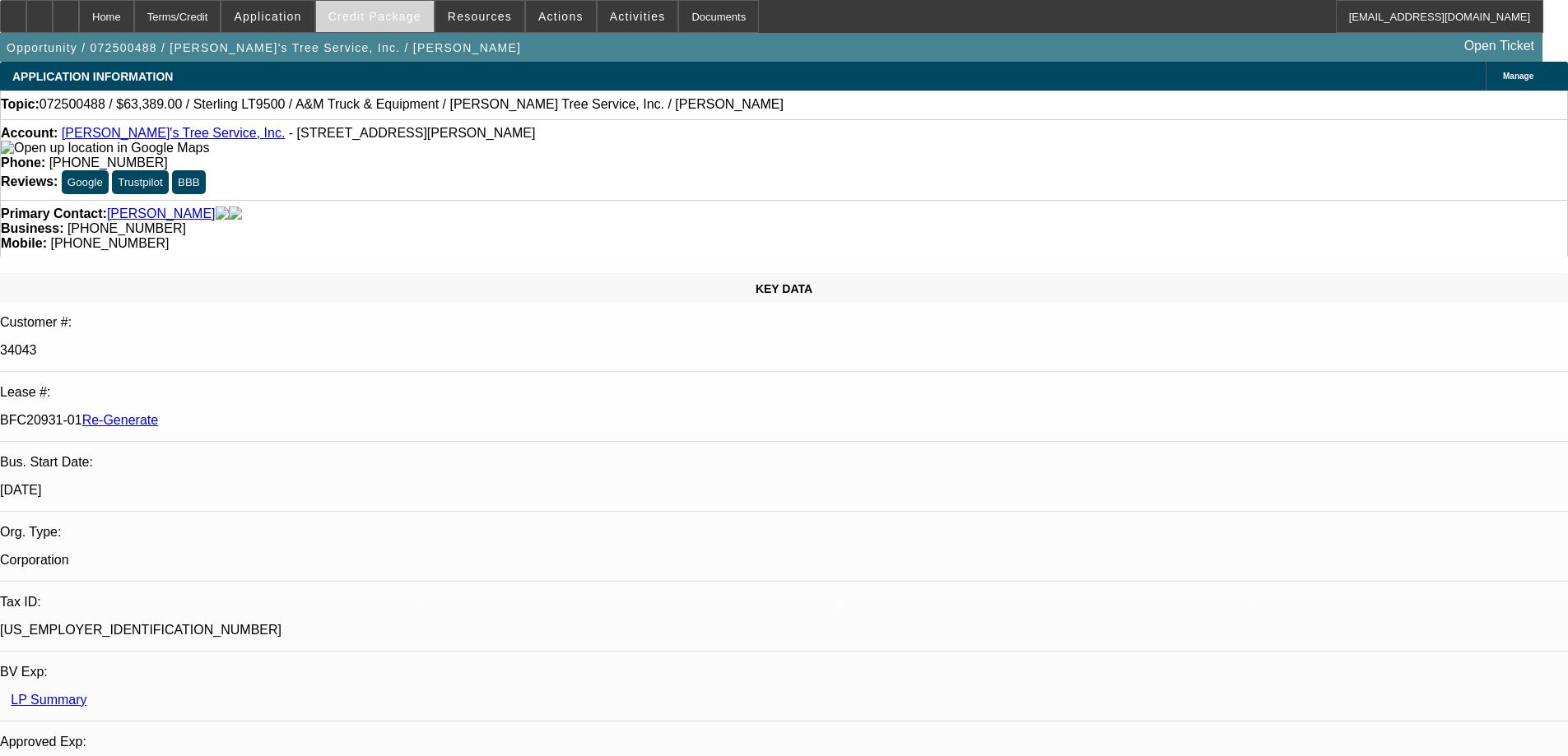
click at [397, 24] on span at bounding box center [375, 16] width 118 height 40
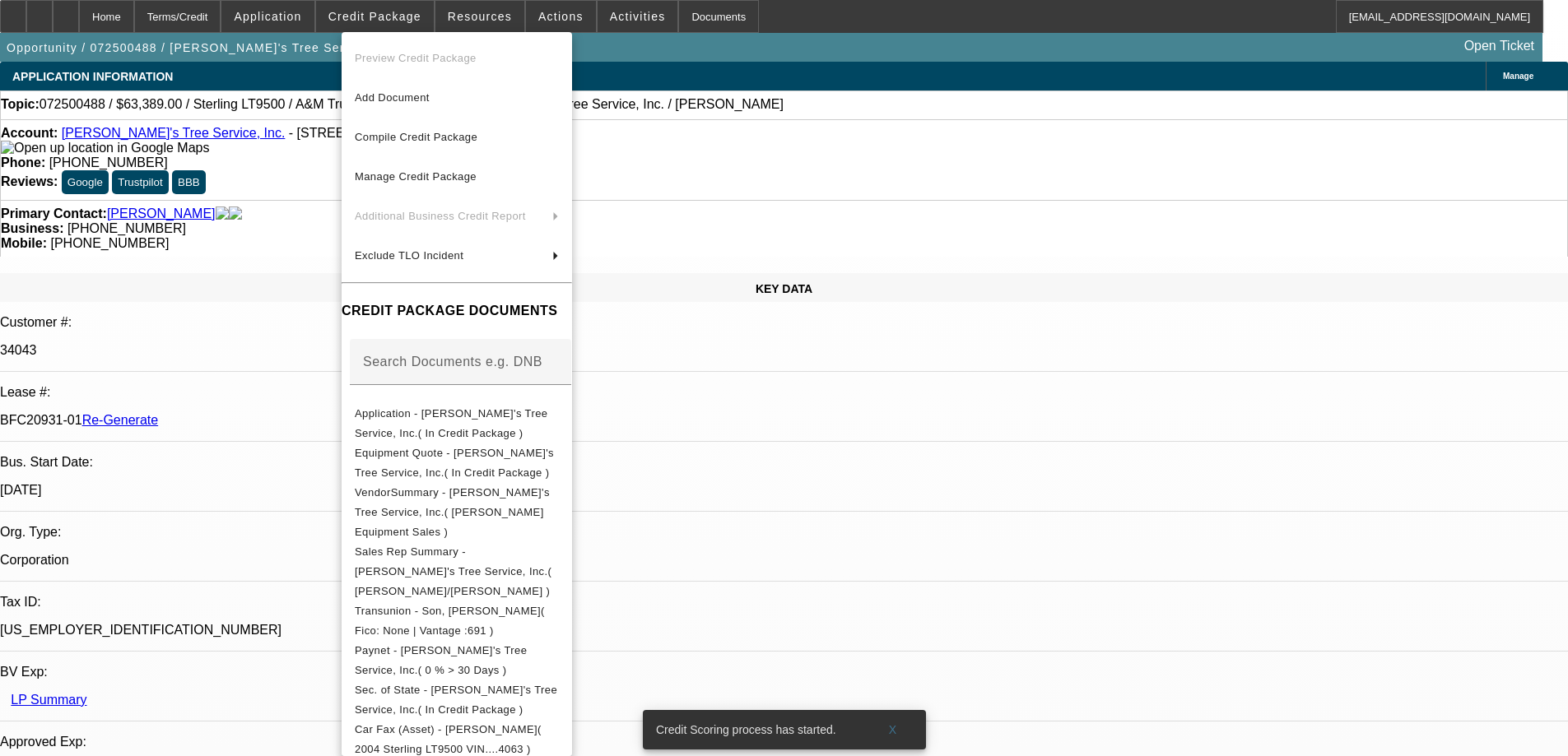
click at [427, 25] on div at bounding box center [784, 378] width 1568 height 756
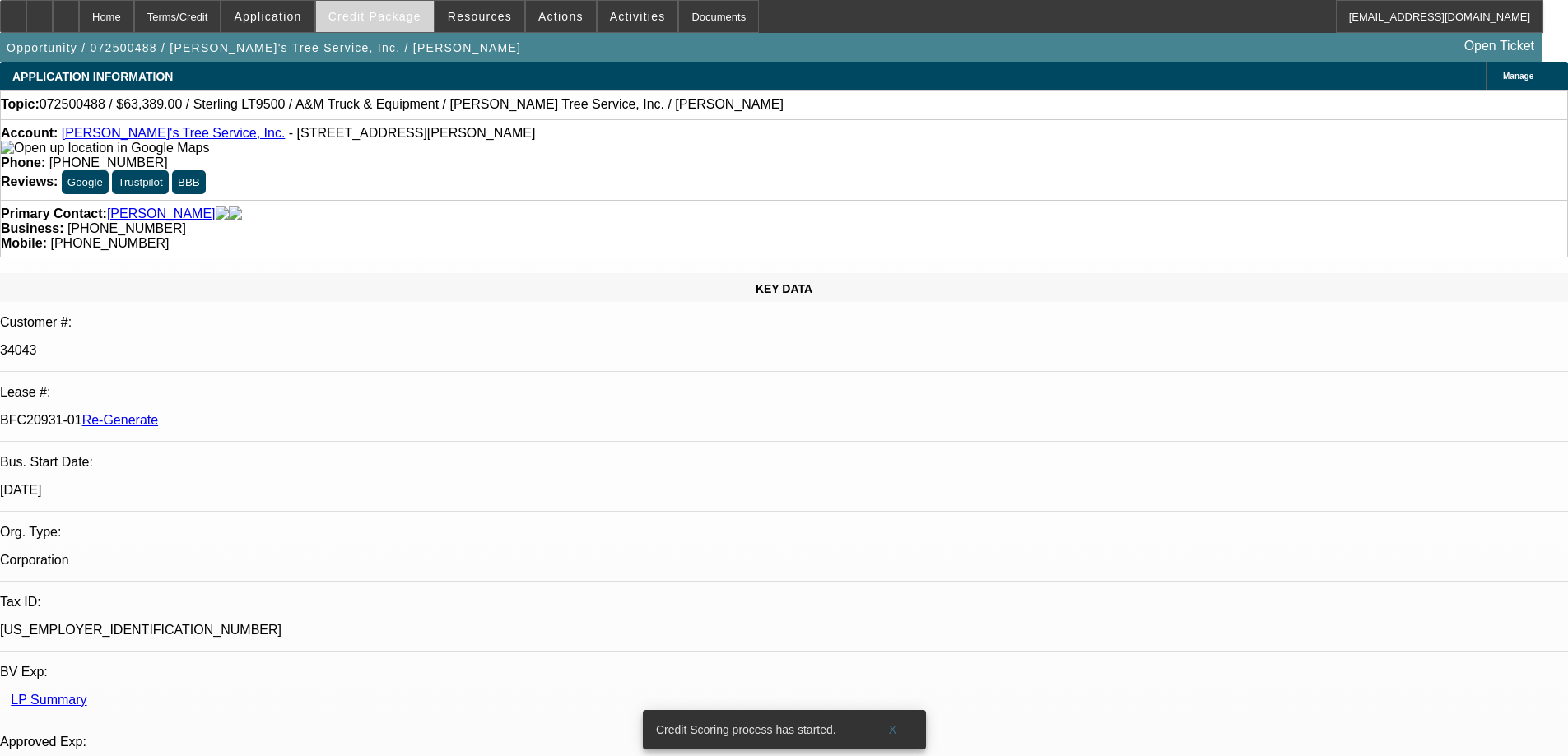
click at [424, 23] on span at bounding box center [375, 16] width 118 height 40
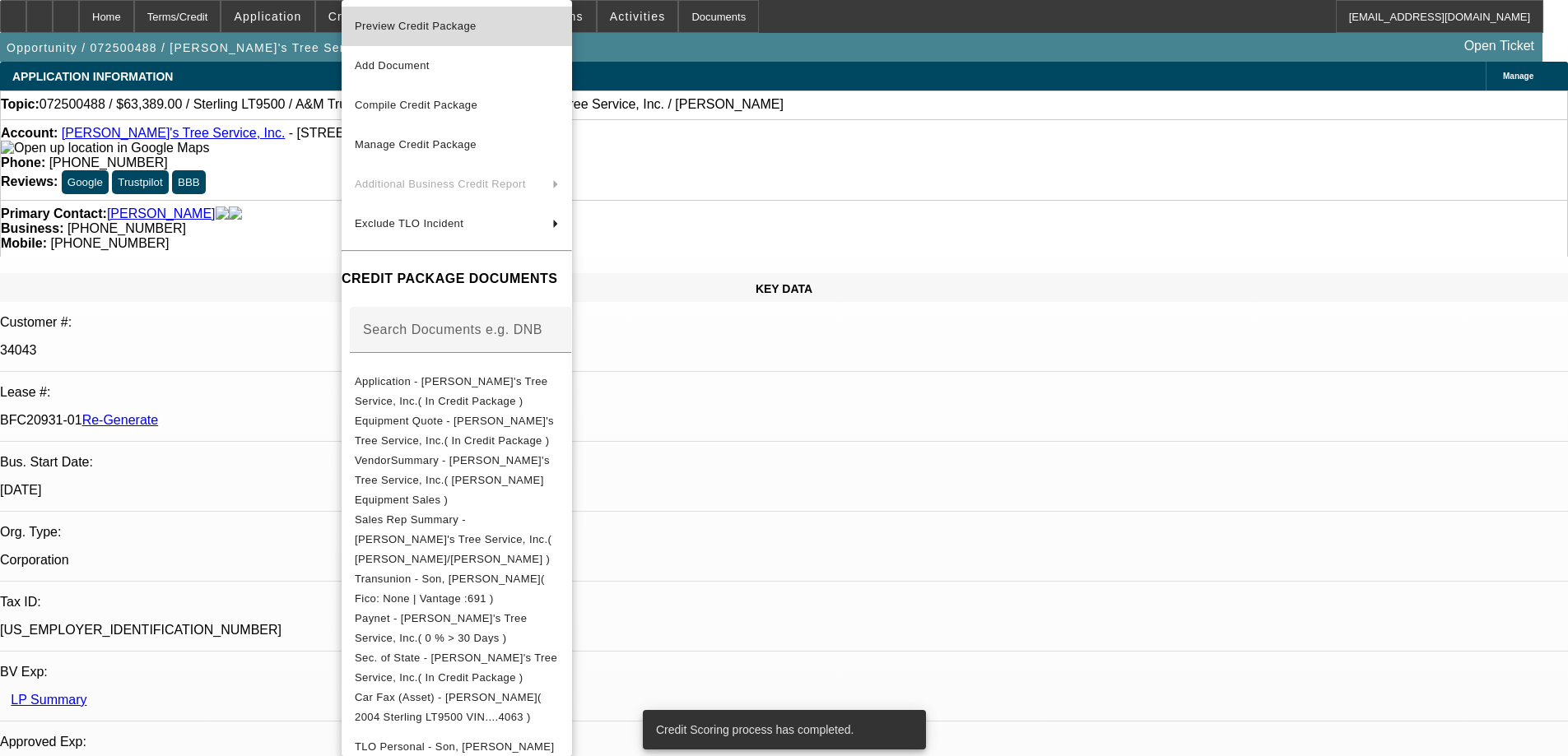
click at [451, 24] on span "Preview Credit Package" at bounding box center [415, 26] width 122 height 13
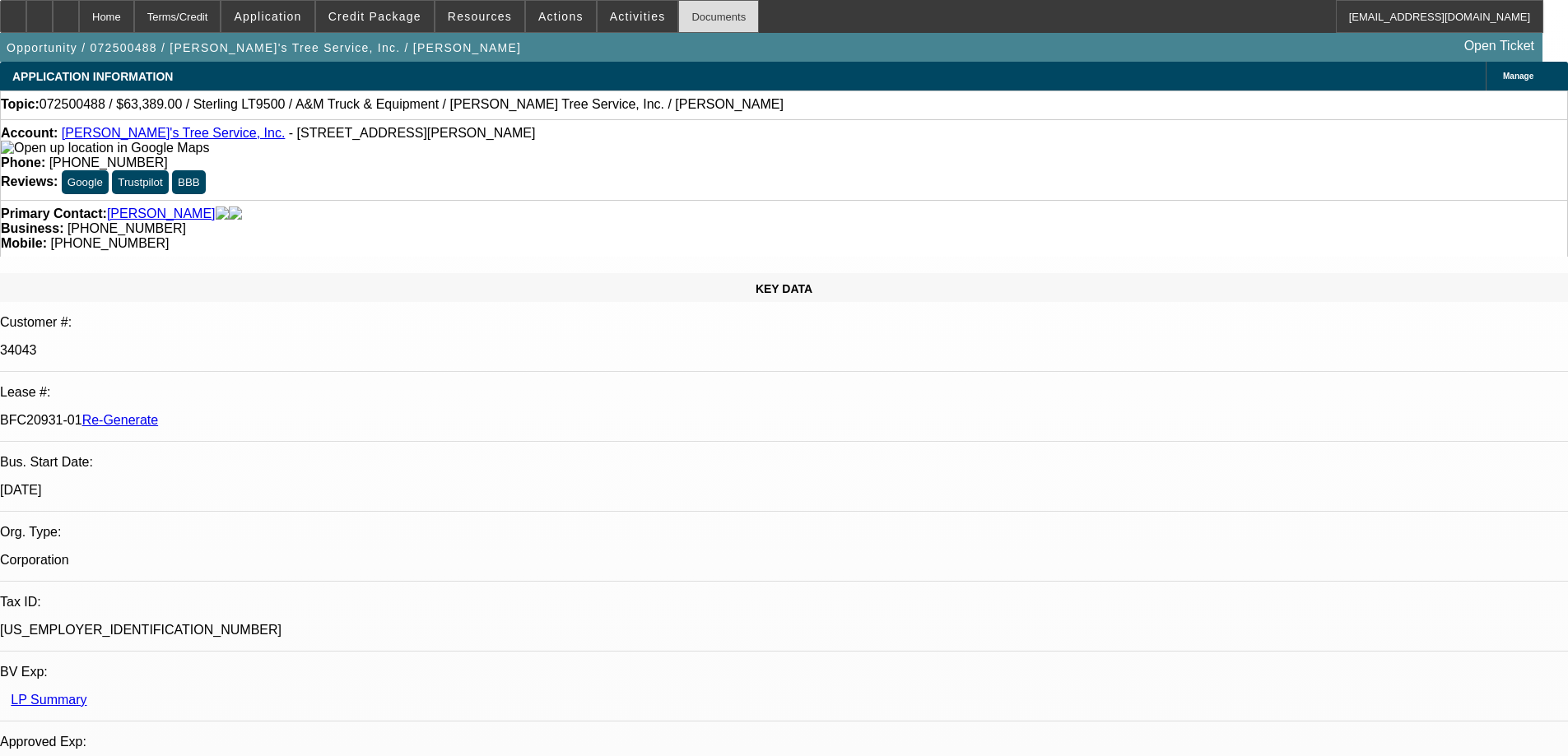
click at [688, 13] on div "Documents" at bounding box center [718, 16] width 81 height 33
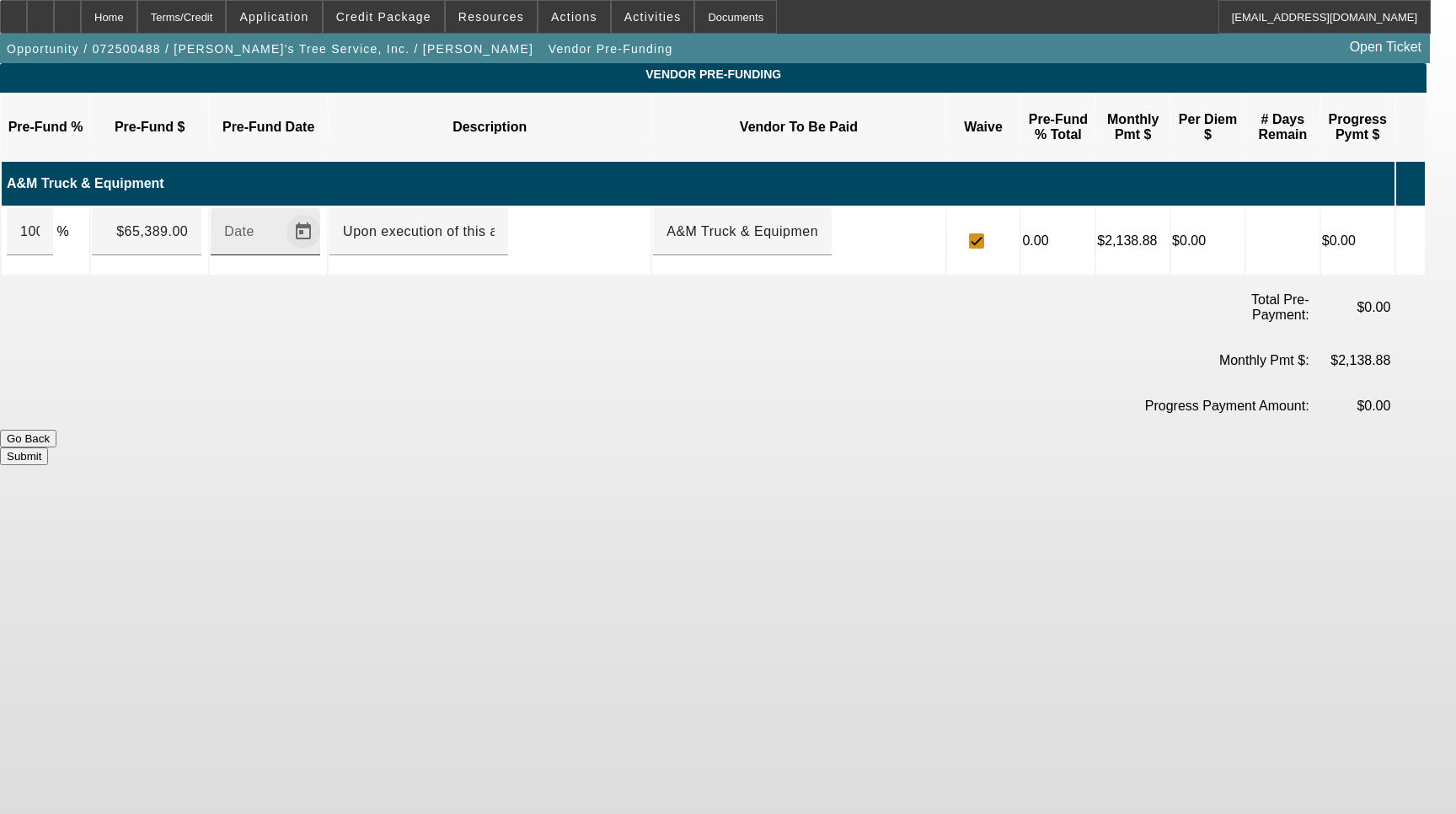
click at [323, 215] on span "Open calendar" at bounding box center [304, 232] width 41 height 41
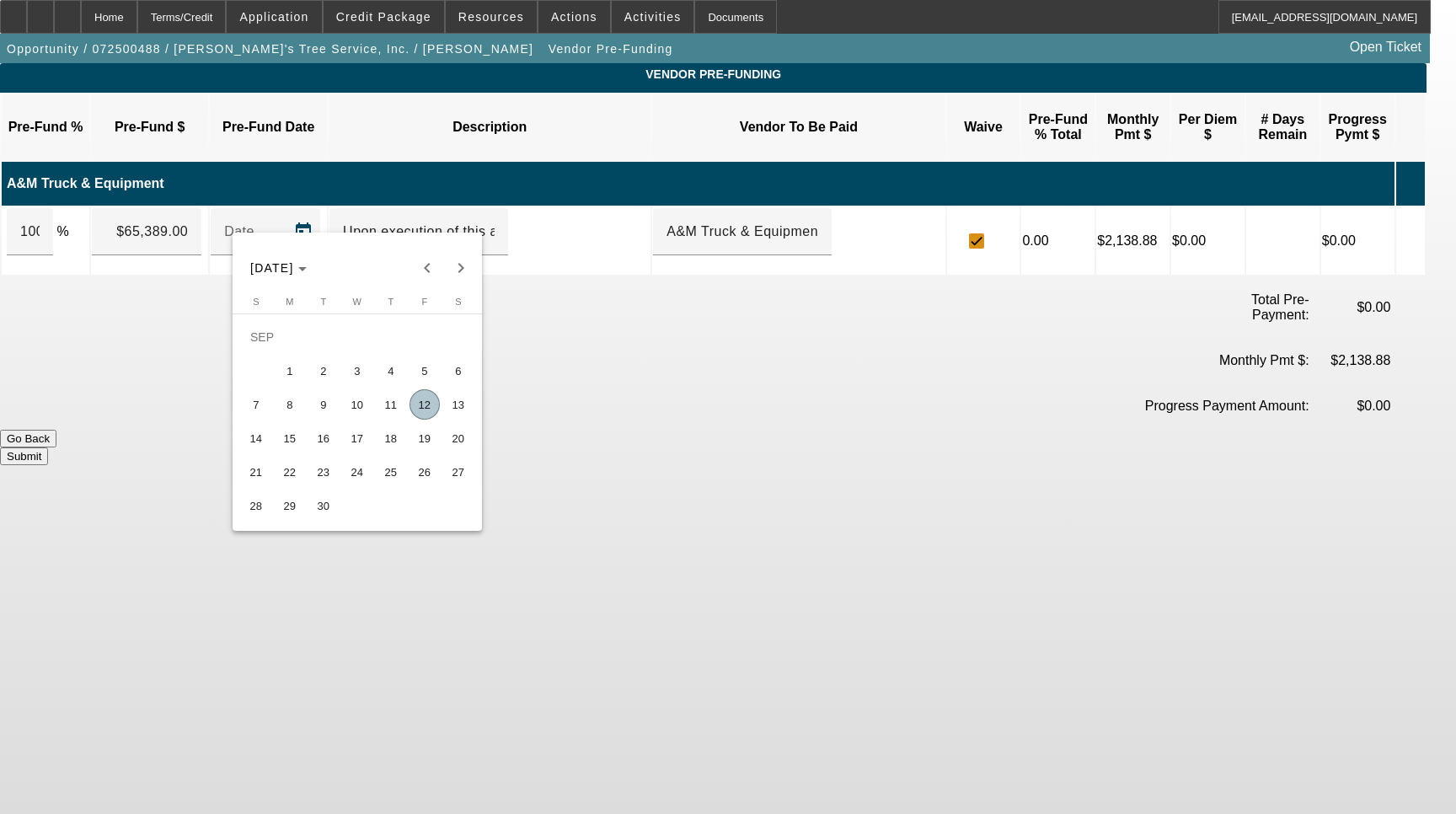
click at [421, 407] on span "12" at bounding box center [424, 404] width 31 height 31
type input "[DATE]"
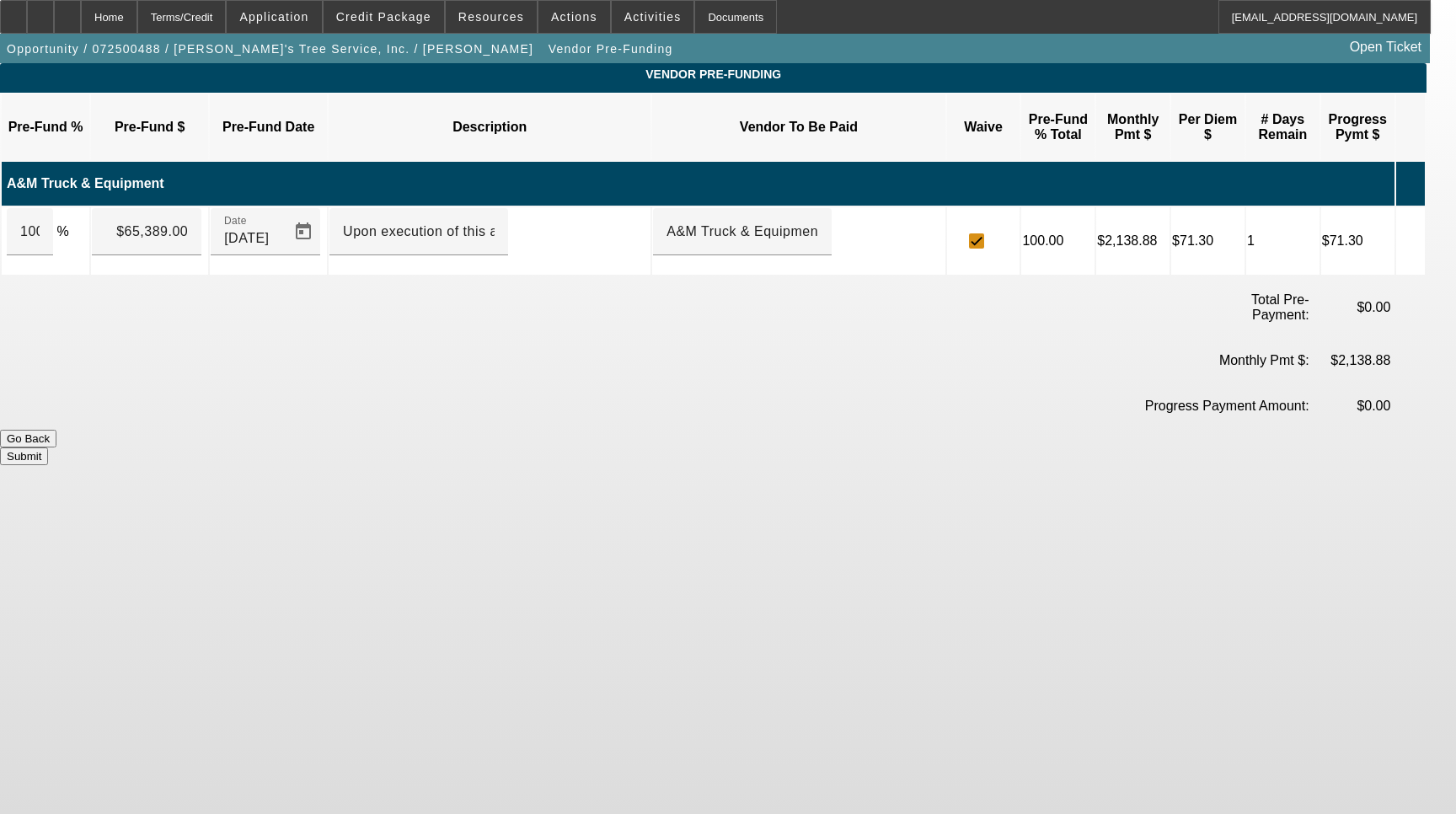
click at [48, 447] on button "Submit" at bounding box center [24, 456] width 48 height 18
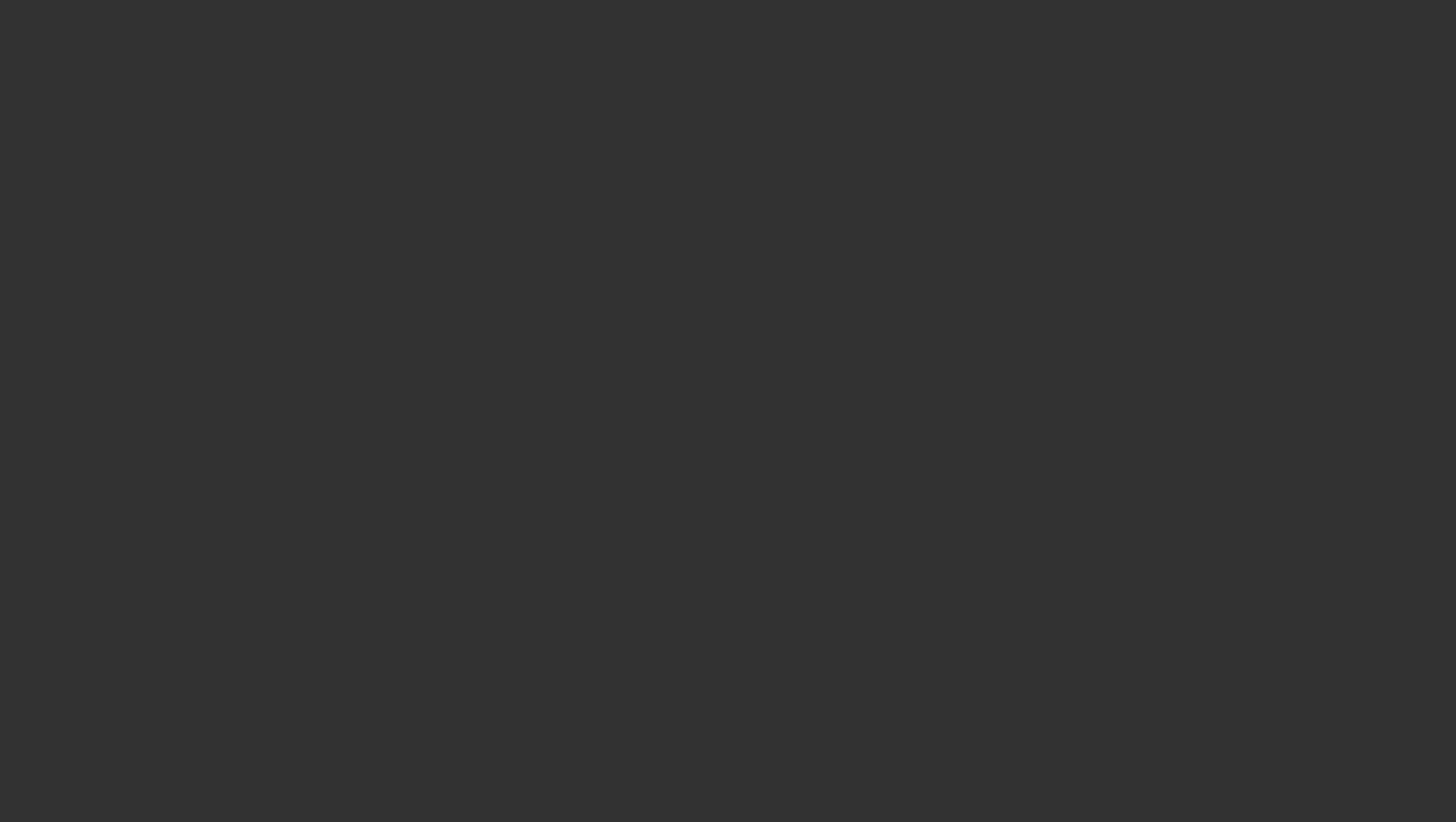
select select "4"
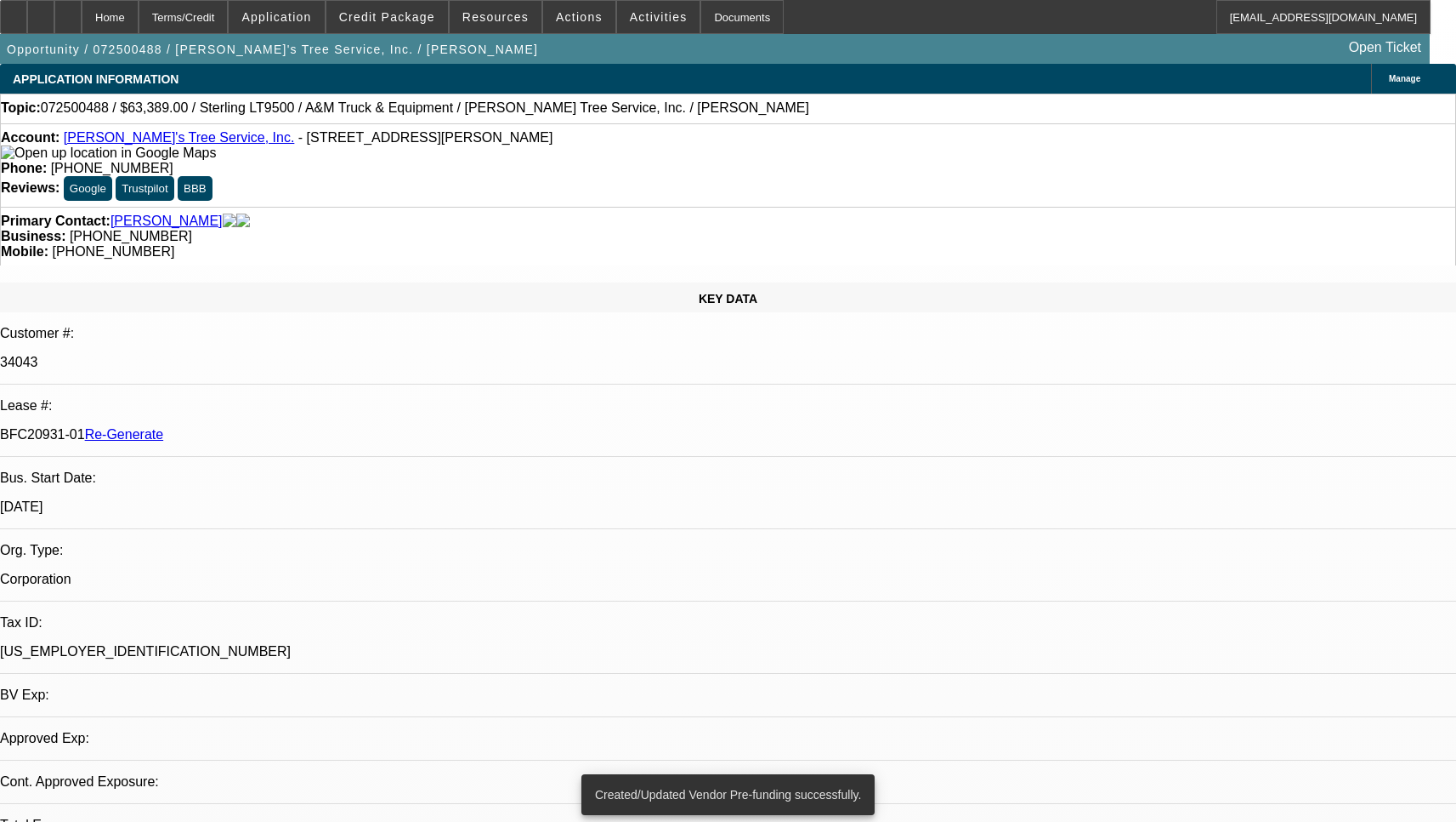
select select "0"
select select "2"
select select "0.1"
select select "4"
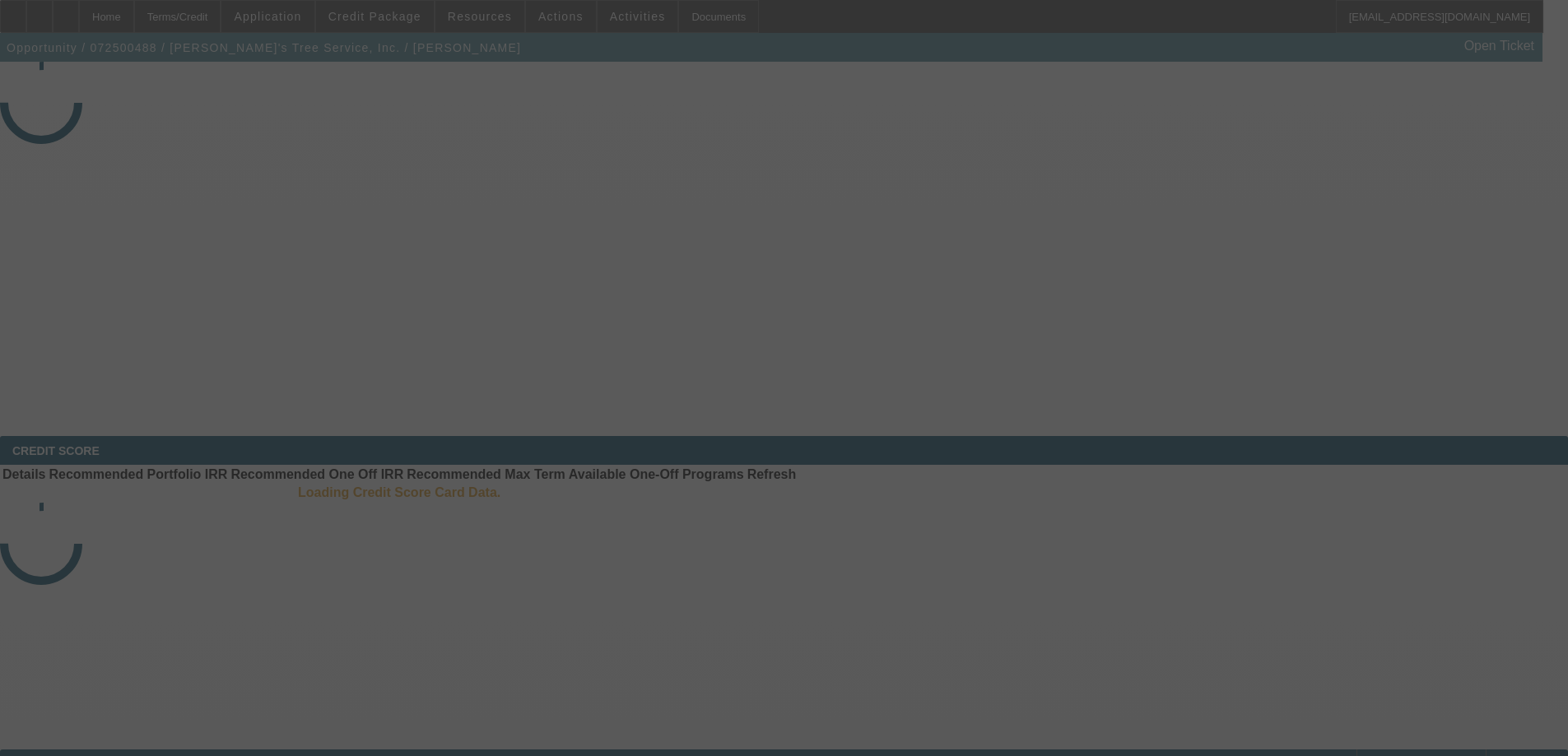
select select "4"
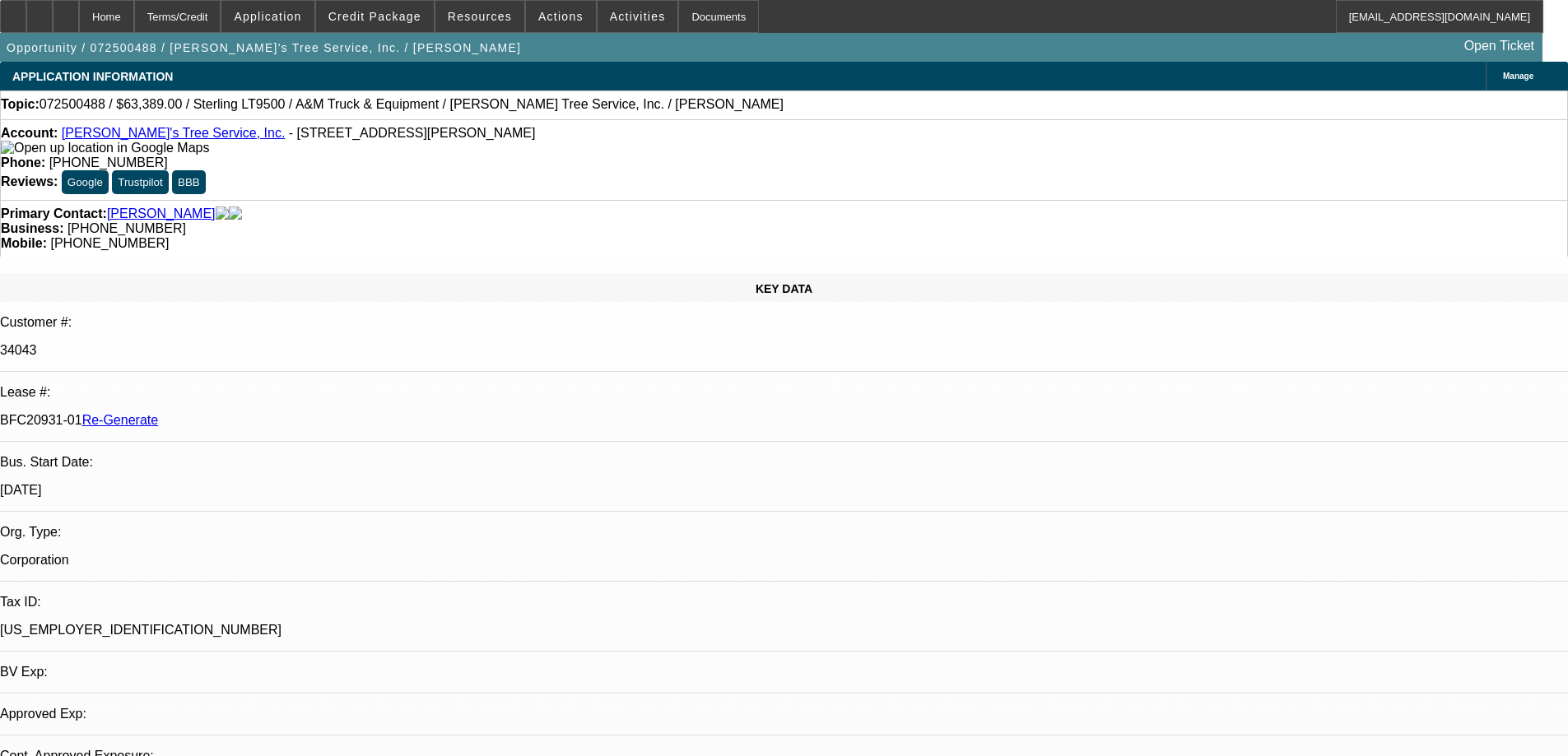
select select "0"
select select "2"
select select "0.1"
select select "4"
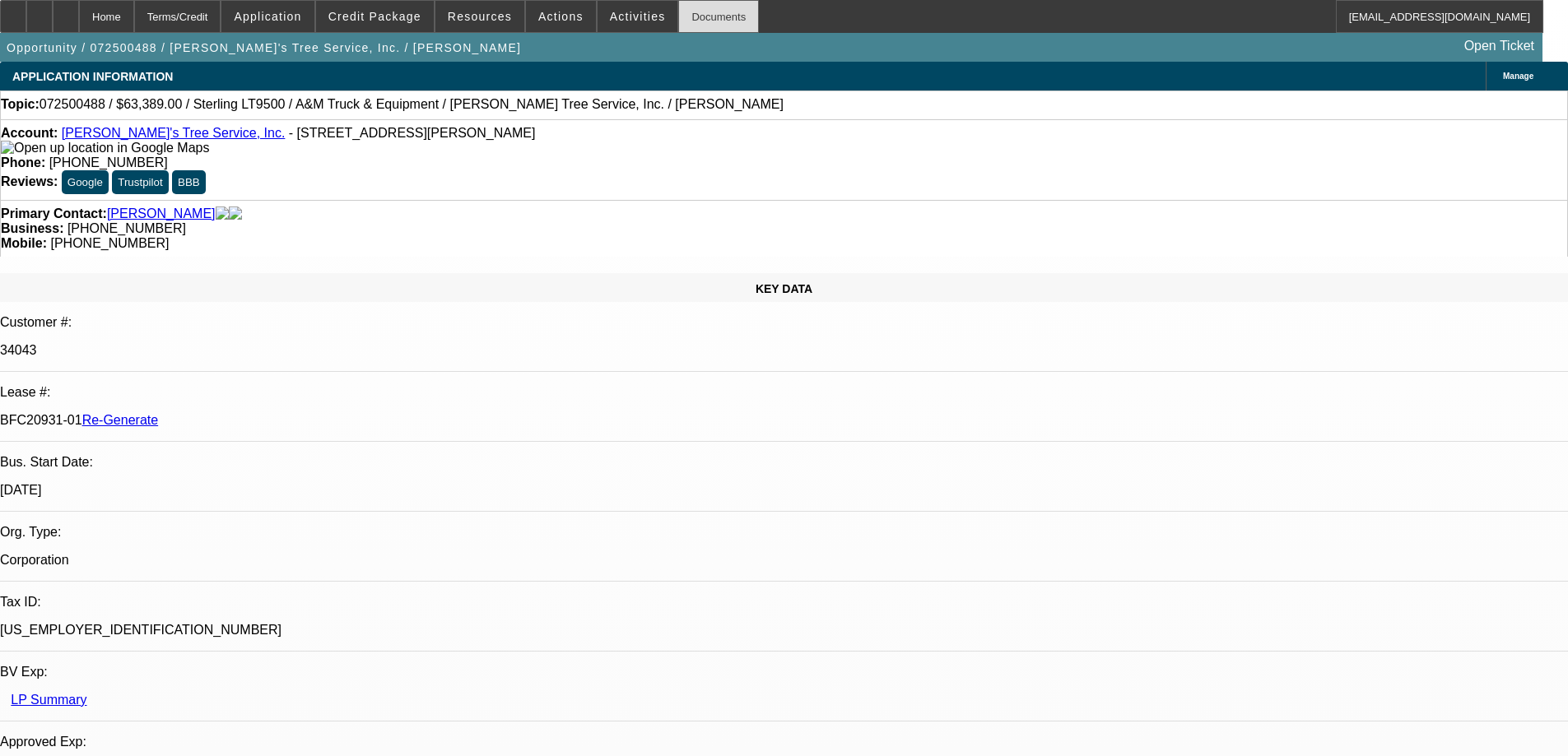
click at [706, 10] on div "Documents" at bounding box center [718, 16] width 81 height 33
